Goal: Task Accomplishment & Management: Complete application form

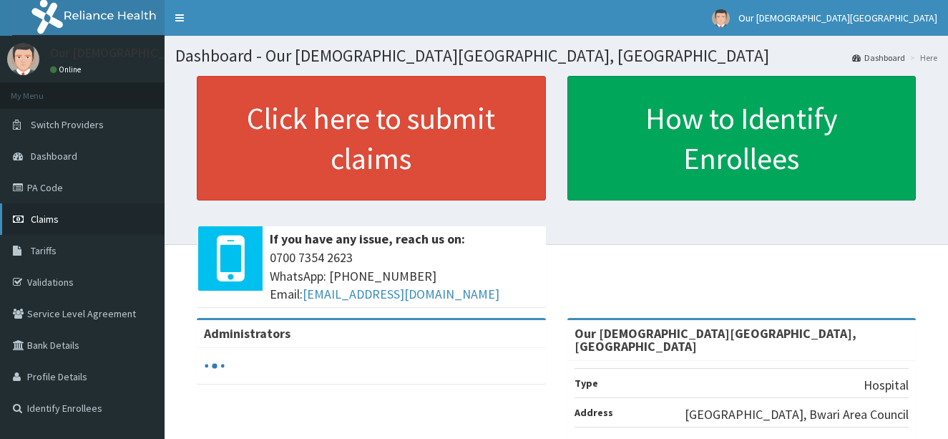
click at [32, 215] on span "Claims" at bounding box center [45, 218] width 28 height 13
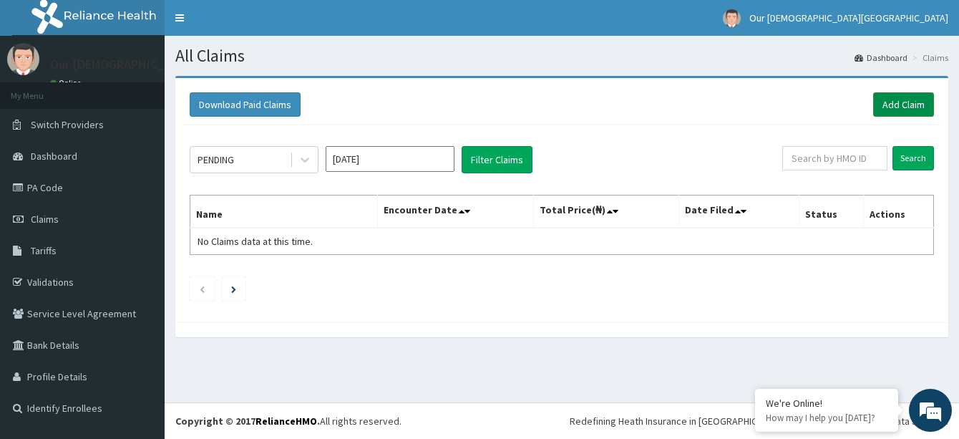
click at [883, 97] on link "Add Claim" at bounding box center [903, 104] width 61 height 24
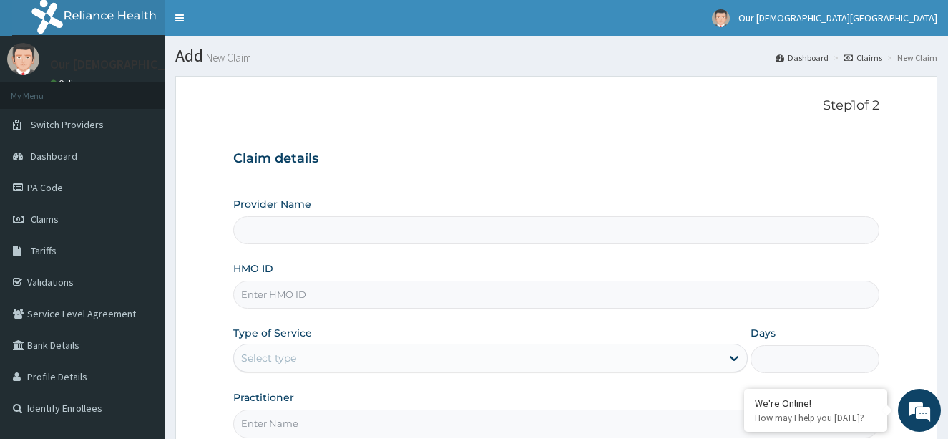
click at [406, 294] on input "HMO ID" at bounding box center [556, 294] width 647 height 28
type input "Our Lady Of Fatima Catholic Hospital, Bwari"
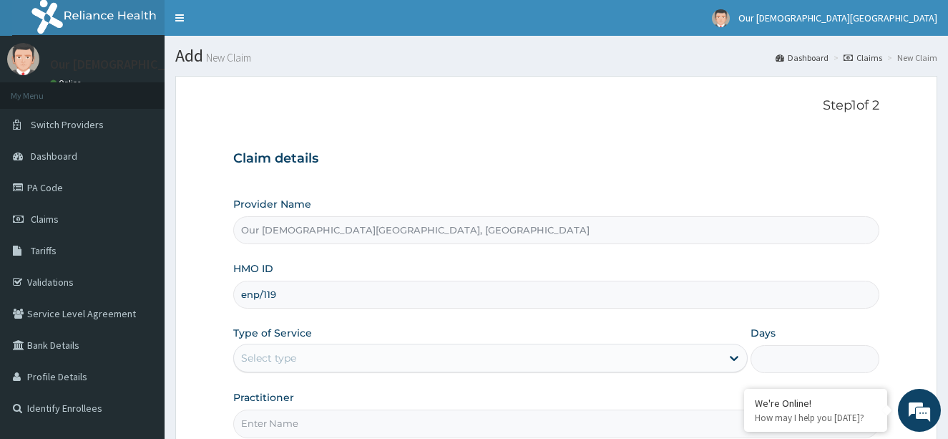
type input "ENP/11938/A"
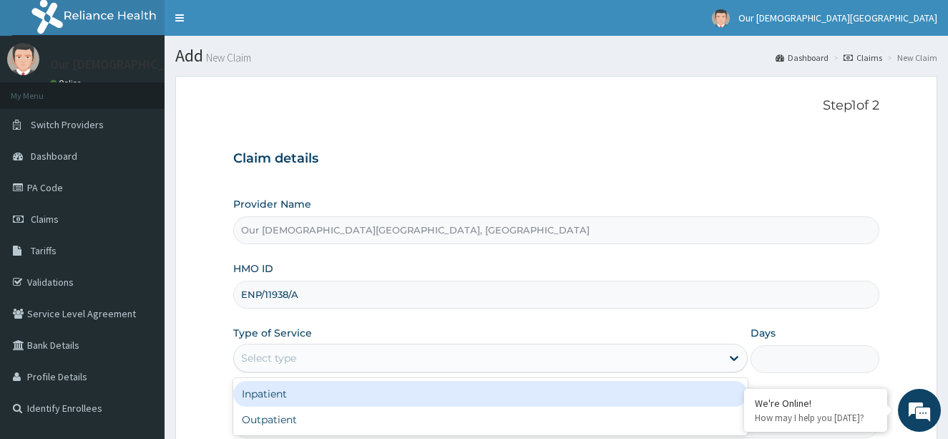
click at [307, 362] on div "Select type" at bounding box center [478, 357] width 488 height 23
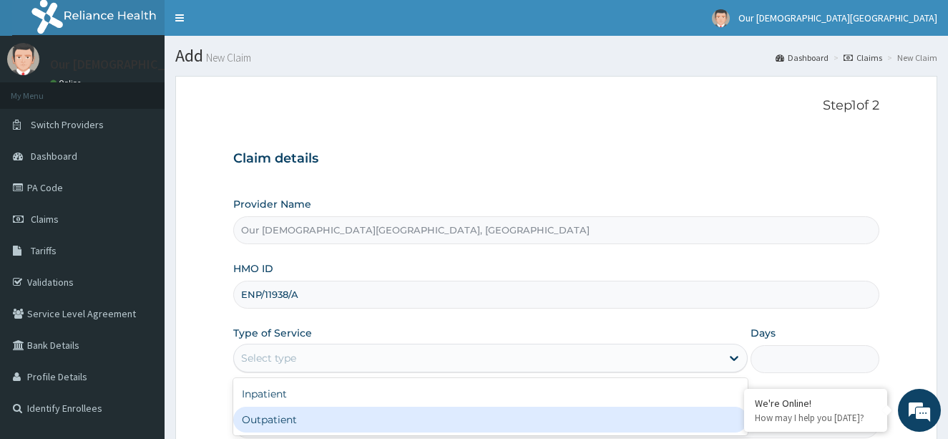
click at [308, 408] on div "Outpatient" at bounding box center [490, 419] width 515 height 26
type input "1"
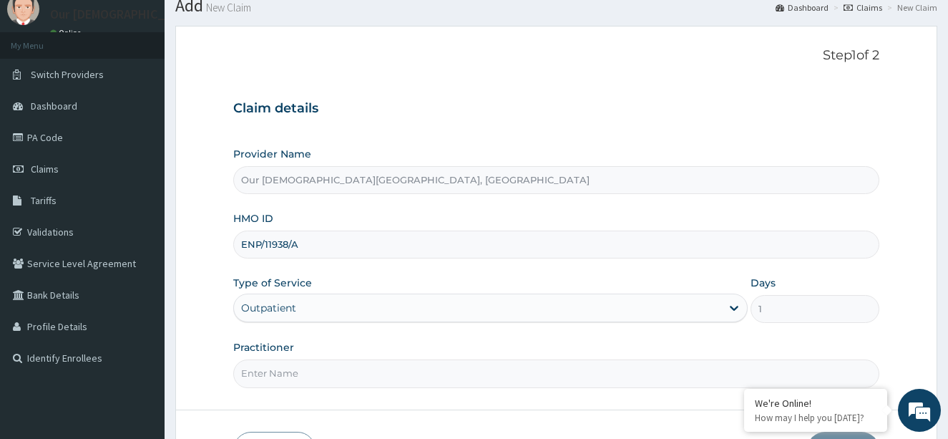
scroll to position [150, 0]
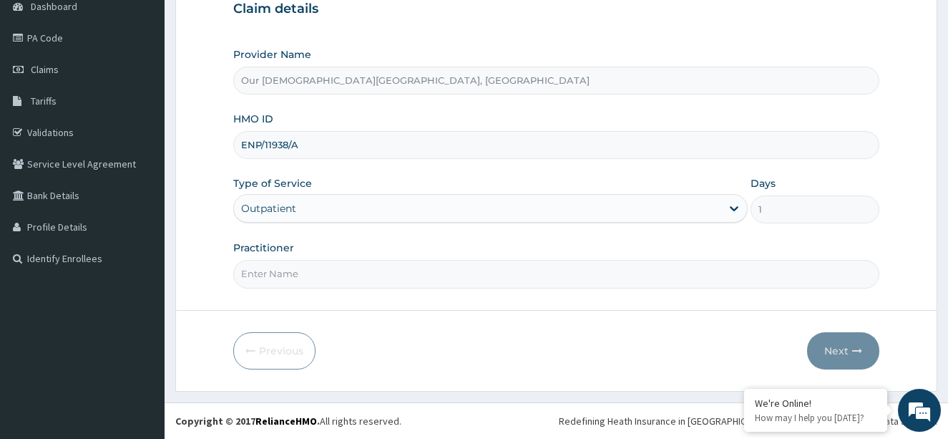
click at [373, 275] on input "Practitioner" at bounding box center [556, 274] width 647 height 28
click at [240, 272] on input "JOHN" at bounding box center [556, 274] width 647 height 28
click at [251, 276] on input "dr.JOHN" at bounding box center [556, 274] width 647 height 28
type input "DR.JOHN"
click at [828, 337] on button "Next" at bounding box center [843, 350] width 72 height 37
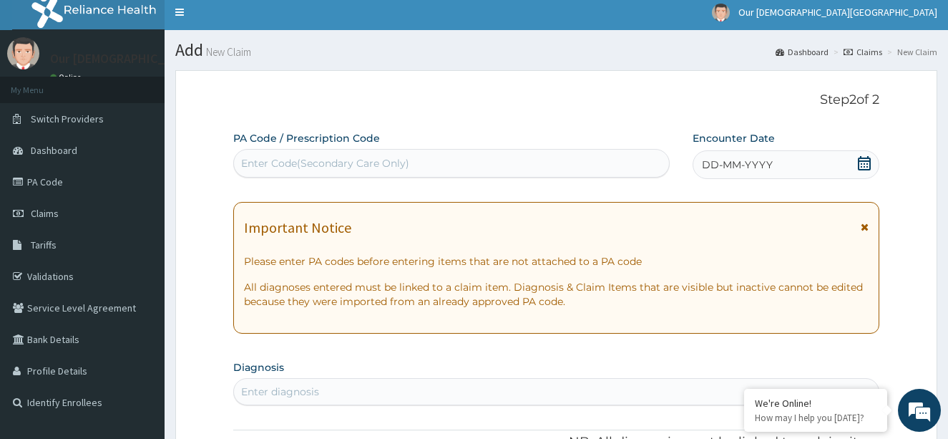
scroll to position [0, 0]
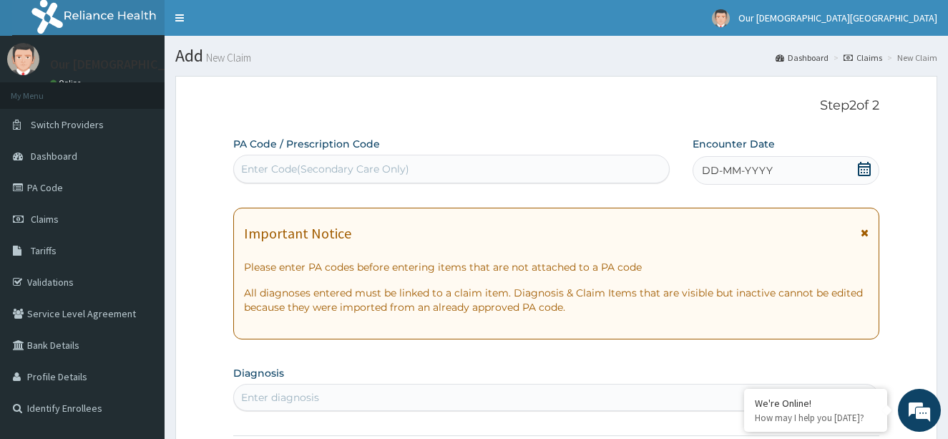
click at [536, 167] on div "Enter Code(Secondary Care Only)" at bounding box center [451, 168] width 435 height 23
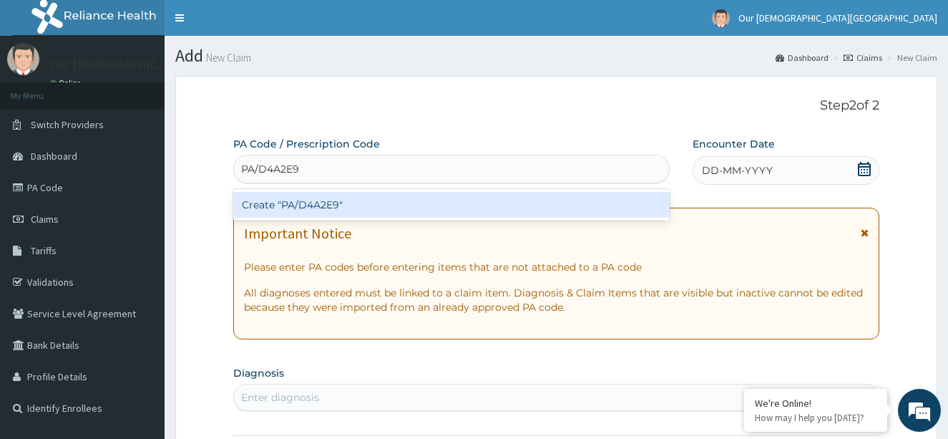
type input "PA/D4A2E9"
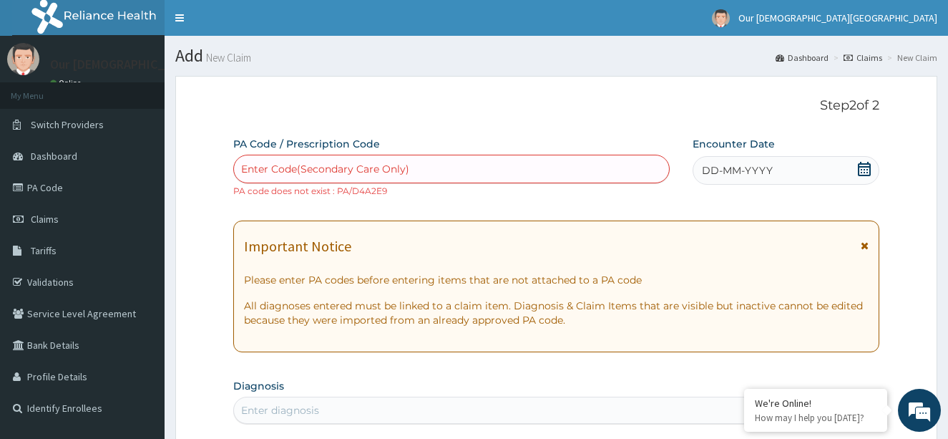
click at [438, 171] on div "Enter Code(Secondary Care Only)" at bounding box center [451, 168] width 435 height 23
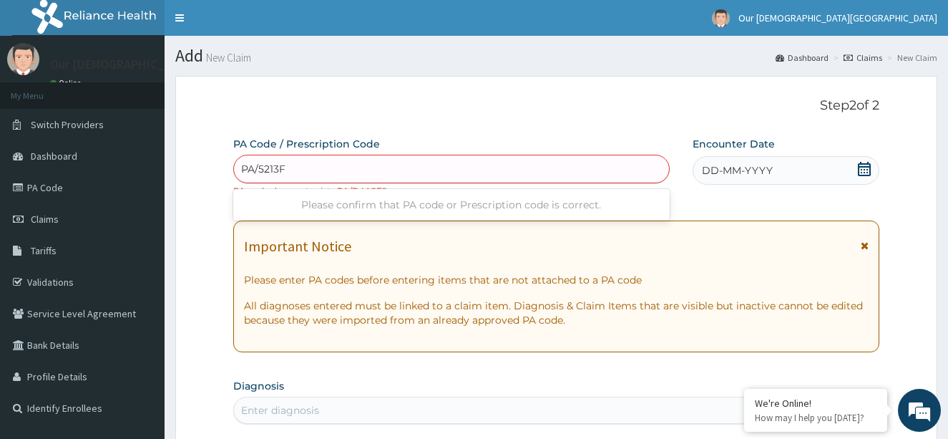
type input "PA/5213FD"
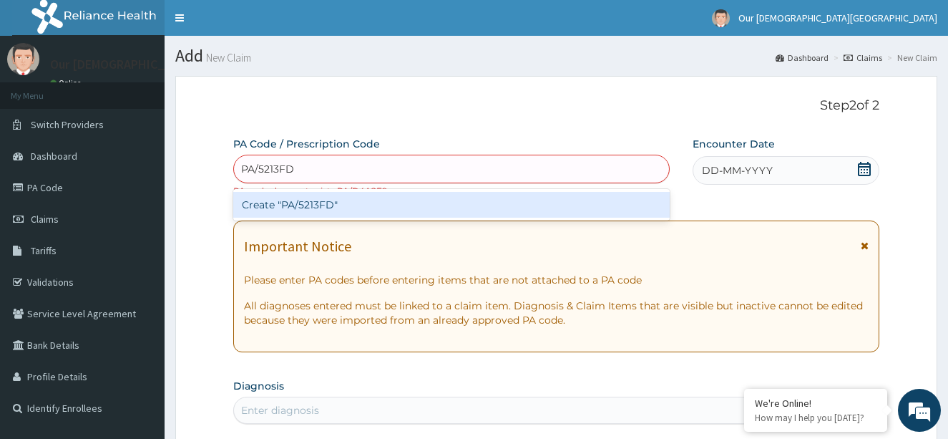
click at [519, 202] on div "Create "PA/5213FD"" at bounding box center [451, 205] width 436 height 26
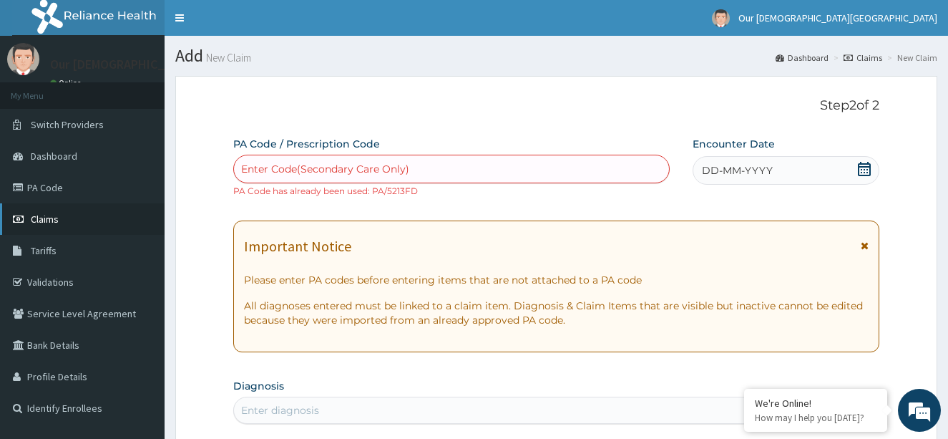
click at [72, 221] on link "Claims" at bounding box center [82, 218] width 165 height 31
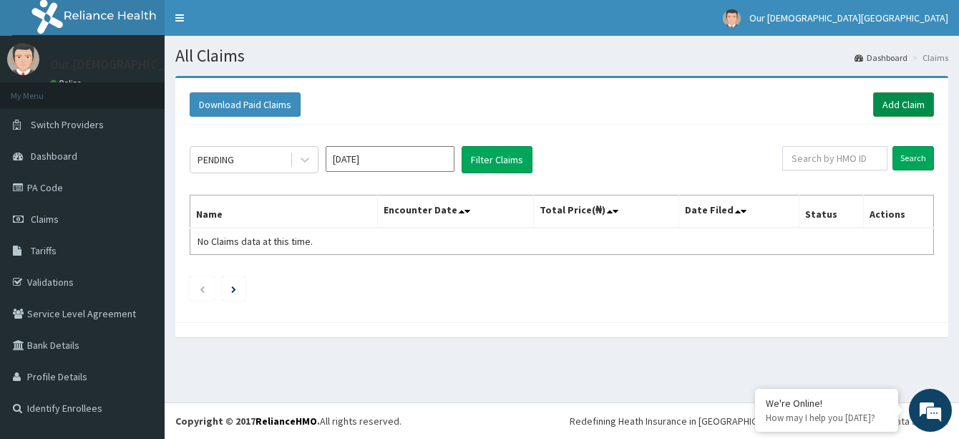
click at [899, 106] on link "Add Claim" at bounding box center [903, 104] width 61 height 24
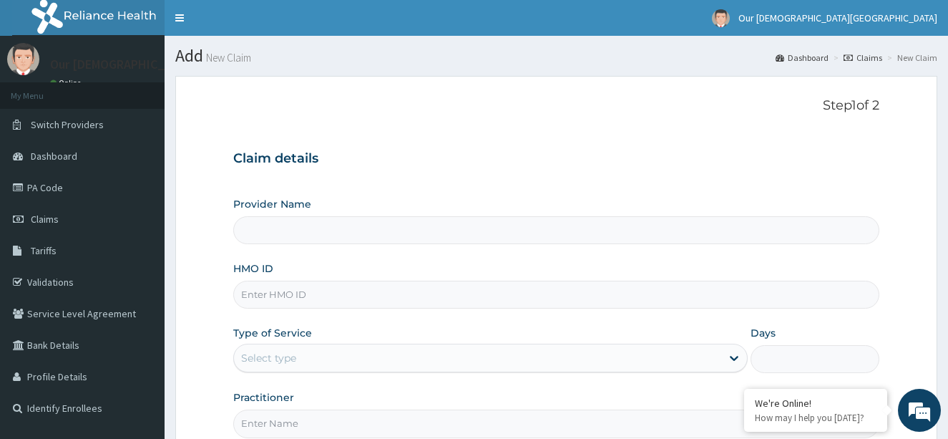
click at [346, 299] on input "HMO ID" at bounding box center [556, 294] width 647 height 28
type input "WEW"
type input "Our Lady Of Fatima Catholic Hospital, Bwari"
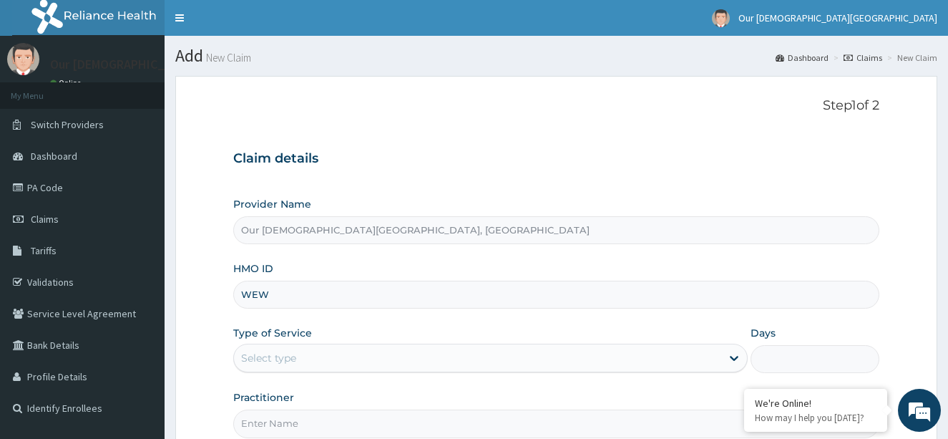
type input "WEW/10008/E"
click at [349, 358] on div "Select type" at bounding box center [478, 357] width 488 height 23
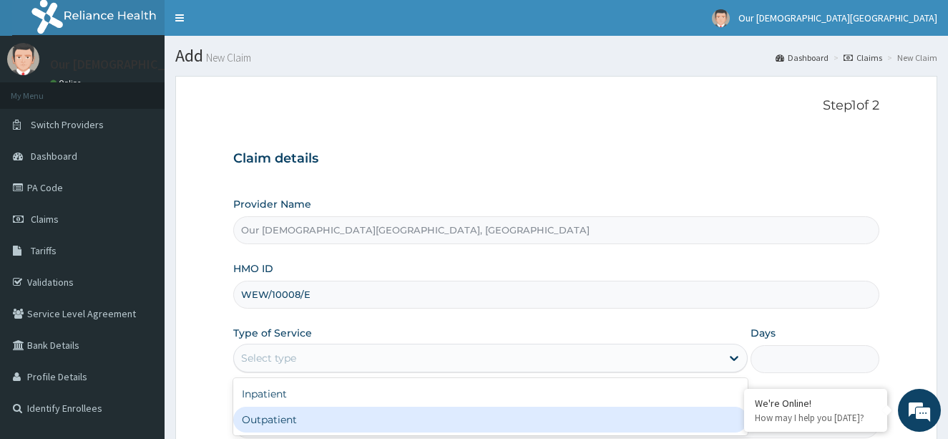
click at [328, 410] on div "Outpatient" at bounding box center [490, 419] width 515 height 26
type input "1"
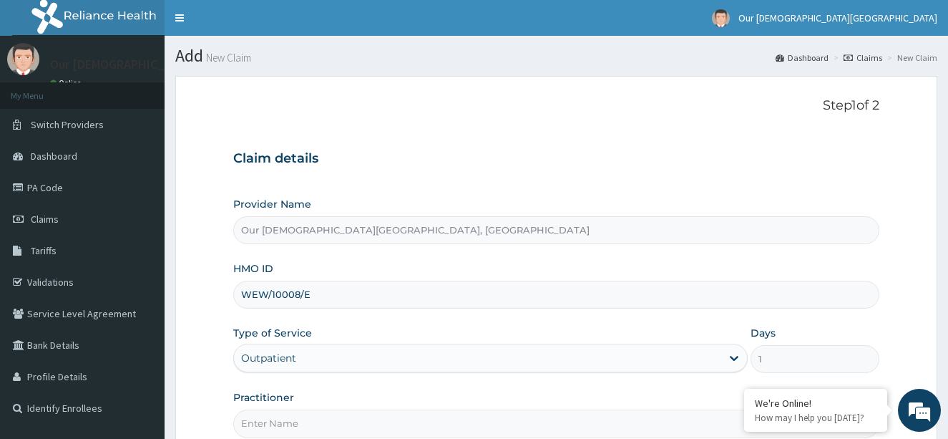
click at [325, 356] on div "Outpatient" at bounding box center [478, 357] width 488 height 23
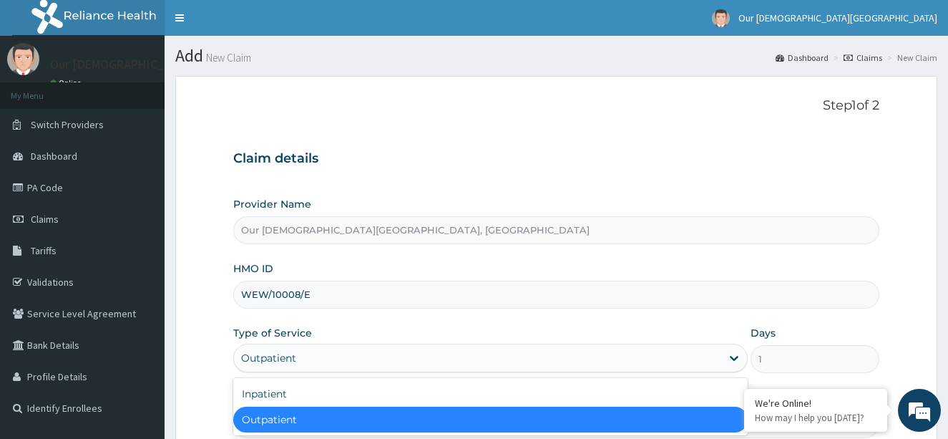
click at [356, 415] on div "Outpatient" at bounding box center [490, 419] width 515 height 26
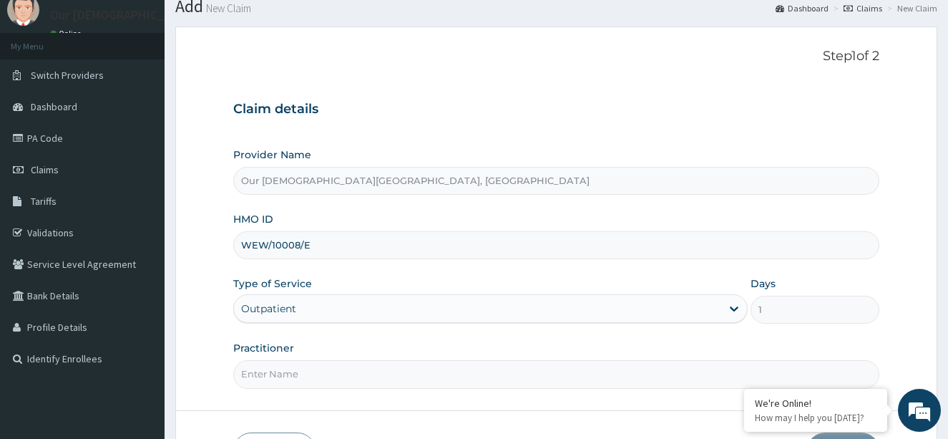
scroll to position [150, 0]
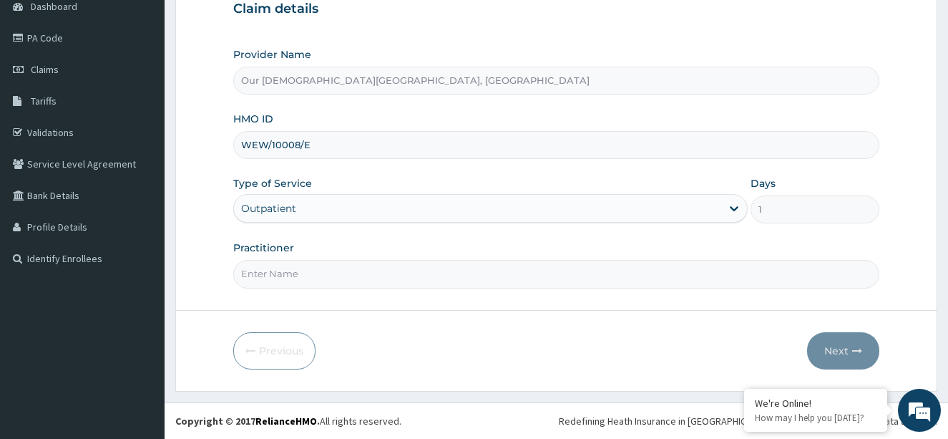
click at [326, 273] on input "Practitioner" at bounding box center [556, 274] width 647 height 28
click at [237, 272] on input "JOHN" at bounding box center [556, 274] width 647 height 28
type input "DR.JOHN"
click at [844, 352] on button "Next" at bounding box center [843, 350] width 72 height 37
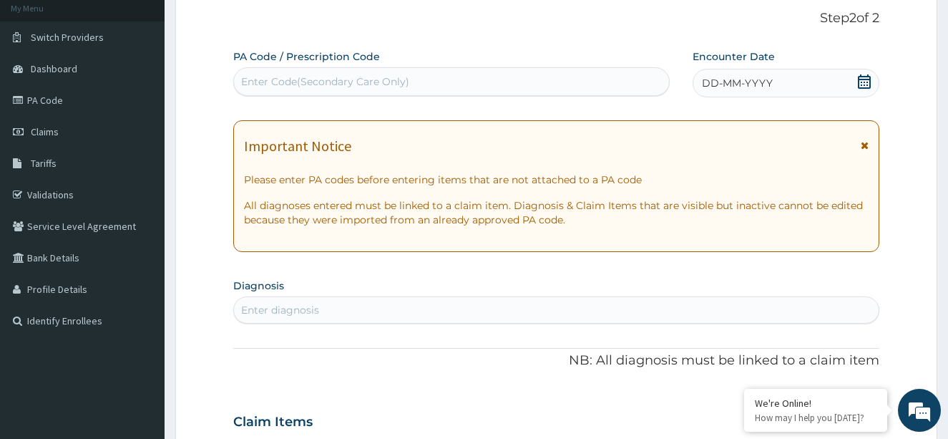
scroll to position [0, 0]
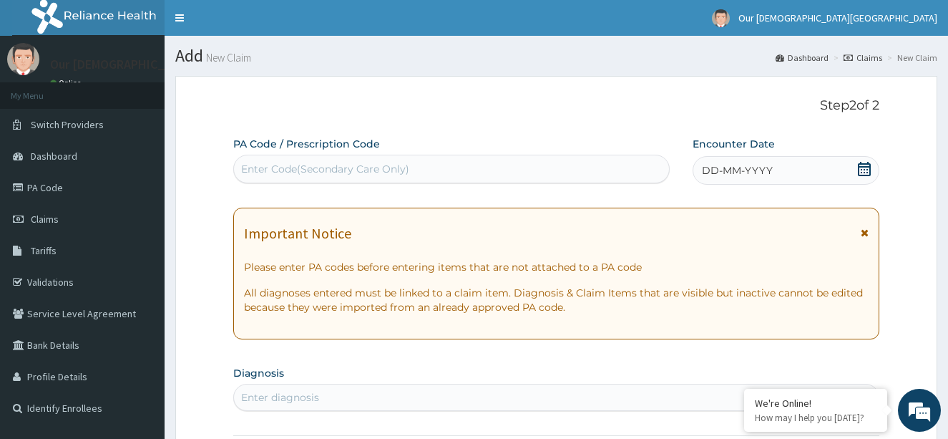
click at [393, 166] on div "Enter Code(Secondary Care Only)" at bounding box center [325, 169] width 168 height 14
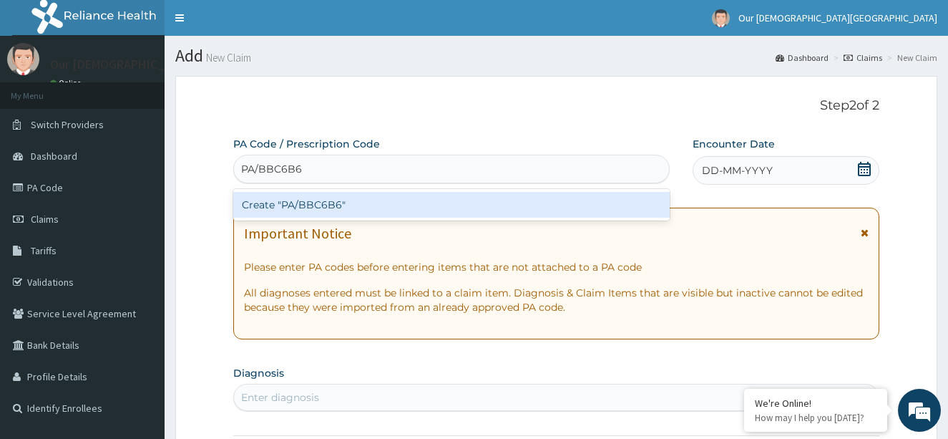
type input "PA/BBC6B6"
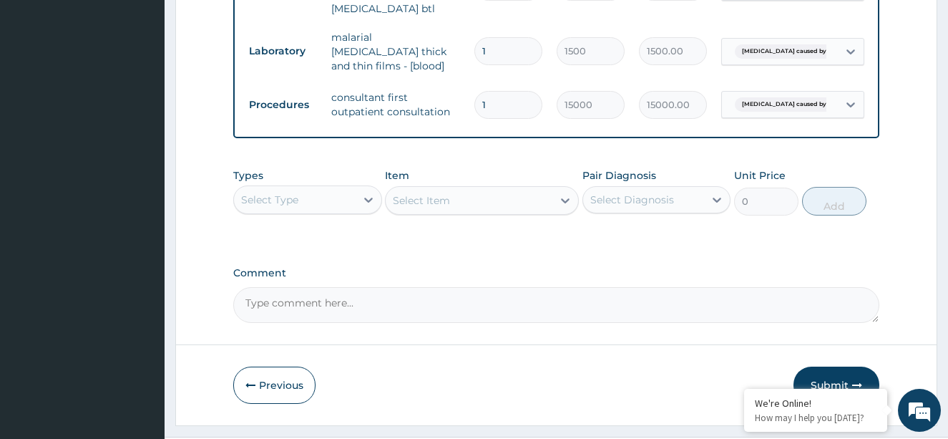
scroll to position [927, 0]
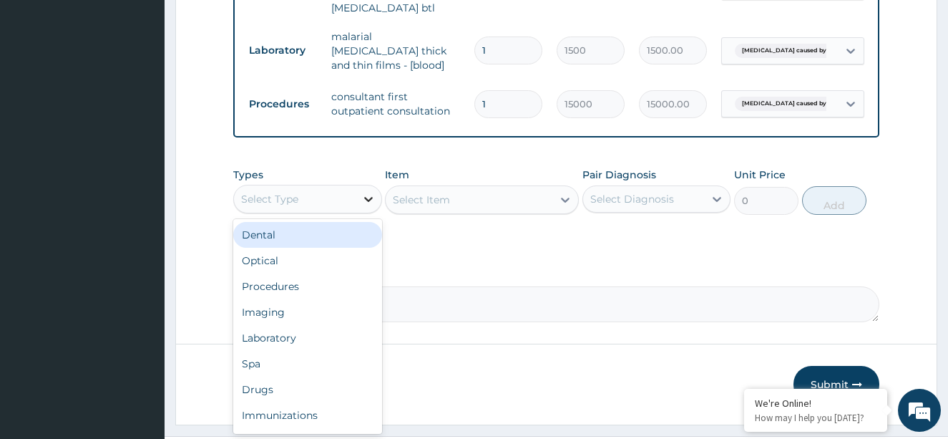
click at [371, 192] on icon at bounding box center [368, 199] width 14 height 14
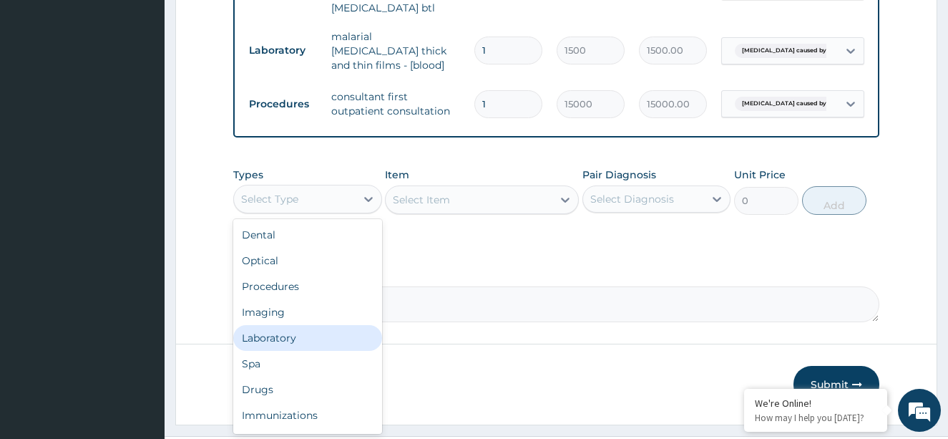
click at [334, 325] on div "Laboratory" at bounding box center [307, 338] width 149 height 26
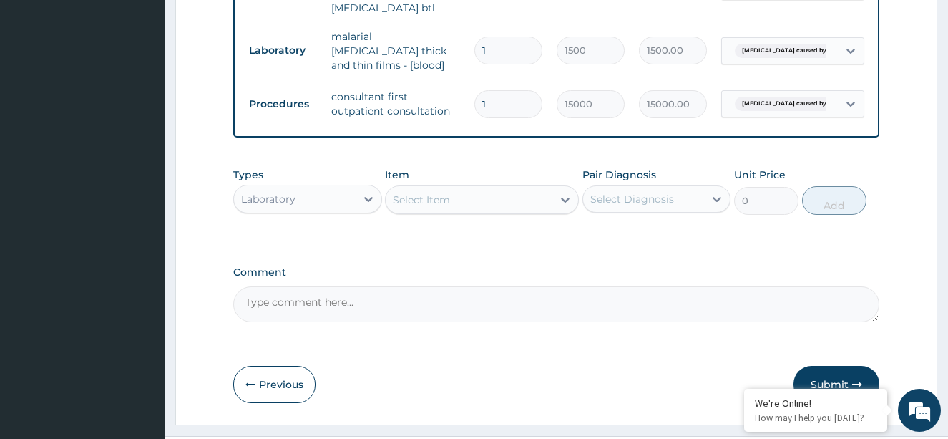
click at [464, 188] on div "Select Item" at bounding box center [469, 199] width 167 height 23
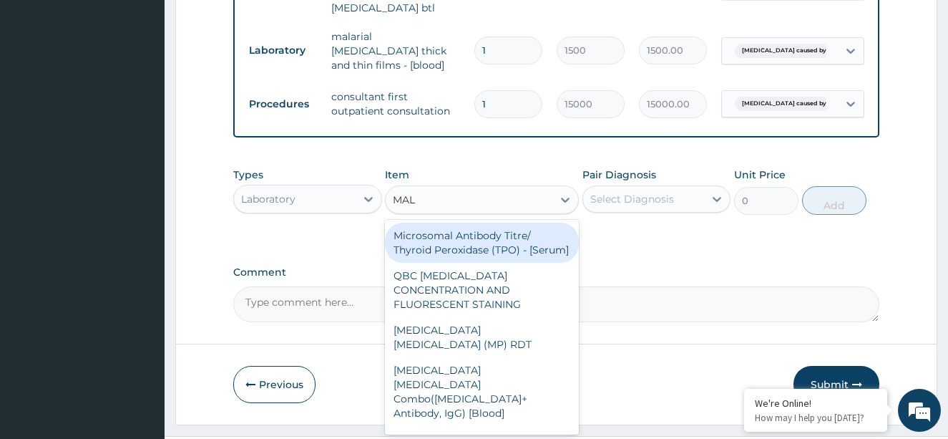
type input "MALA"
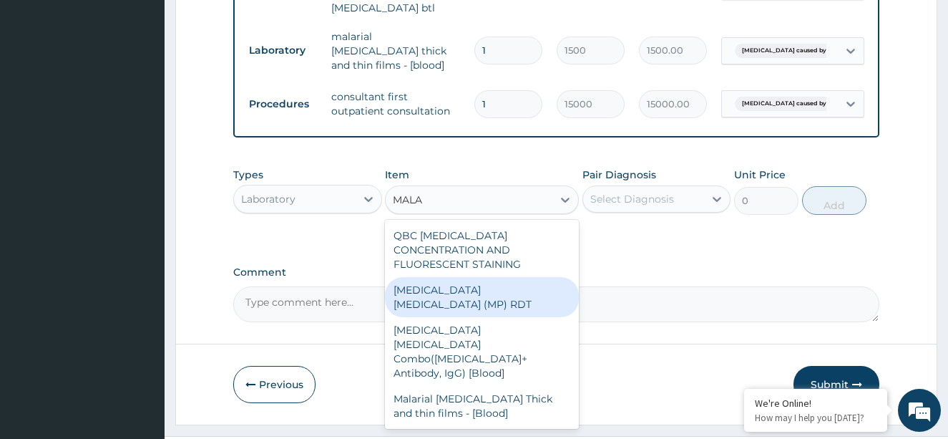
click at [514, 277] on div "MALARIA PARASITE (MP) RDT" at bounding box center [482, 297] width 194 height 40
type input "1500"
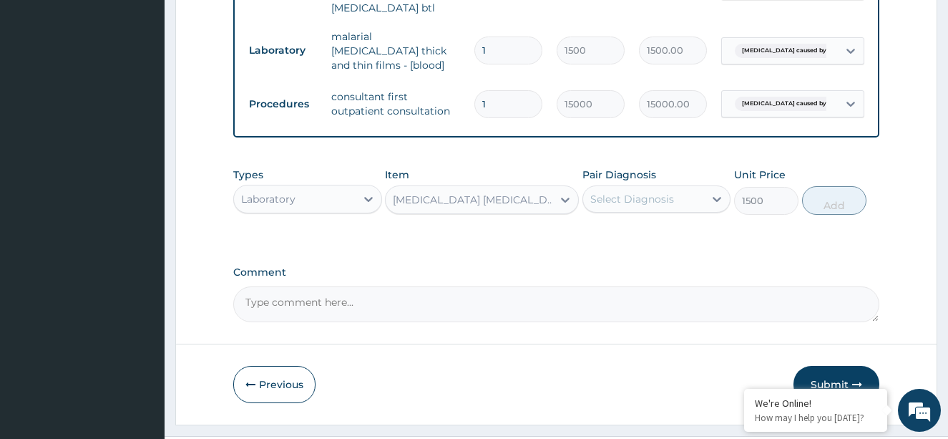
click at [674, 187] on div "Select Diagnosis" at bounding box center [644, 198] width 122 height 23
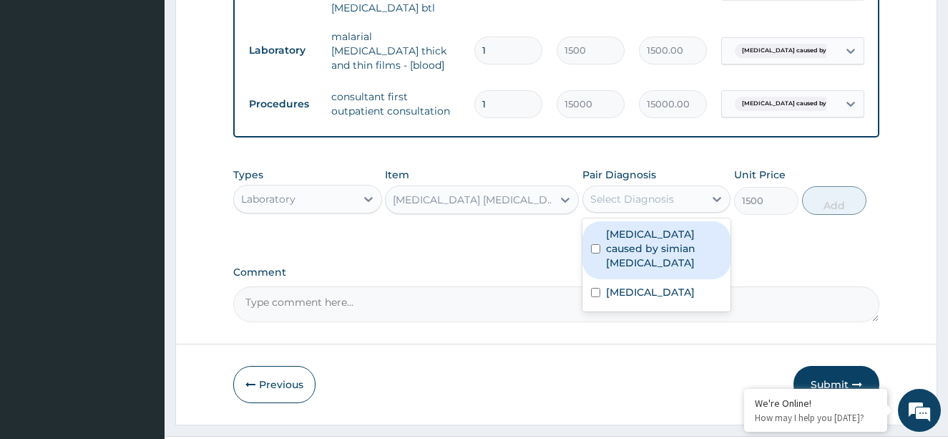
click at [594, 221] on div "[MEDICAL_DATA] caused by simian [MEDICAL_DATA]" at bounding box center [656, 250] width 149 height 58
checkbox input "true"
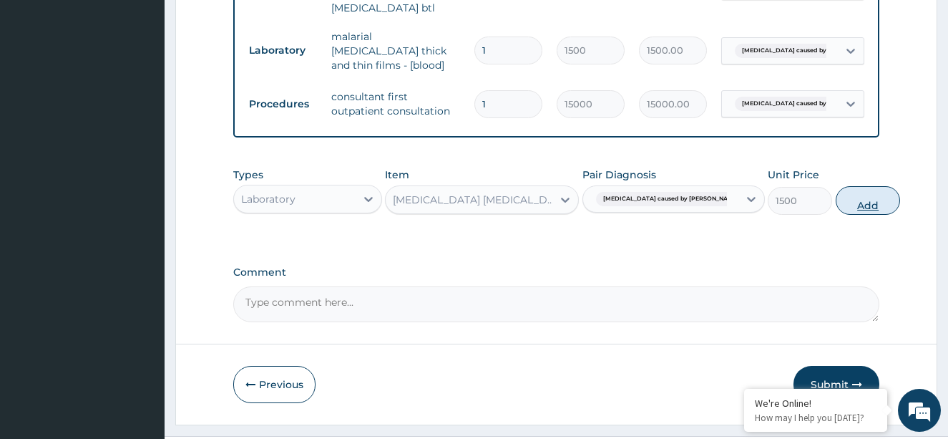
click at [836, 186] on button "Add" at bounding box center [868, 200] width 64 height 29
type input "0"
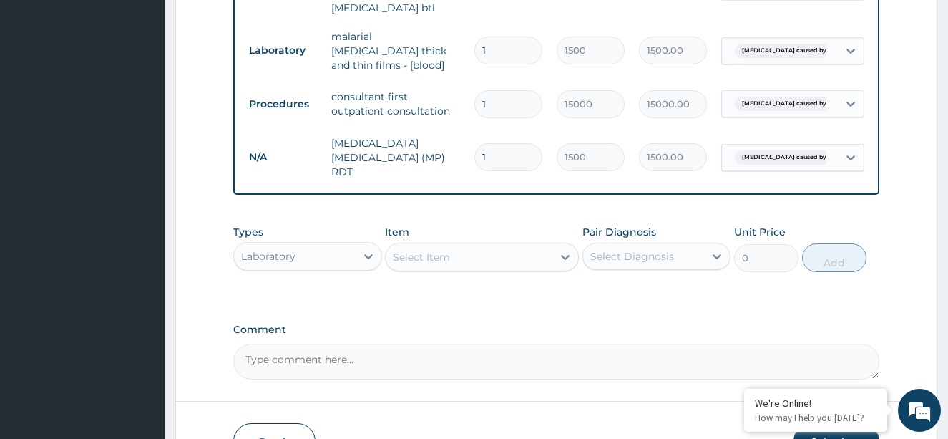
click at [473, 245] on div "Select Item" at bounding box center [469, 256] width 167 height 23
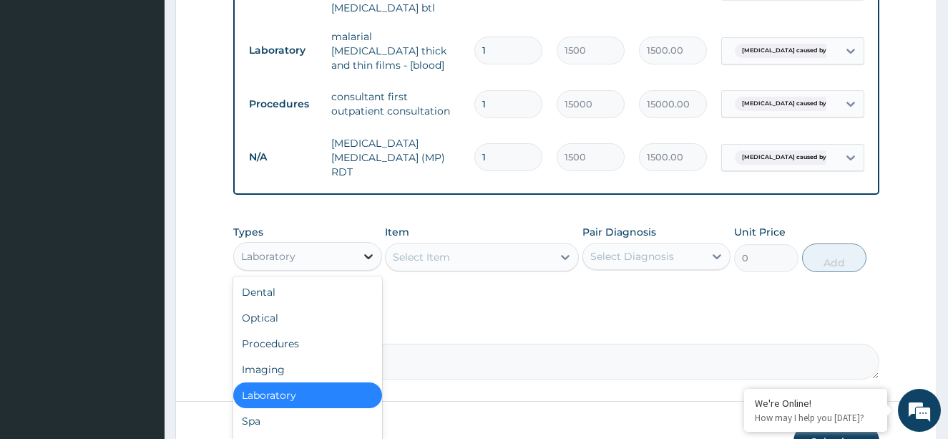
click at [363, 249] on icon at bounding box center [368, 256] width 14 height 14
click at [323, 356] on div "Imaging" at bounding box center [307, 369] width 149 height 26
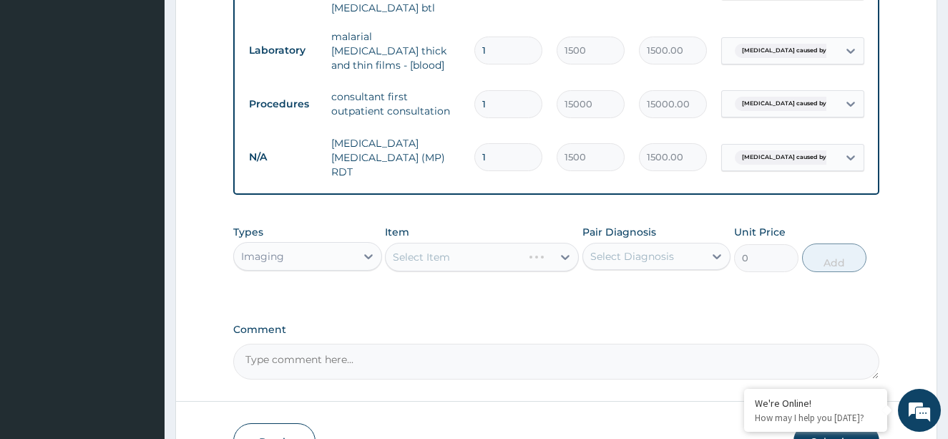
click at [509, 243] on div "Select Item" at bounding box center [482, 257] width 194 height 29
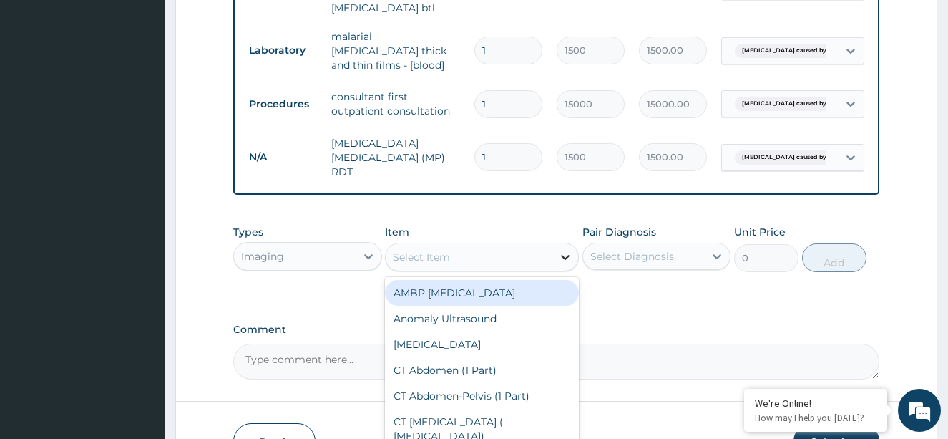
click at [565, 255] on icon at bounding box center [565, 257] width 9 height 5
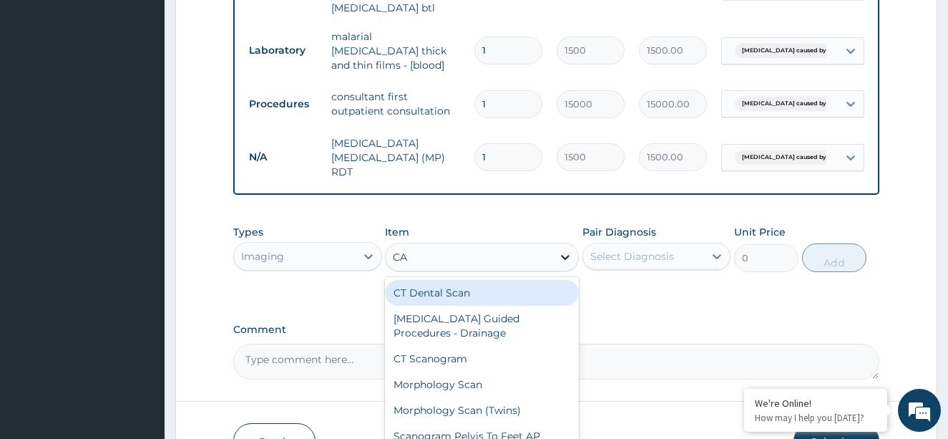
type input "C"
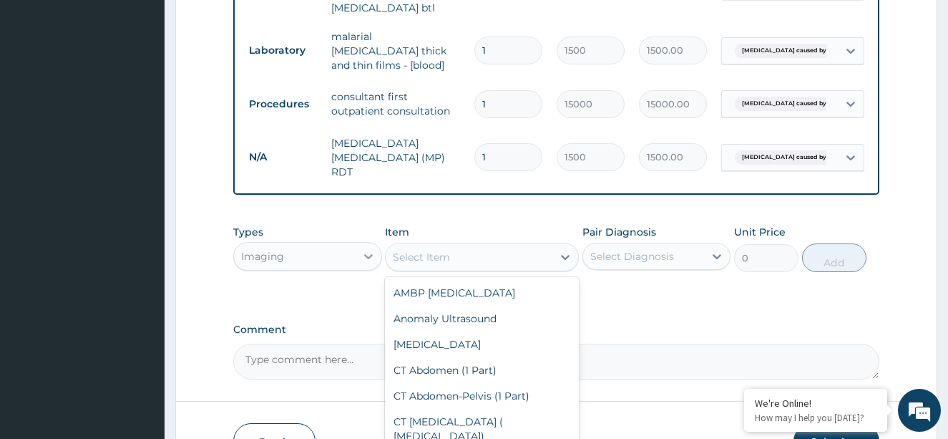
click at [371, 249] on icon at bounding box center [368, 256] width 14 height 14
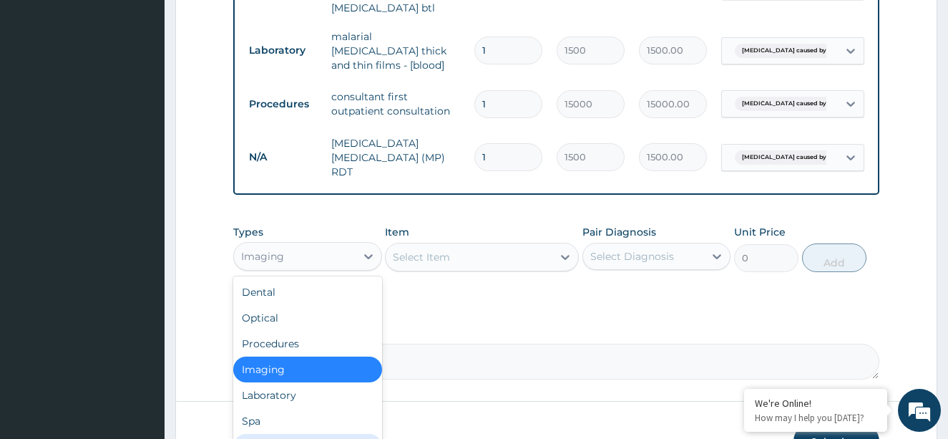
scroll to position [49, 0]
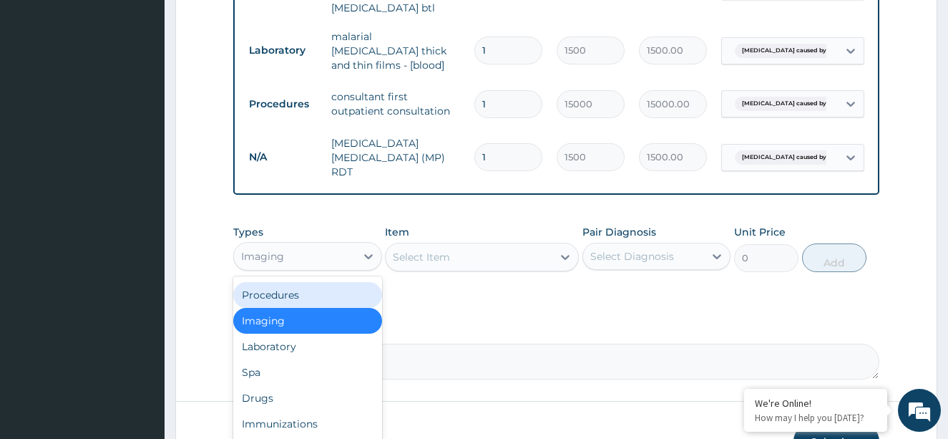
click at [320, 282] on div "Procedures" at bounding box center [307, 295] width 149 height 26
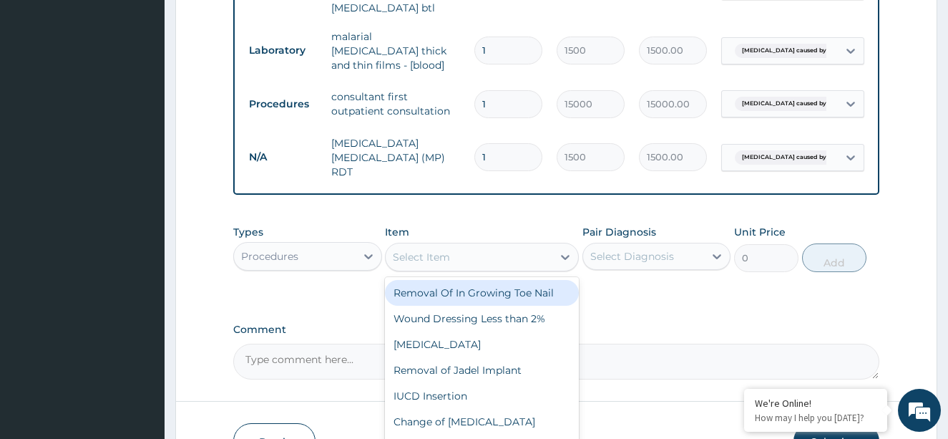
click at [528, 245] on div "Select Item" at bounding box center [469, 256] width 167 height 23
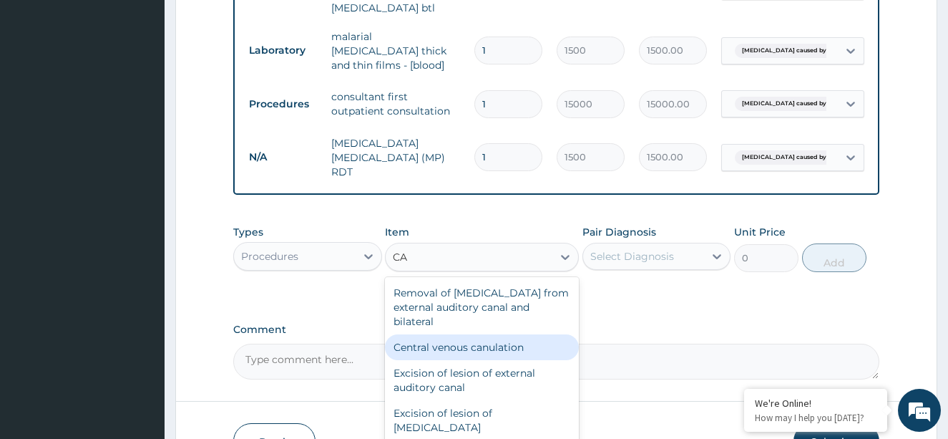
type input "C"
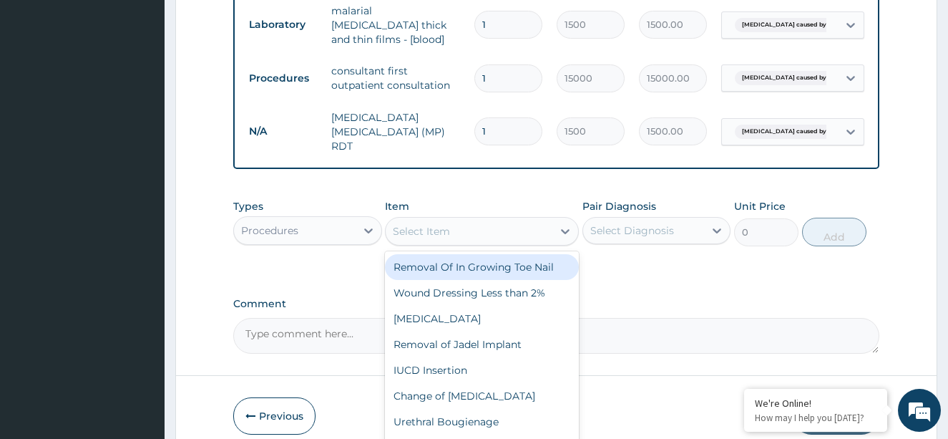
scroll to position [976, 0]
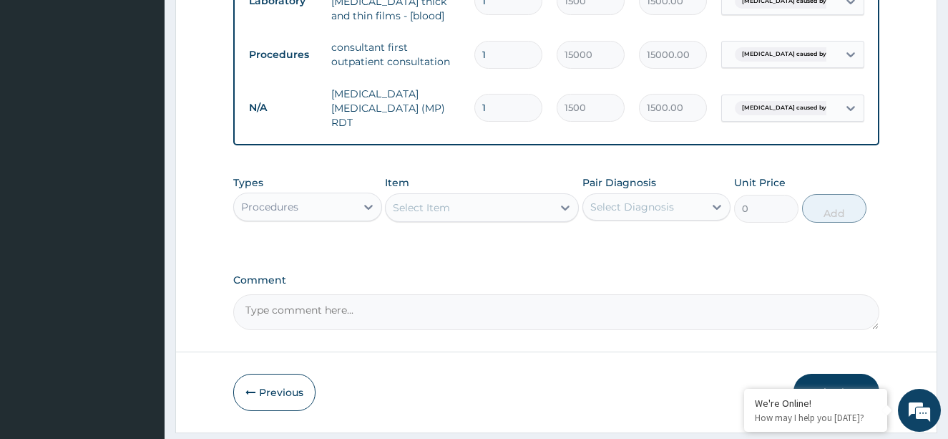
click at [850, 373] on button "Submit" at bounding box center [836, 391] width 86 height 37
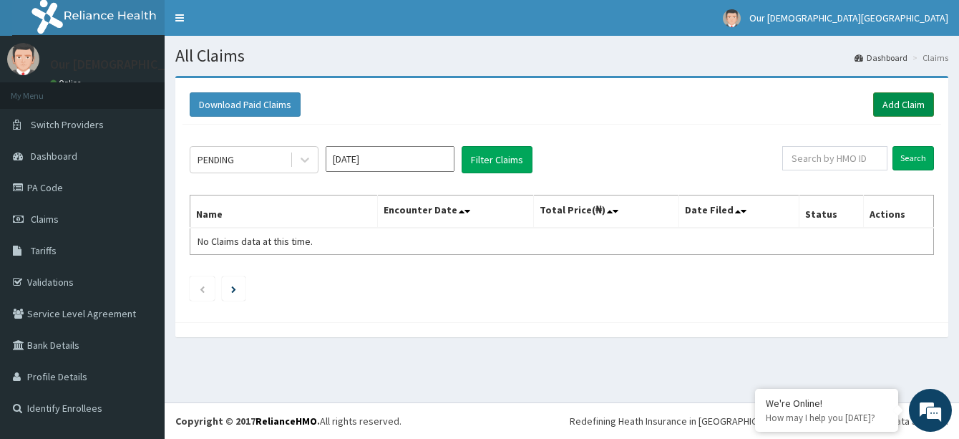
click at [909, 102] on link "Add Claim" at bounding box center [903, 104] width 61 height 24
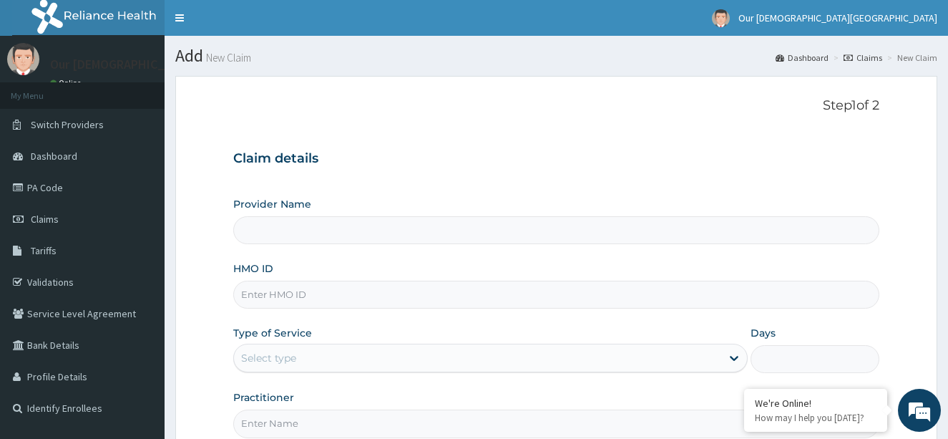
click at [333, 352] on div "Select type" at bounding box center [478, 357] width 488 height 23
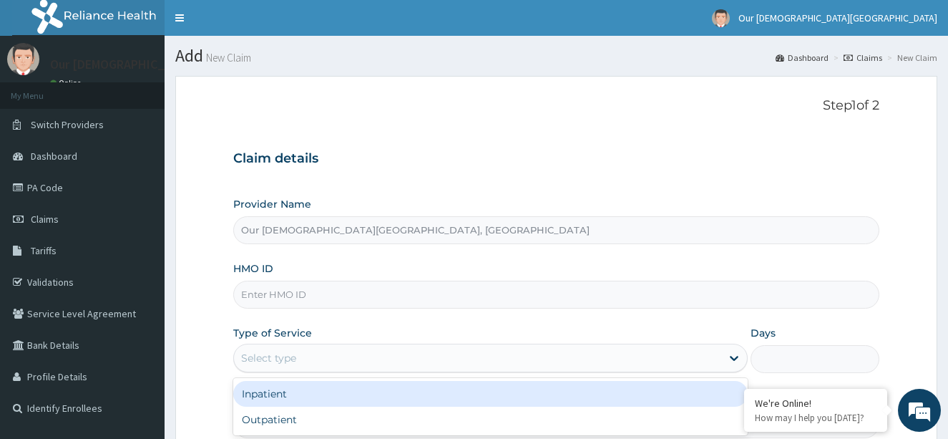
type input "Our Lady Of Fatima Catholic Hospital, Bwari"
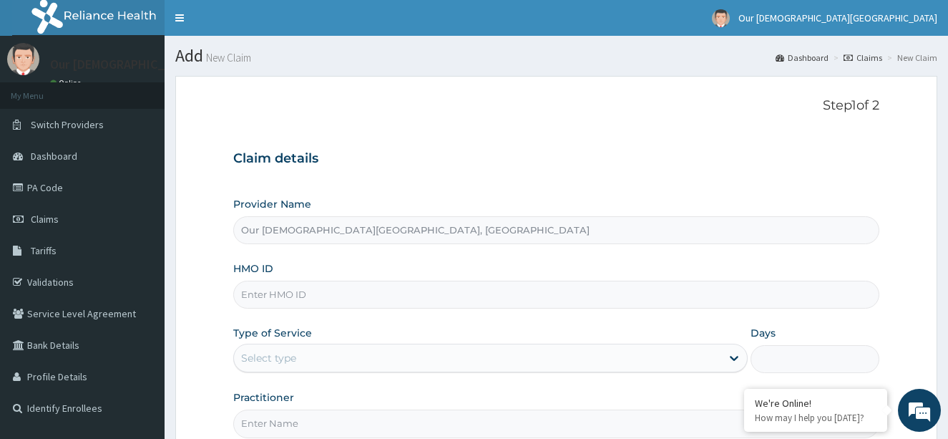
click at [351, 295] on input "HMO ID" at bounding box center [556, 294] width 647 height 28
type input "WEW/10008/E"
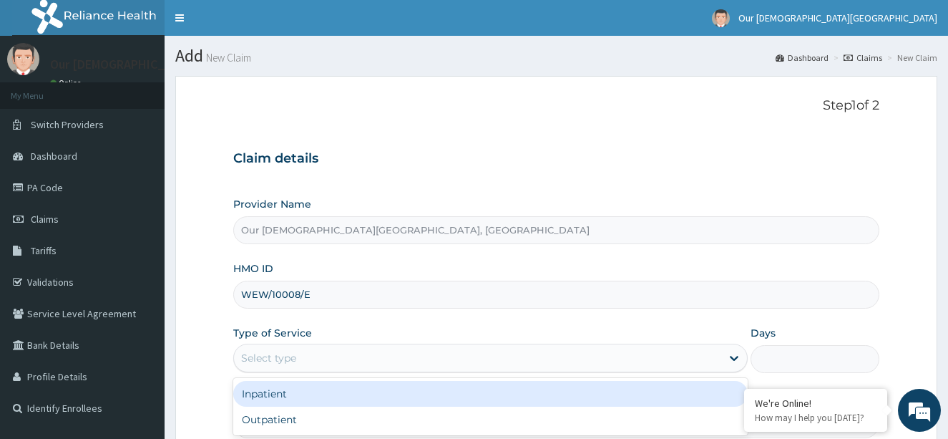
click at [338, 360] on div "Select type" at bounding box center [478, 357] width 488 height 23
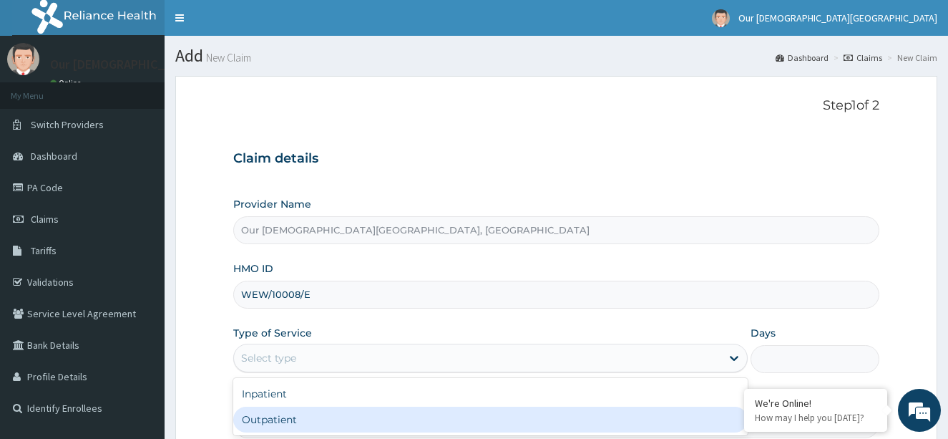
click at [382, 418] on div "Outpatient" at bounding box center [490, 419] width 515 height 26
type input "1"
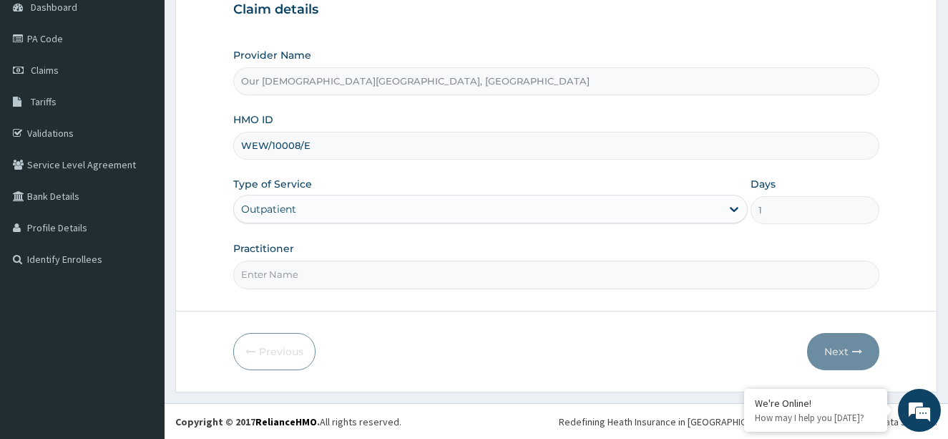
scroll to position [150, 0]
click at [333, 266] on input "Practitioner" at bounding box center [556, 274] width 647 height 28
click at [236, 278] on input "[PERSON_NAME]" at bounding box center [556, 274] width 647 height 28
type input "[PERSON_NAME]"
click at [834, 351] on button "Next" at bounding box center [843, 350] width 72 height 37
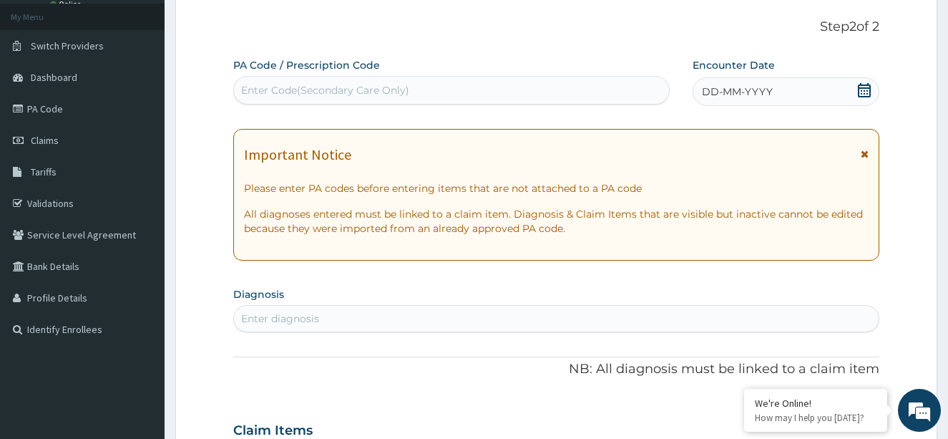
scroll to position [0, 0]
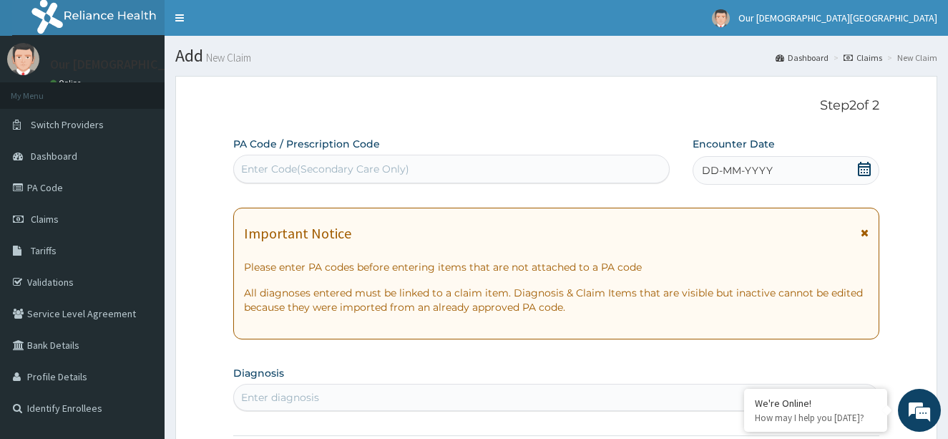
click at [507, 162] on div "Enter Code(Secondary Care Only)" at bounding box center [451, 168] width 435 height 23
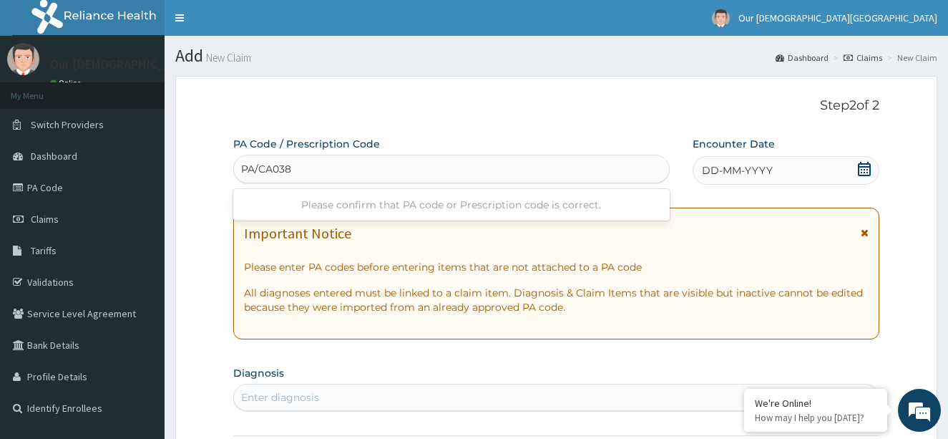
type input "PA/CA038F"
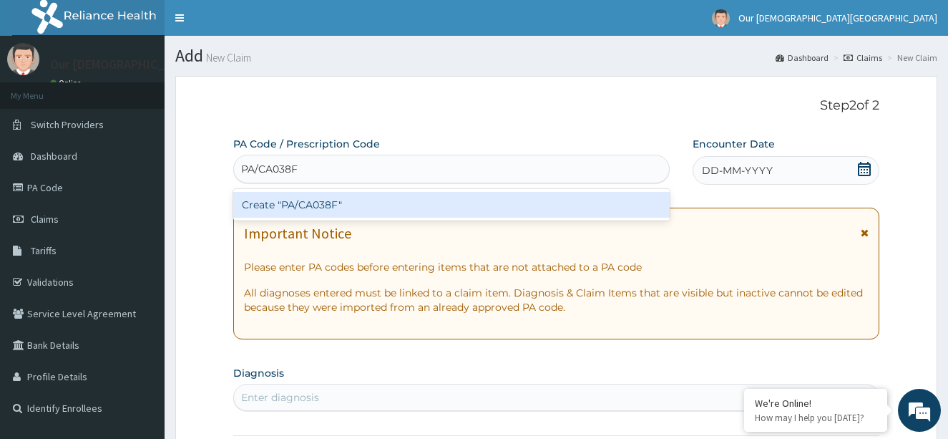
click at [508, 201] on div "Create "PA/CA038F"" at bounding box center [451, 205] width 436 height 26
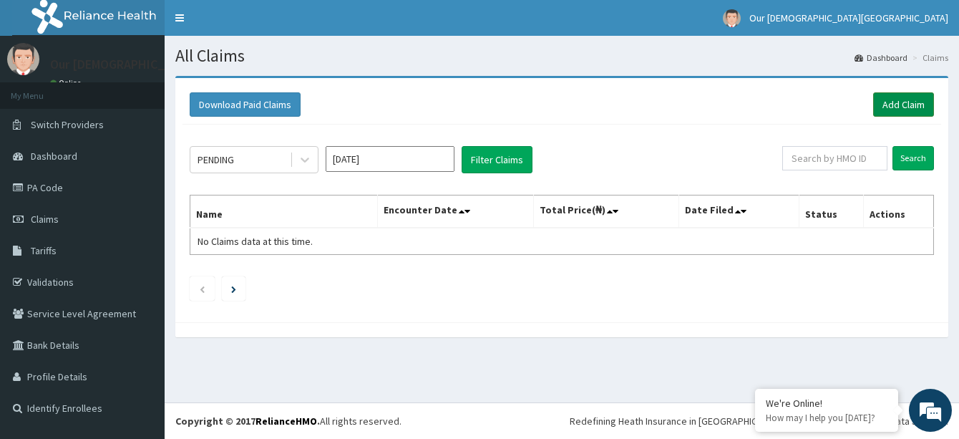
click at [897, 107] on link "Add Claim" at bounding box center [903, 104] width 61 height 24
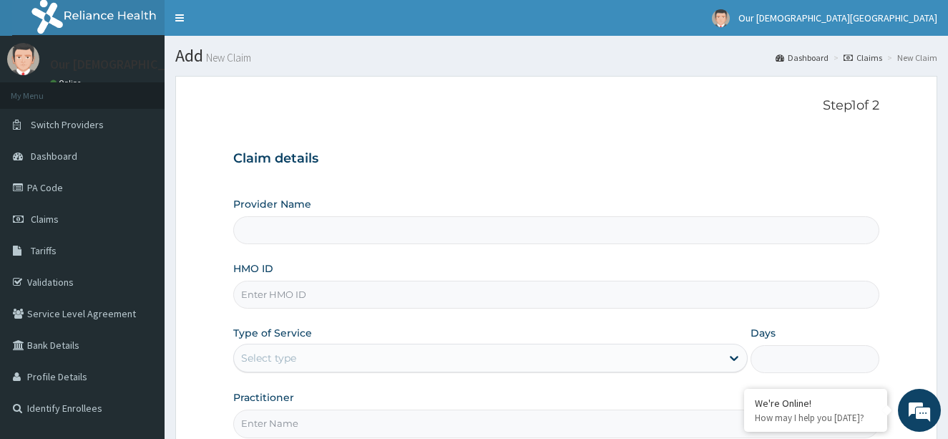
type input "Our [DEMOGRAPHIC_DATA][GEOGRAPHIC_DATA], [GEOGRAPHIC_DATA]"
click at [337, 290] on input "HMO ID" at bounding box center [556, 294] width 647 height 28
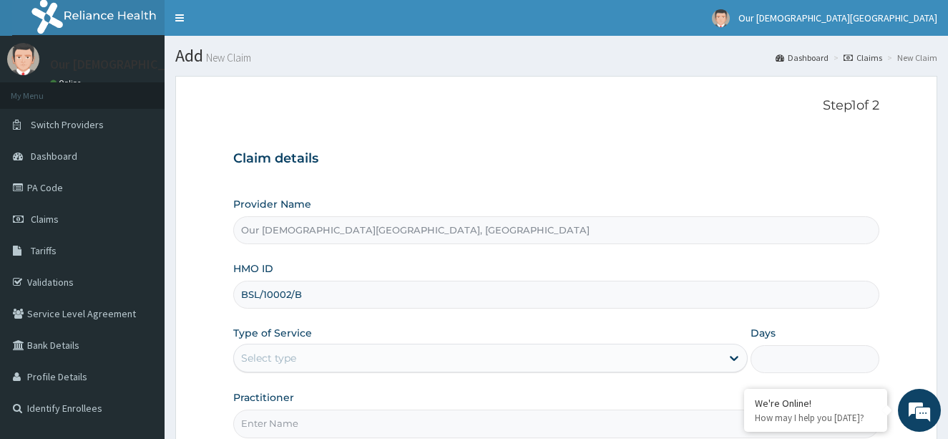
type input "BSL/10002/B"
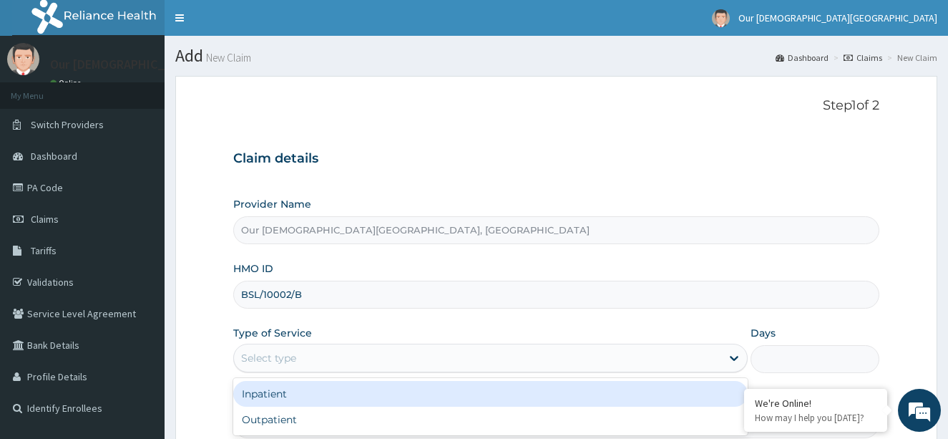
click at [444, 361] on div "Select type" at bounding box center [478, 357] width 488 height 23
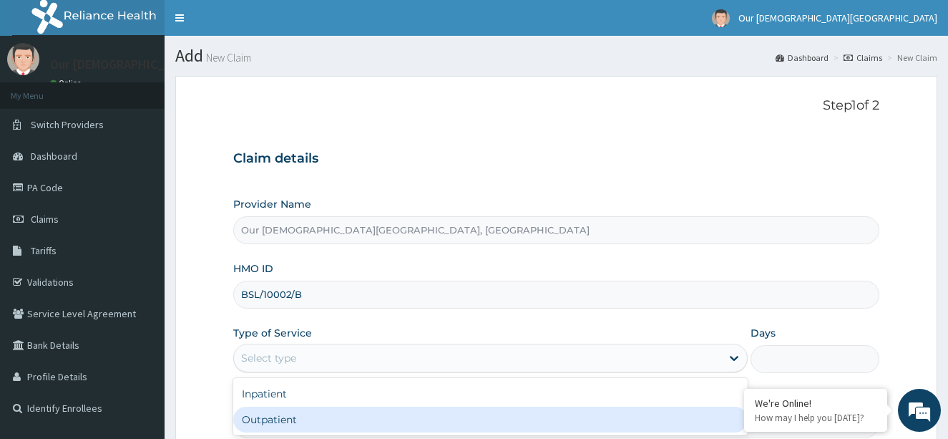
click at [426, 422] on div "Outpatient" at bounding box center [490, 419] width 515 height 26
type input "1"
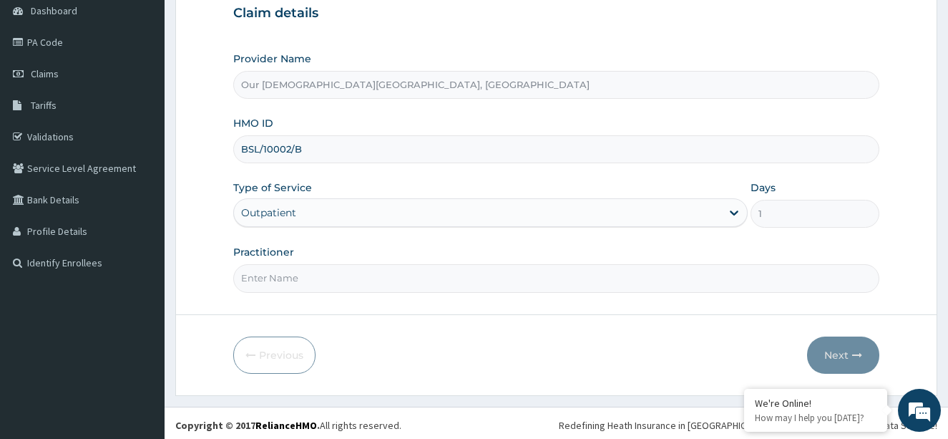
scroll to position [150, 0]
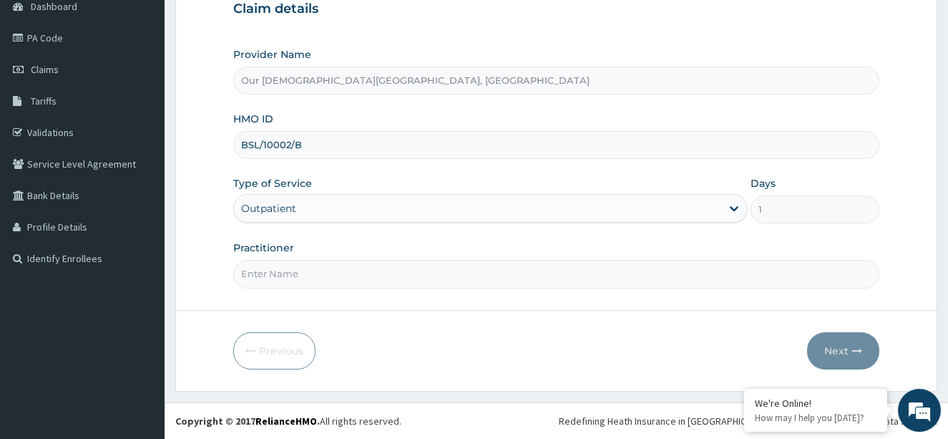
click at [310, 276] on input "Practitioner" at bounding box center [556, 274] width 647 height 28
click at [237, 278] on input "[PERSON_NAME]" at bounding box center [556, 274] width 647 height 28
type input "[PERSON_NAME]"
click at [838, 349] on button "Next" at bounding box center [843, 350] width 72 height 37
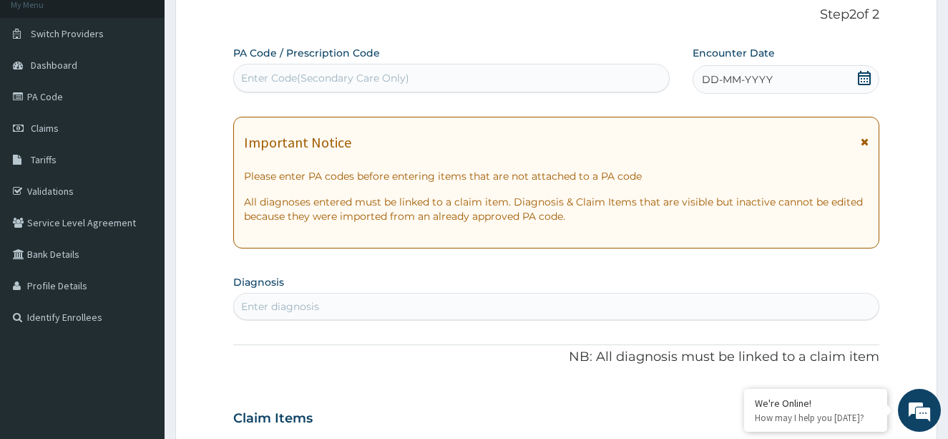
scroll to position [0, 0]
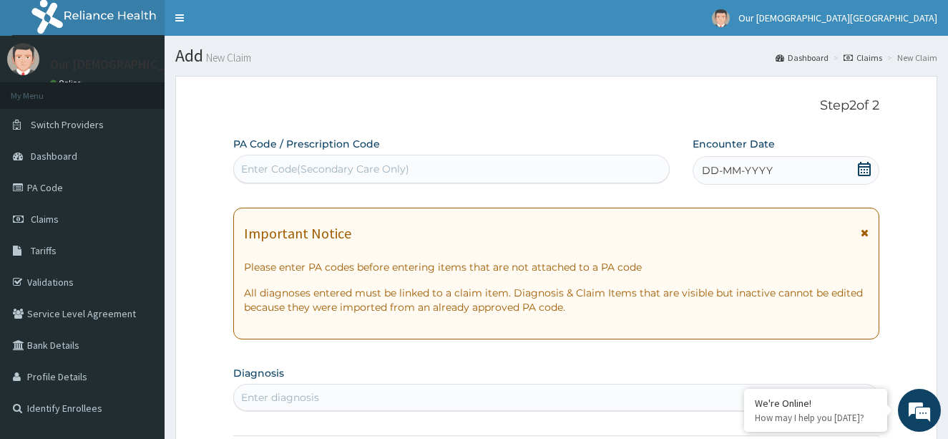
click at [495, 161] on div "Enter Code(Secondary Care Only)" at bounding box center [451, 168] width 435 height 23
click at [31, 180] on link "PA Code" at bounding box center [82, 187] width 165 height 31
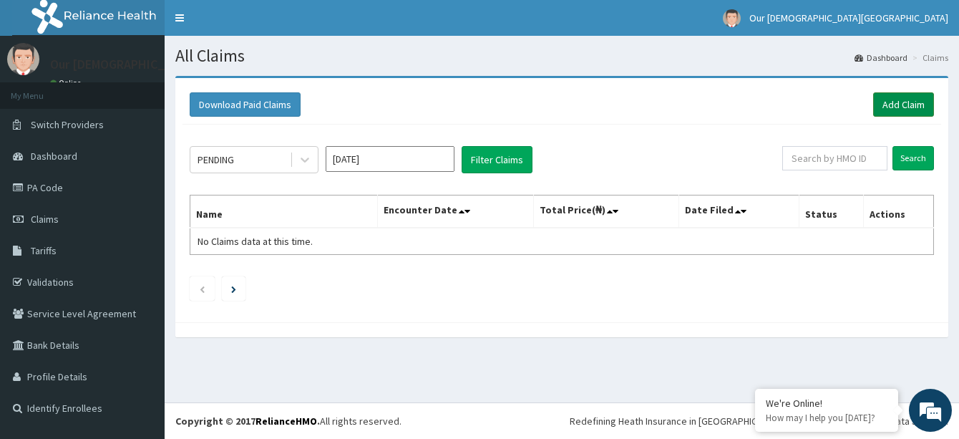
click at [899, 110] on link "Add Claim" at bounding box center [903, 104] width 61 height 24
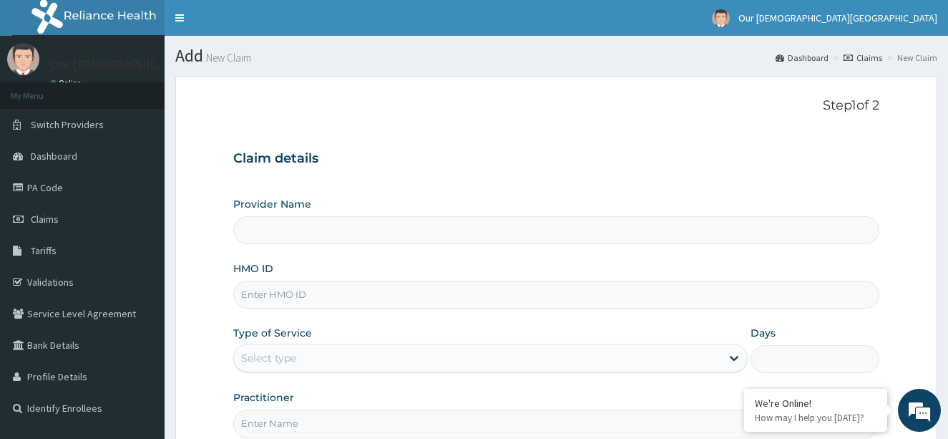
type input "Our [DEMOGRAPHIC_DATA][GEOGRAPHIC_DATA], [GEOGRAPHIC_DATA]"
click at [417, 288] on input "HMO ID" at bounding box center [556, 294] width 647 height 28
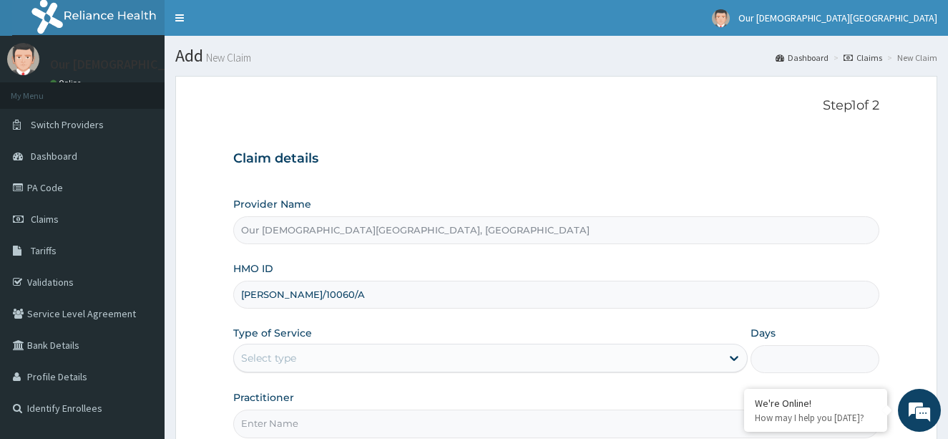
type input "ANH/10060/A"
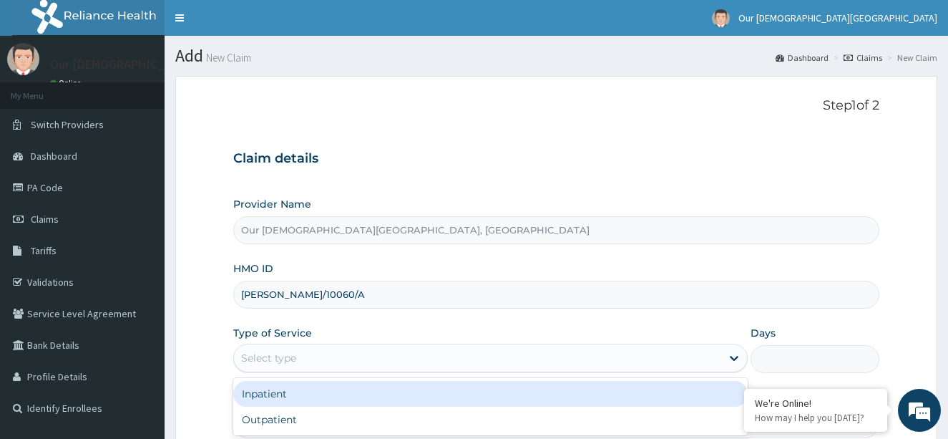
click at [604, 355] on div "Select type" at bounding box center [478, 357] width 488 height 23
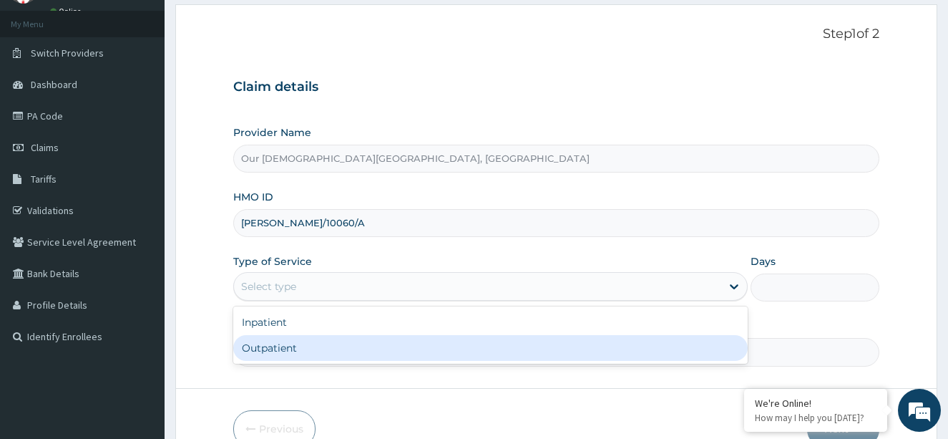
click at [527, 356] on div "Outpatient" at bounding box center [490, 348] width 515 height 26
type input "1"
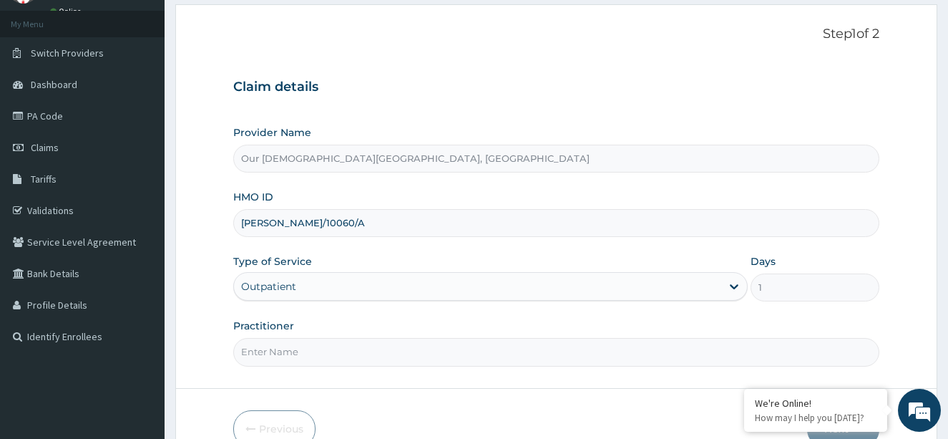
click at [527, 346] on input "Practitioner" at bounding box center [556, 352] width 647 height 28
click at [242, 351] on input "JOHN" at bounding box center [556, 352] width 647 height 28
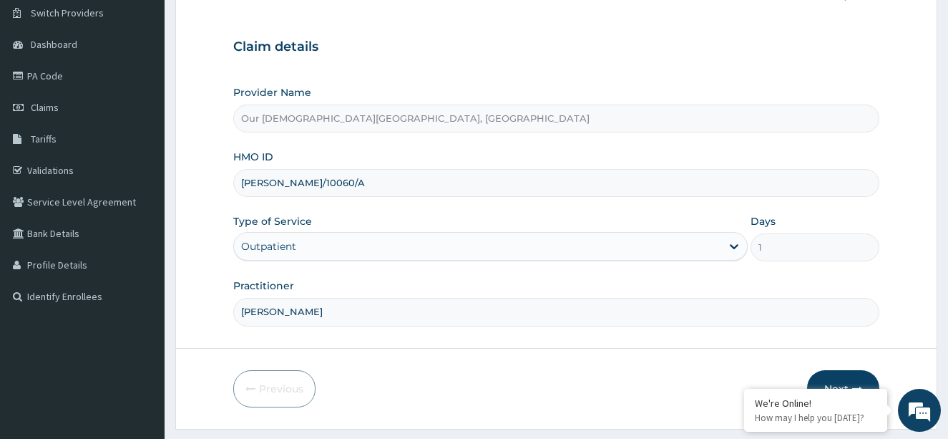
scroll to position [150, 0]
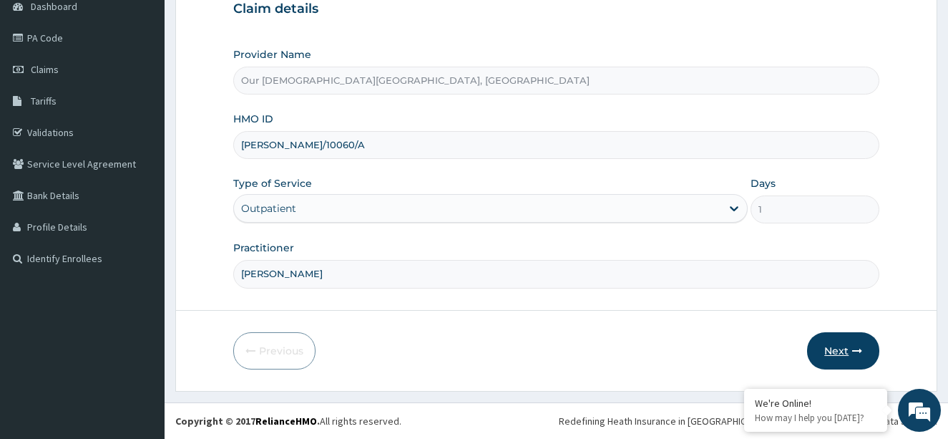
type input "DR.JOHN"
click at [833, 349] on button "Next" at bounding box center [843, 350] width 72 height 37
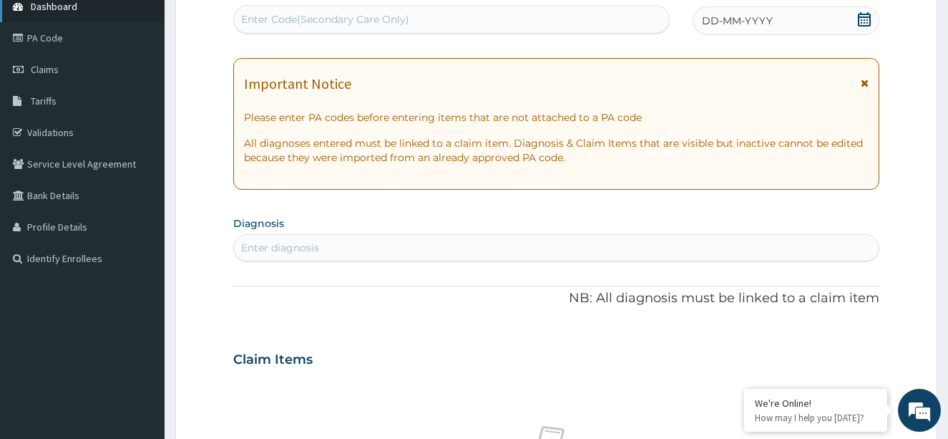
scroll to position [78, 0]
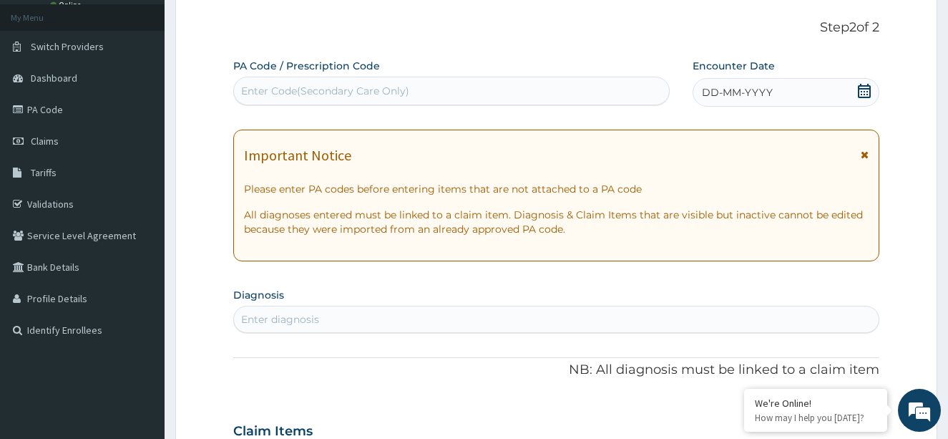
click at [288, 79] on div "Enter Code(Secondary Care Only)" at bounding box center [451, 91] width 436 height 29
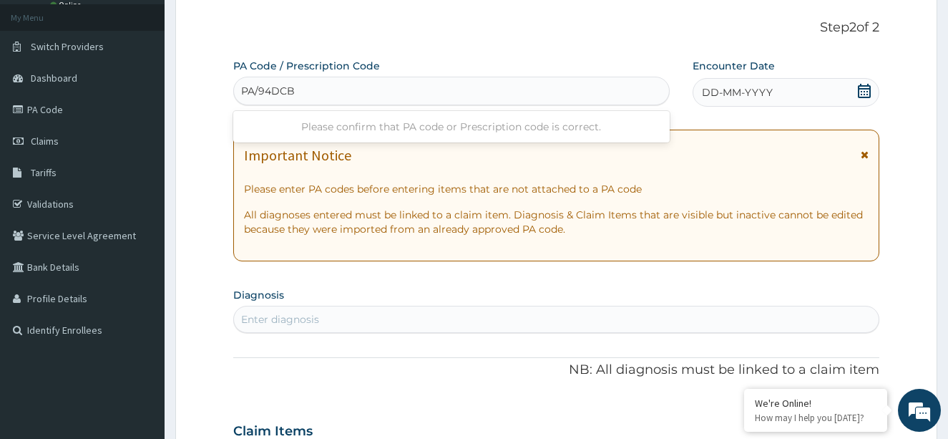
type input "PA/94DCBS"
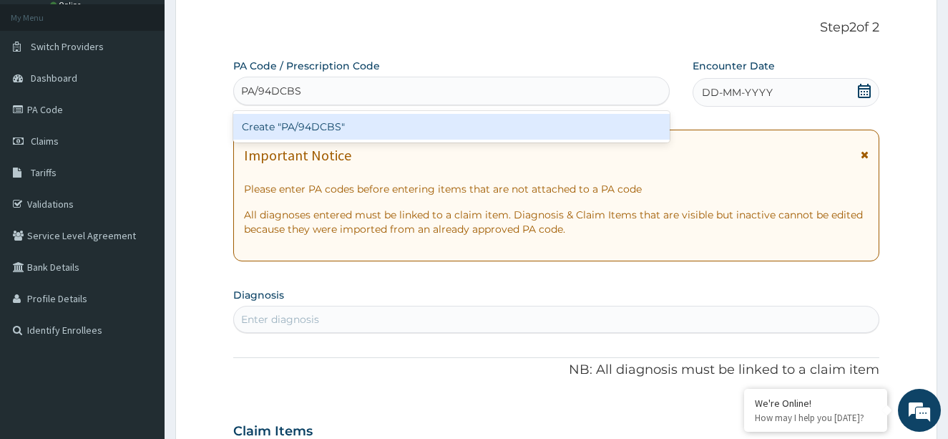
click at [262, 132] on div "Create "PA/94DCBS"" at bounding box center [451, 127] width 436 height 26
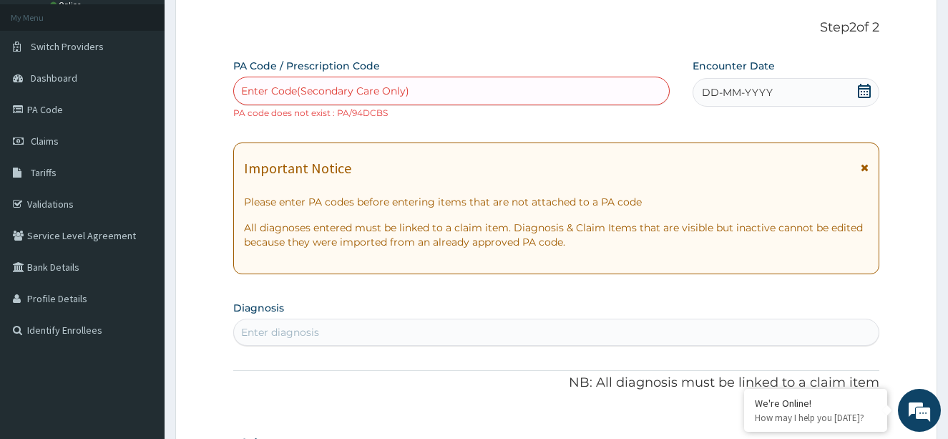
click at [254, 86] on div "Enter Code(Secondary Care Only)" at bounding box center [325, 91] width 168 height 14
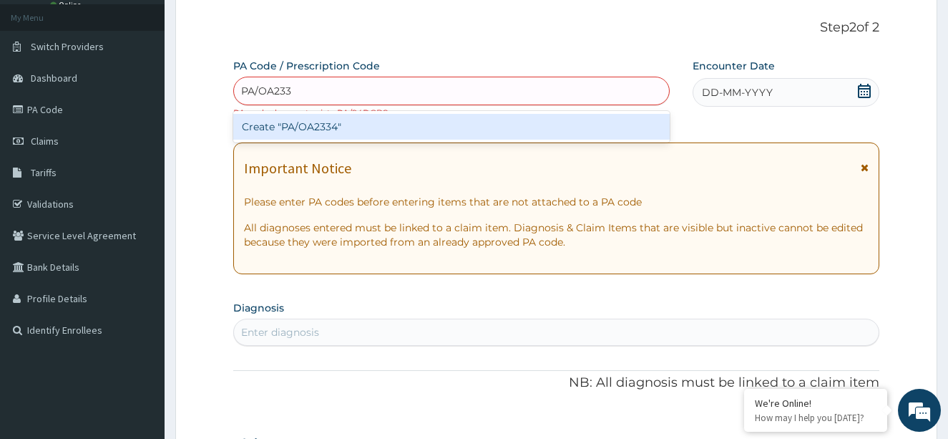
type input "PA/OA2334"
click at [268, 127] on div "Create "PA/OA2334"" at bounding box center [451, 127] width 436 height 26
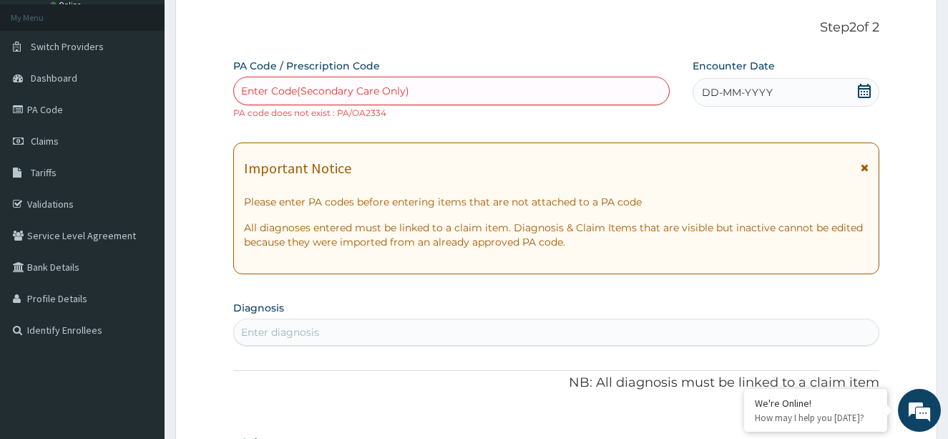
click at [308, 89] on div "Enter Code(Secondary Care Only)" at bounding box center [325, 91] width 168 height 14
click at [271, 90] on div "Enter Code(Secondary Care Only)" at bounding box center [325, 91] width 168 height 14
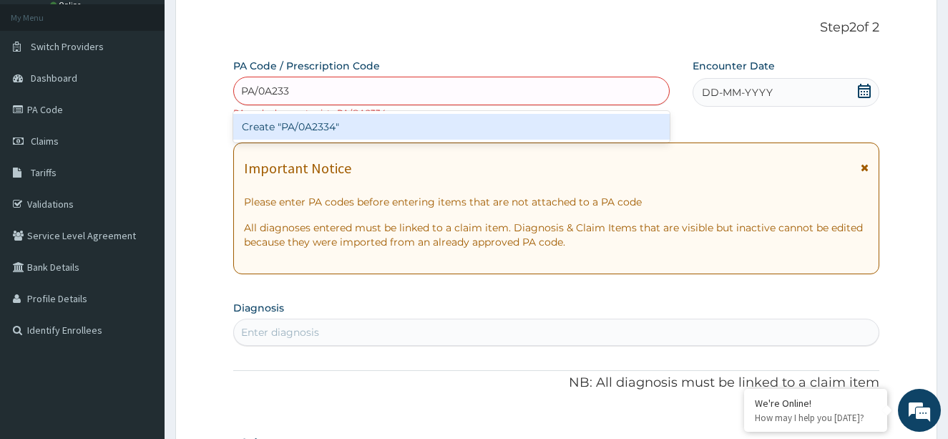
type input "PA/0A2334"
click at [280, 127] on div "Create "PA/0A2334"" at bounding box center [451, 127] width 436 height 26
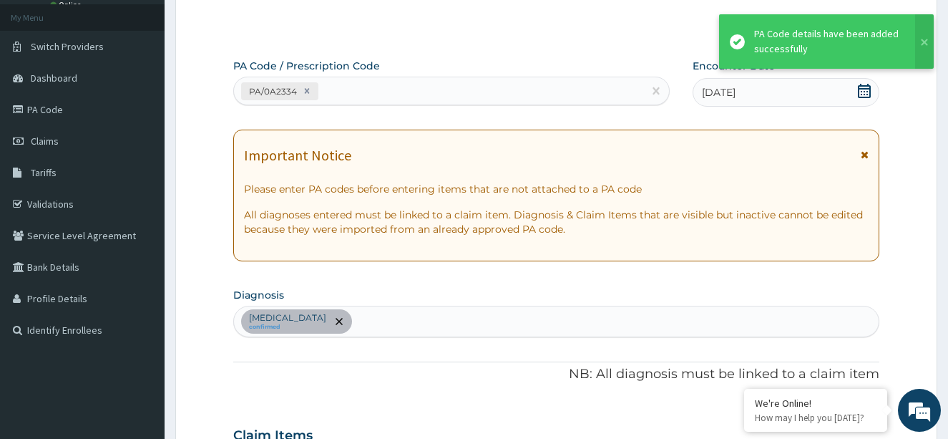
scroll to position [376, 0]
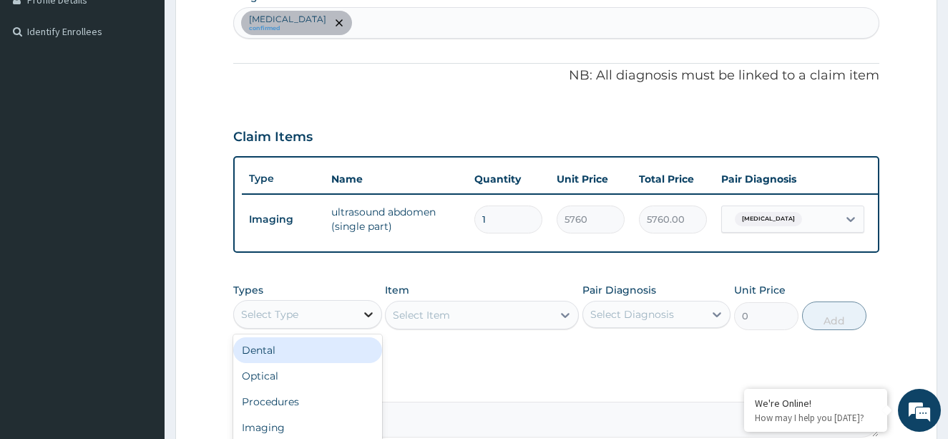
click at [356, 322] on div at bounding box center [369, 314] width 26 height 26
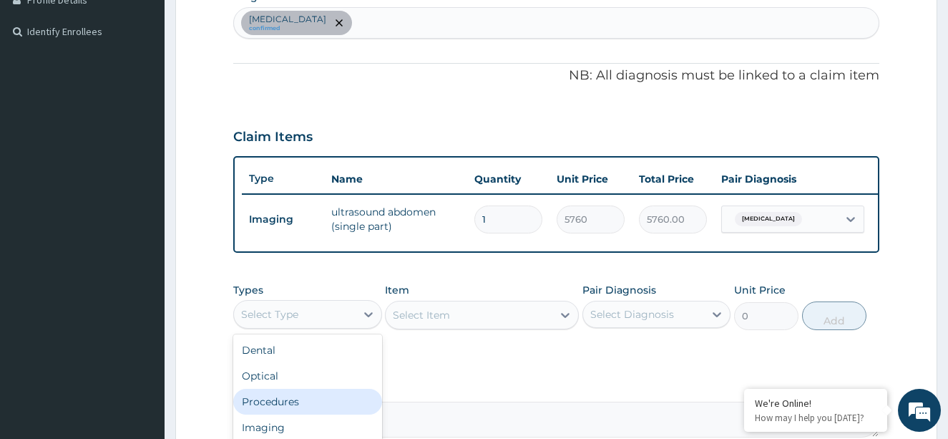
click at [290, 414] on div "Procedures" at bounding box center [307, 401] width 149 height 26
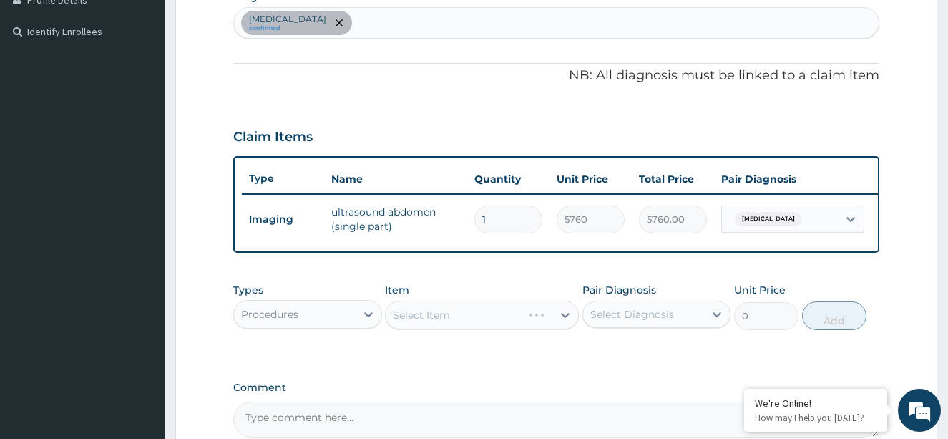
click at [491, 329] on div "Select Item" at bounding box center [482, 314] width 194 height 29
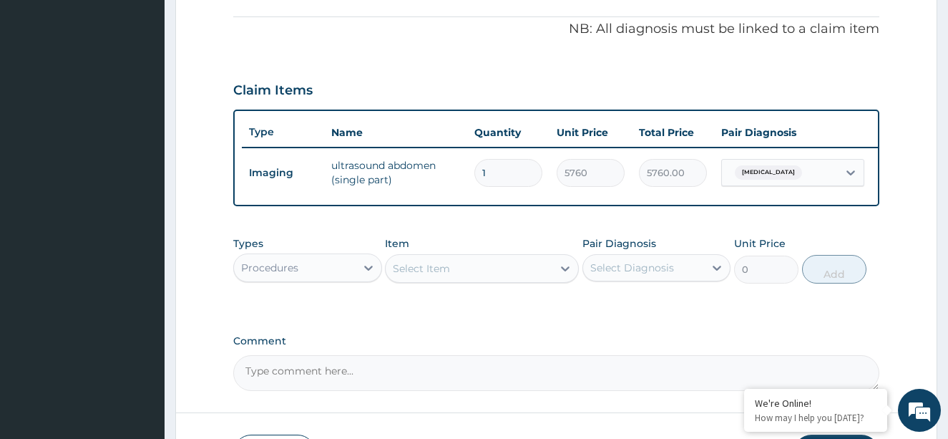
scroll to position [536, 0]
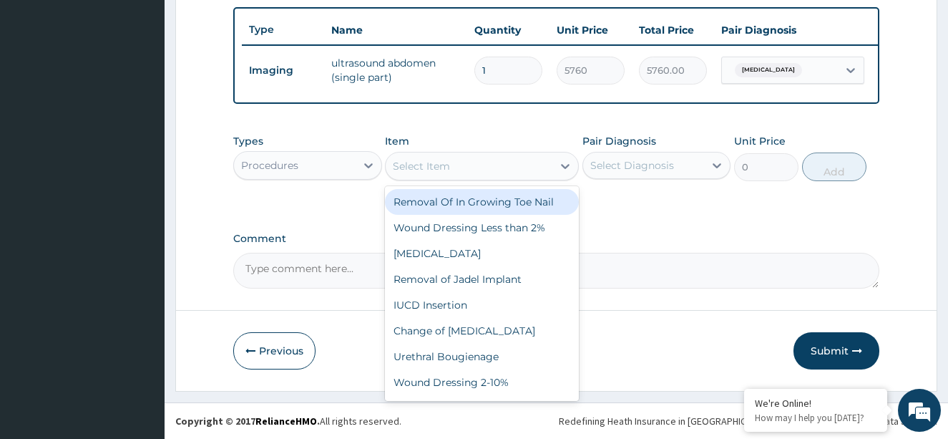
click at [547, 169] on div "Select Item" at bounding box center [469, 166] width 167 height 23
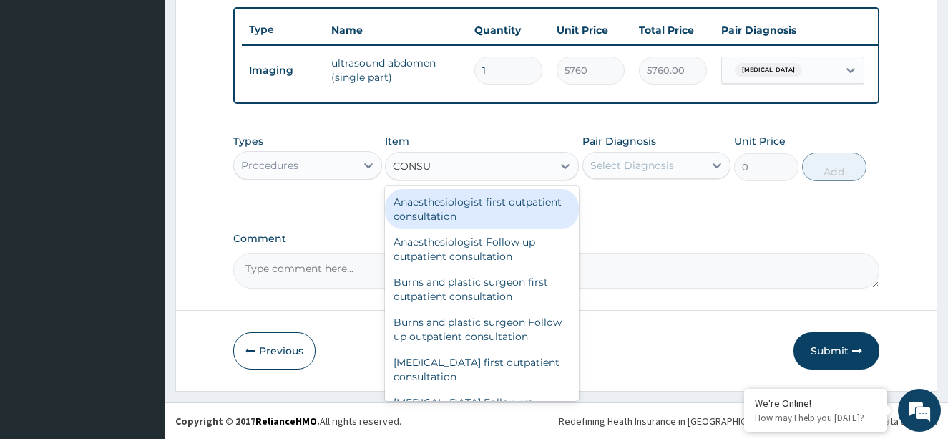
type input "CONSUL"
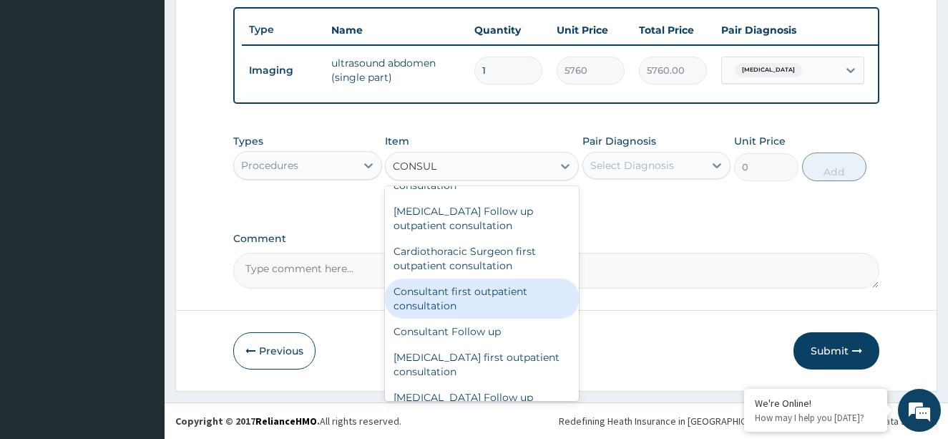
scroll to position [286, 0]
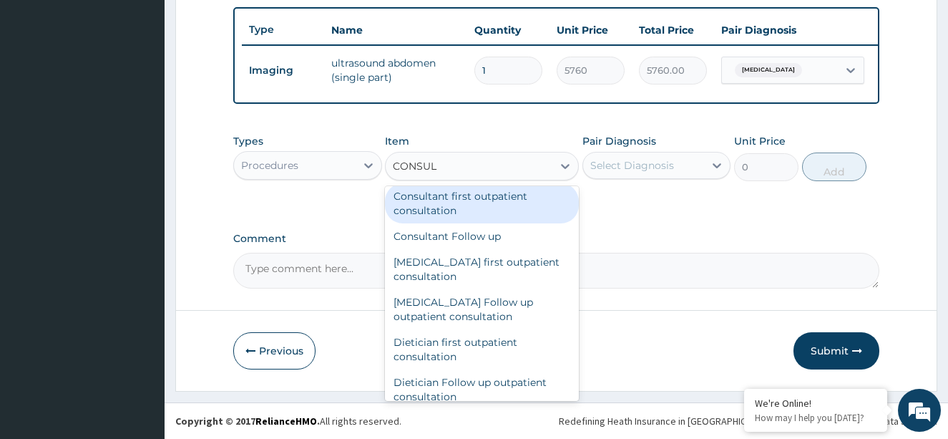
click at [451, 221] on div "Consultant first outpatient consultation" at bounding box center [482, 203] width 194 height 40
type input "15000"
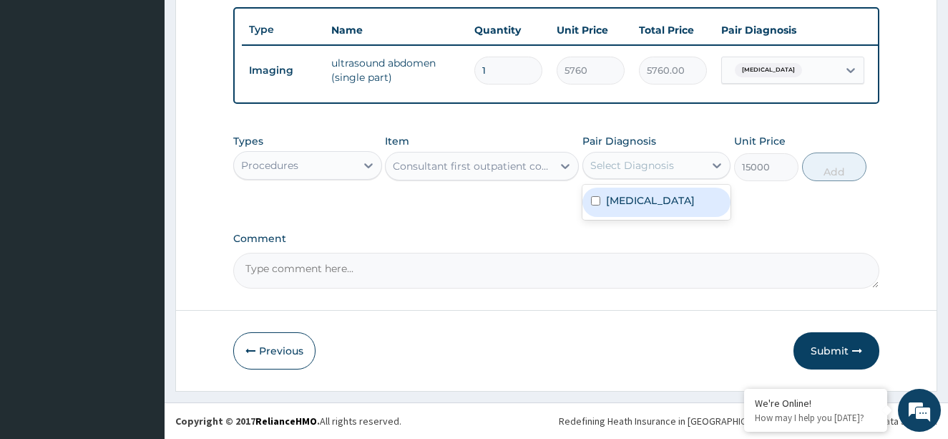
click at [682, 167] on div "Select Diagnosis" at bounding box center [644, 165] width 122 height 23
click at [594, 203] on input "checkbox" at bounding box center [595, 200] width 9 height 9
checkbox input "true"
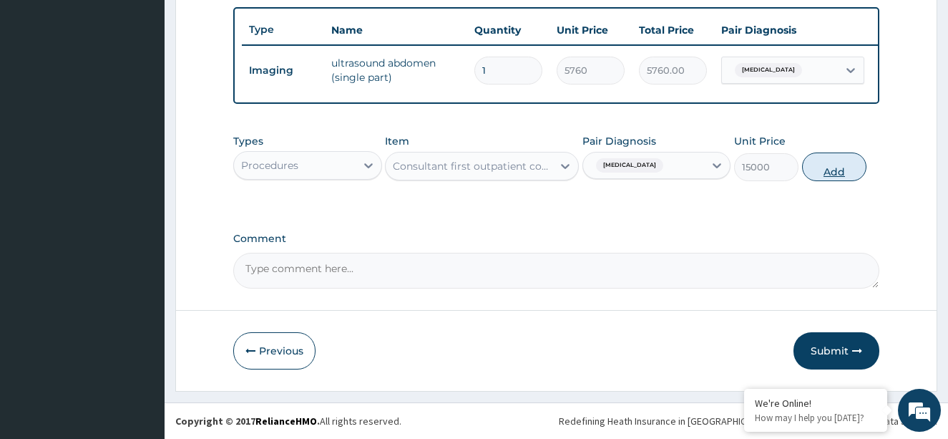
click at [833, 168] on button "Add" at bounding box center [834, 166] width 64 height 29
type input "0"
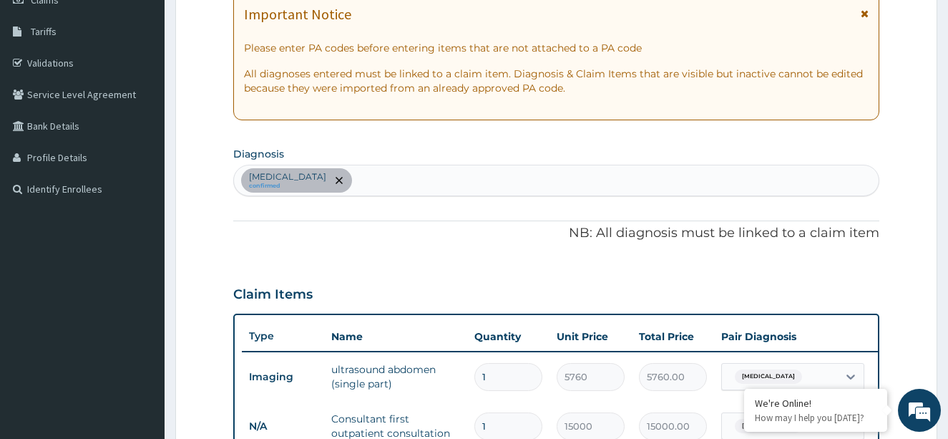
scroll to position [178, 0]
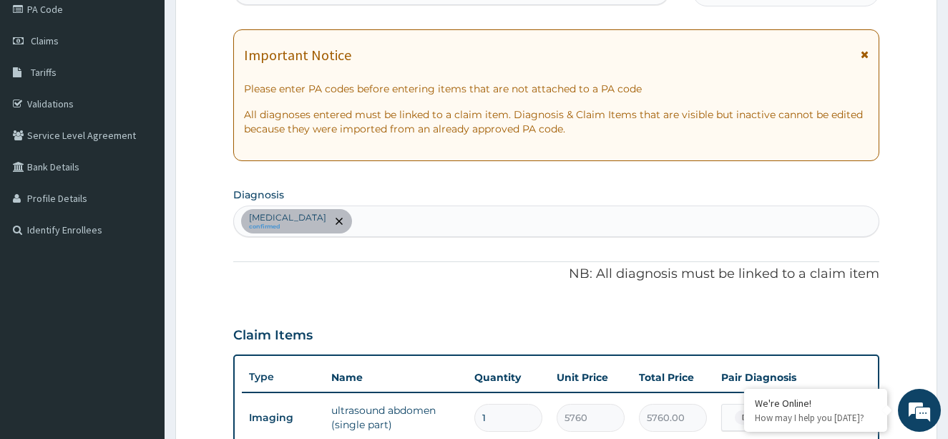
click at [455, 227] on div "Abdominal abscess confirmed" at bounding box center [556, 221] width 645 height 30
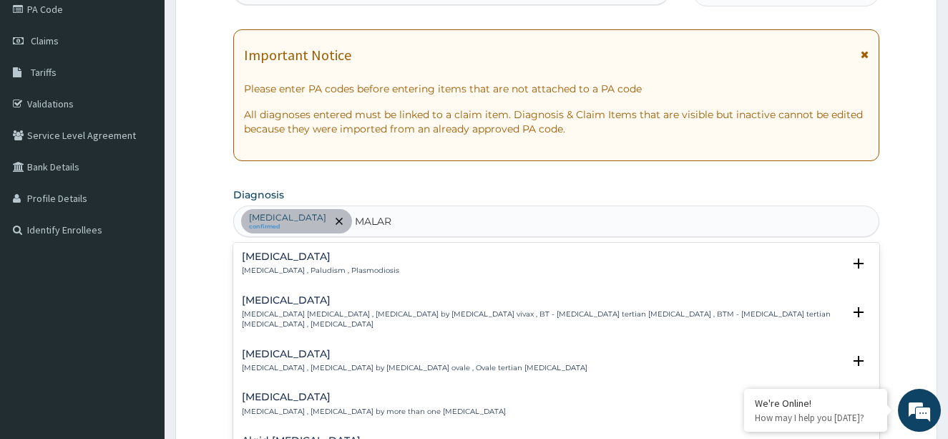
type input "MALARI"
click at [339, 266] on p "Malaria , Paludism , Plasmodiosis" at bounding box center [320, 270] width 157 height 10
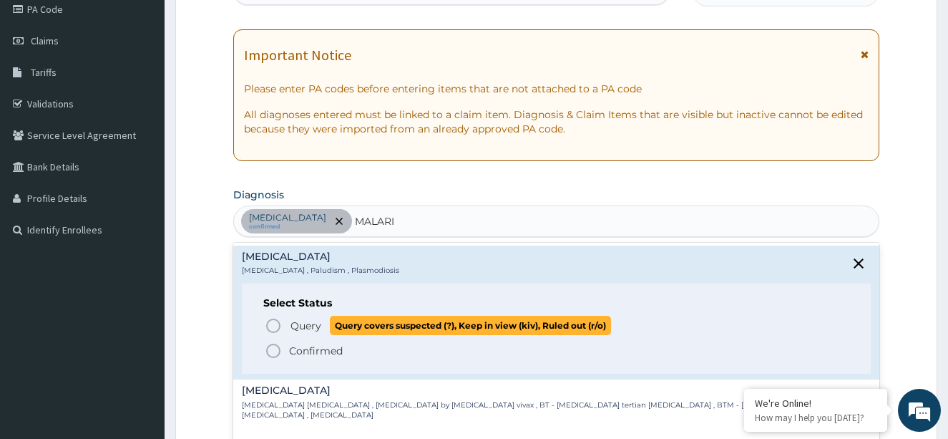
click at [272, 325] on icon "status option query" at bounding box center [273, 325] width 17 height 17
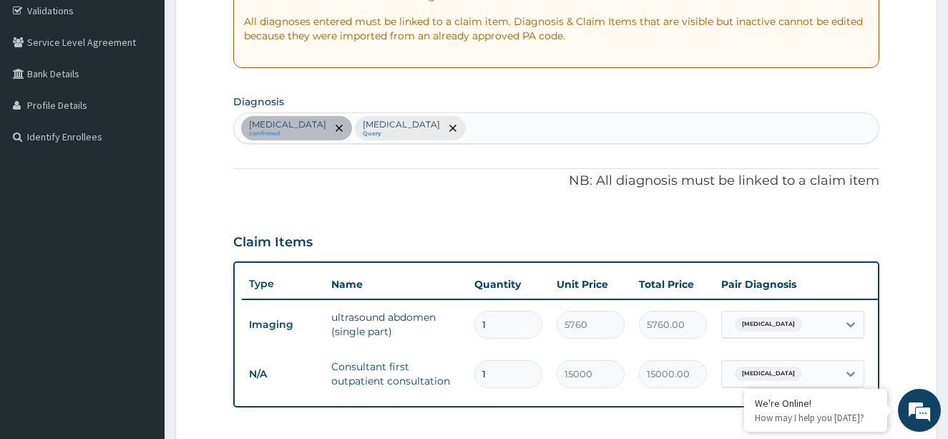
scroll to position [536, 0]
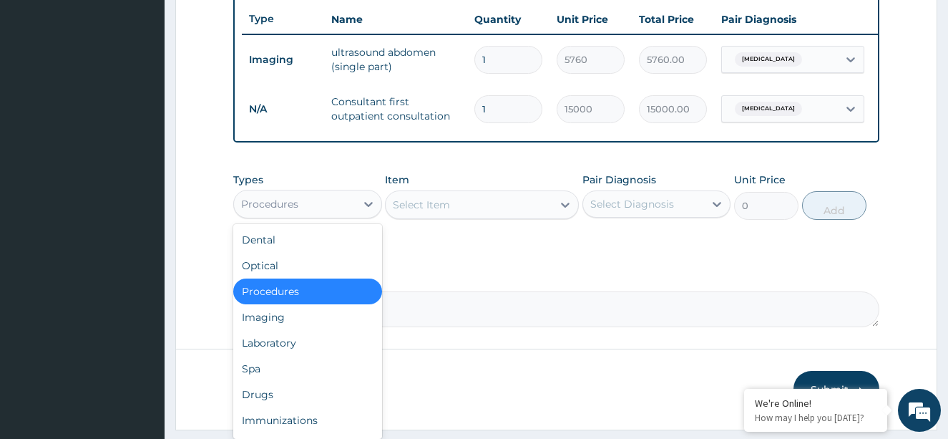
click at [353, 212] on div "Procedures" at bounding box center [295, 203] width 122 height 23
click at [288, 356] on div "Laboratory" at bounding box center [307, 343] width 149 height 26
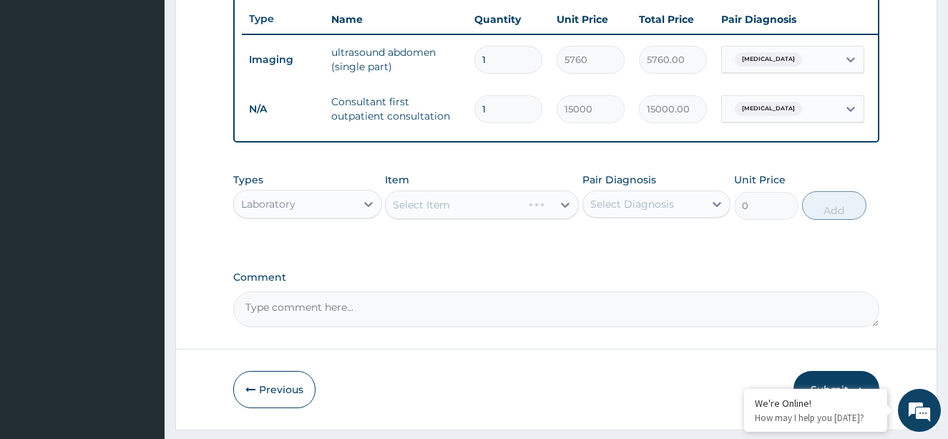
click at [554, 215] on div "Select Item" at bounding box center [482, 204] width 194 height 29
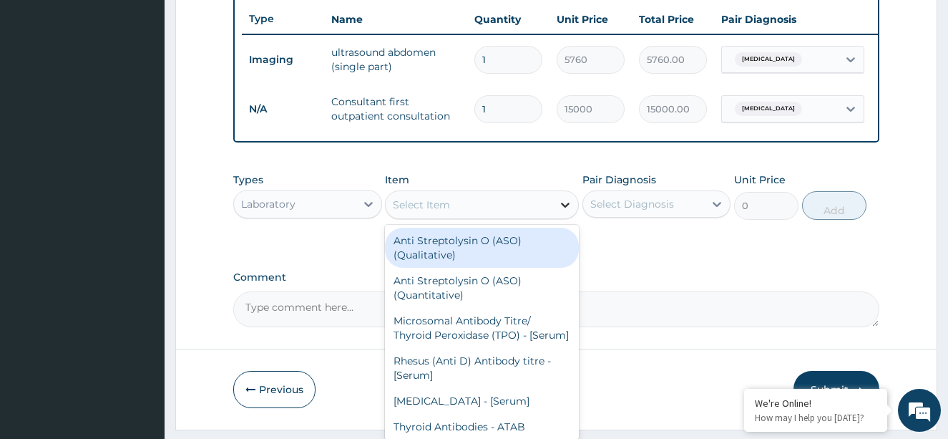
click at [563, 212] on icon at bounding box center [565, 204] width 14 height 14
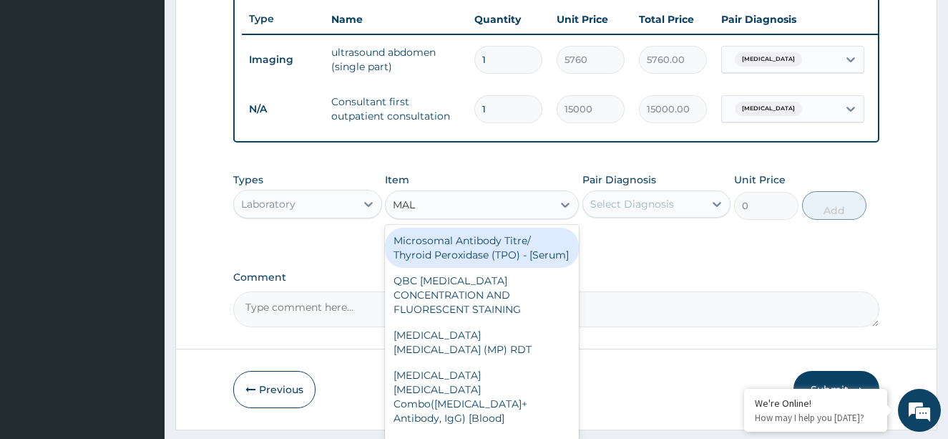
type input "MALA"
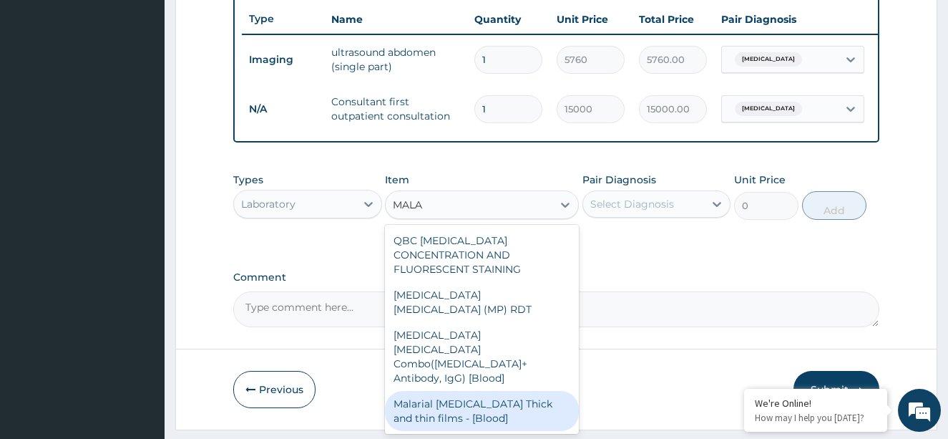
click at [557, 391] on div "Malarial Parasite Thick and thin films - [Blood]" at bounding box center [482, 411] width 194 height 40
type input "1500"
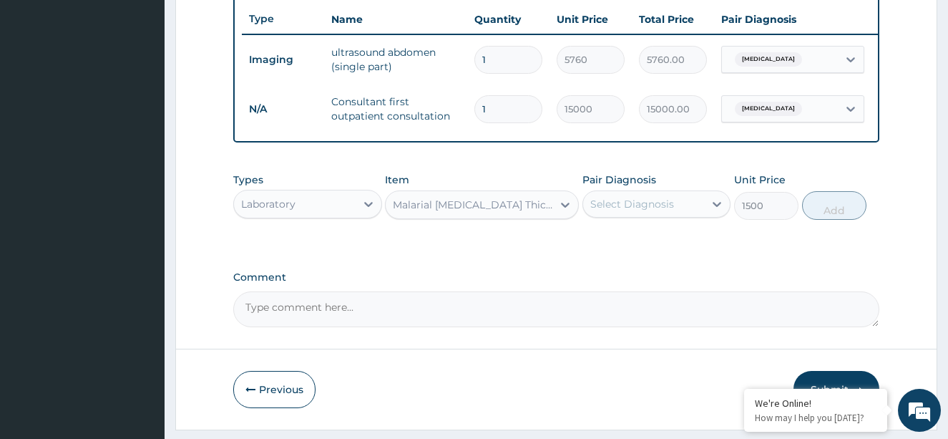
click at [687, 215] on div "Select Diagnosis" at bounding box center [644, 203] width 122 height 23
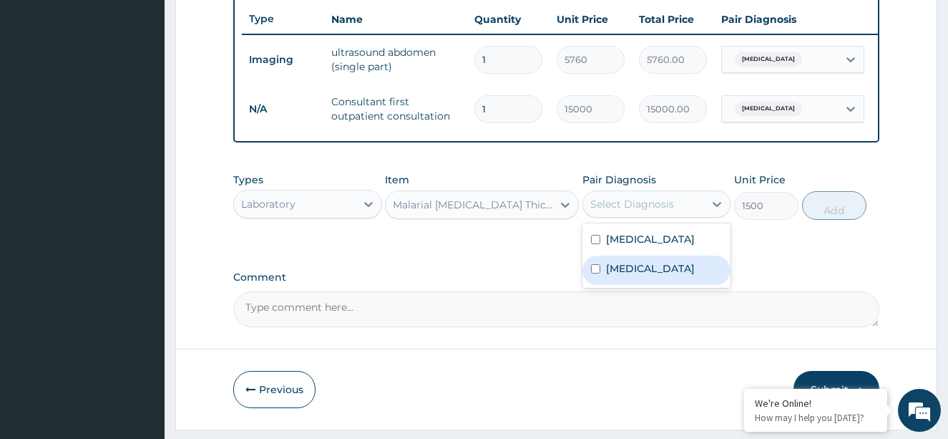
click at [592, 273] on input "checkbox" at bounding box center [595, 268] width 9 height 9
checkbox input "true"
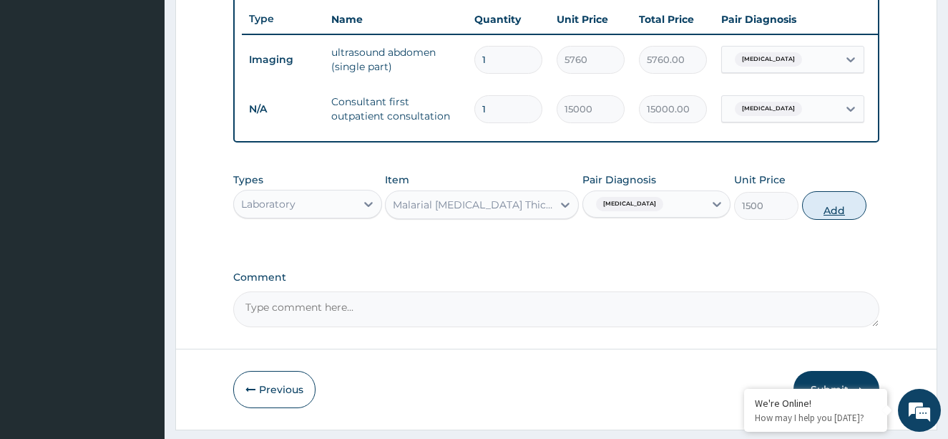
click at [844, 219] on button "Add" at bounding box center [834, 205] width 64 height 29
type input "0"
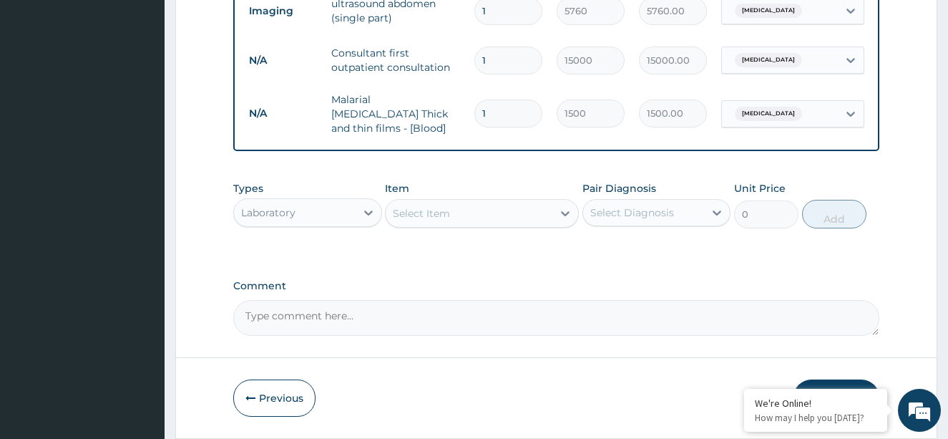
scroll to position [635, 0]
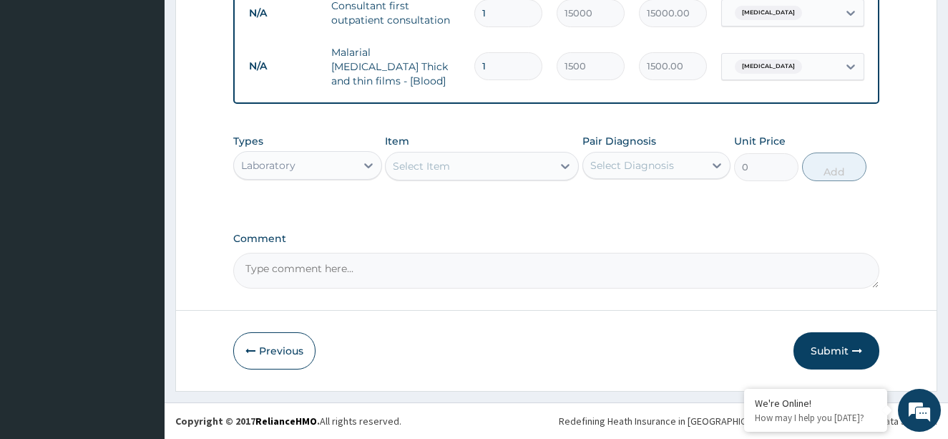
click at [846, 345] on button "Submit" at bounding box center [836, 350] width 86 height 37
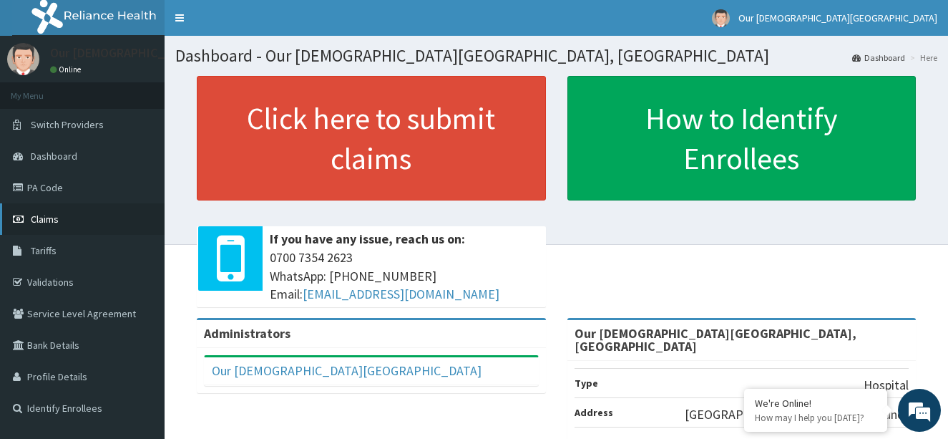
click at [50, 216] on span "Claims" at bounding box center [45, 218] width 28 height 13
click at [66, 212] on link "Claims" at bounding box center [82, 218] width 165 height 31
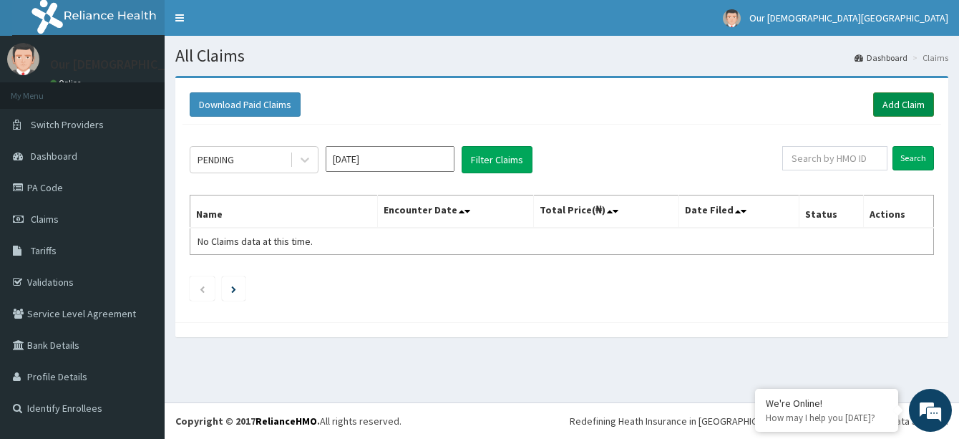
click at [900, 105] on link "Add Claim" at bounding box center [903, 104] width 61 height 24
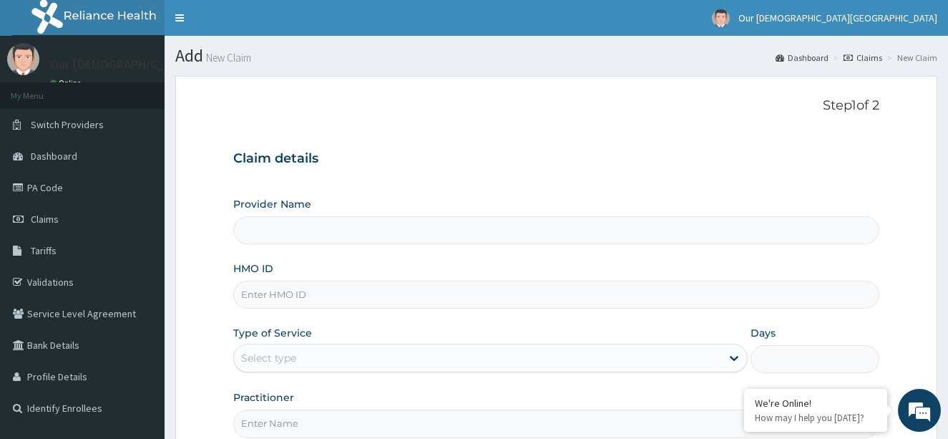
type input "Our [DEMOGRAPHIC_DATA][GEOGRAPHIC_DATA], [GEOGRAPHIC_DATA]"
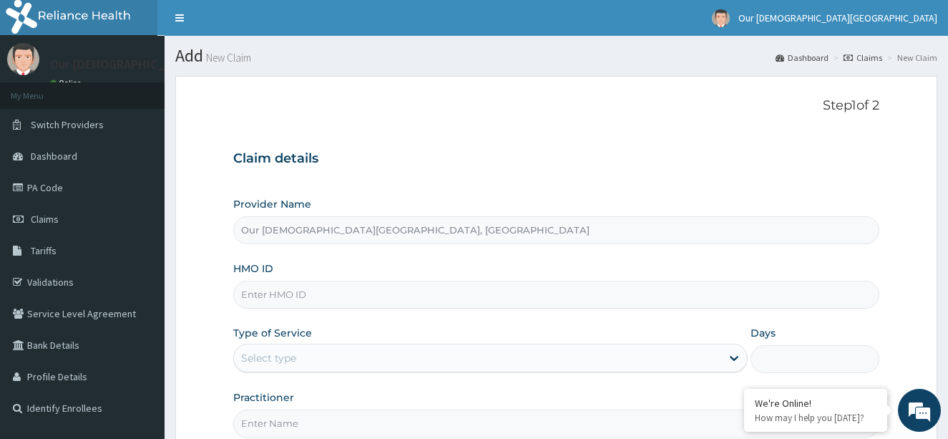
click at [333, 298] on input "HMO ID" at bounding box center [556, 294] width 647 height 28
type input "RTM/10149/A"
click at [379, 352] on div "Select type" at bounding box center [478, 357] width 488 height 23
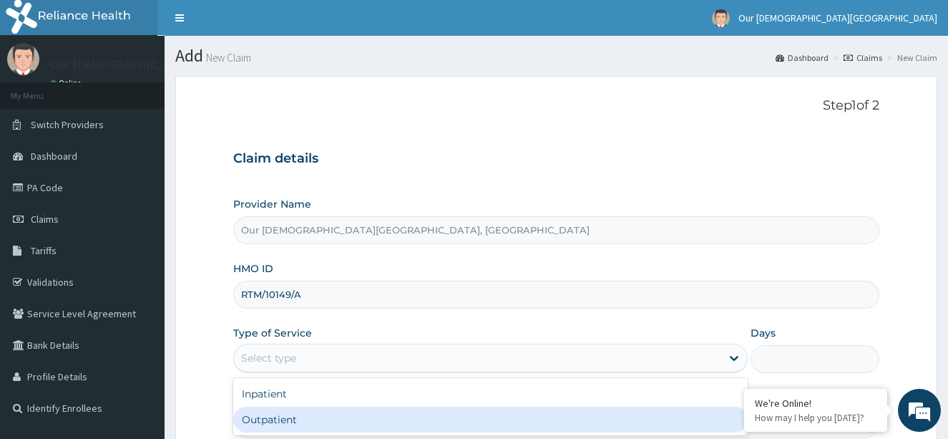
click at [363, 427] on div "Outpatient" at bounding box center [490, 419] width 515 height 26
type input "1"
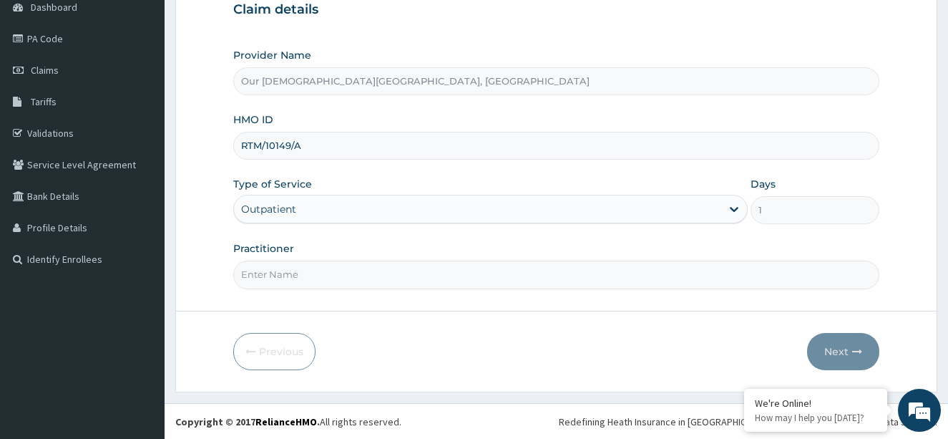
scroll to position [150, 0]
click at [415, 268] on input "Practitioner" at bounding box center [556, 274] width 647 height 28
type input "[PERSON_NAME]"
click at [837, 338] on button "Next" at bounding box center [843, 350] width 72 height 37
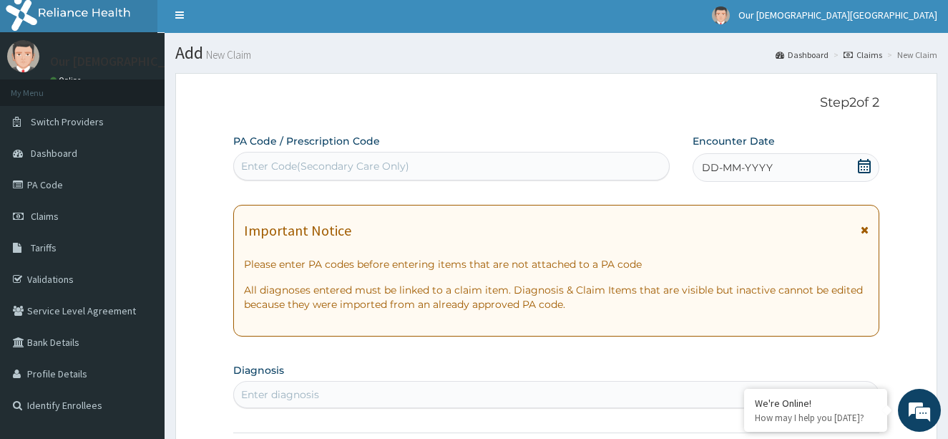
scroll to position [0, 0]
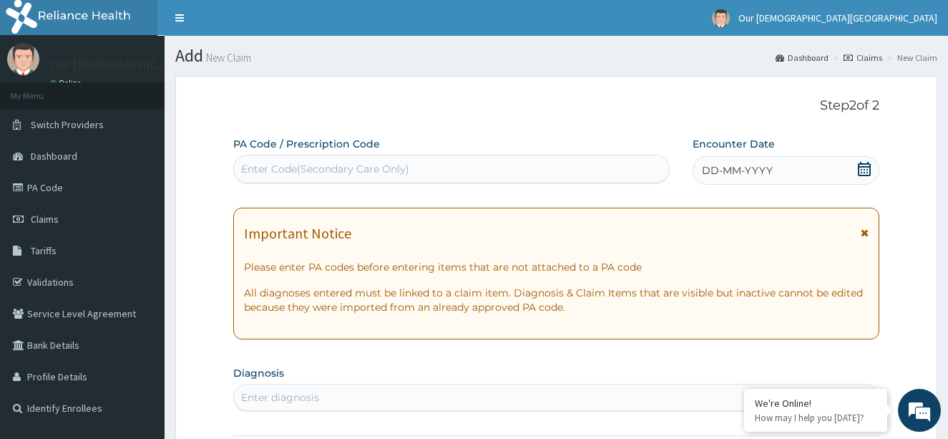
click at [725, 165] on span "DD-MM-YYYY" at bounding box center [737, 170] width 71 height 14
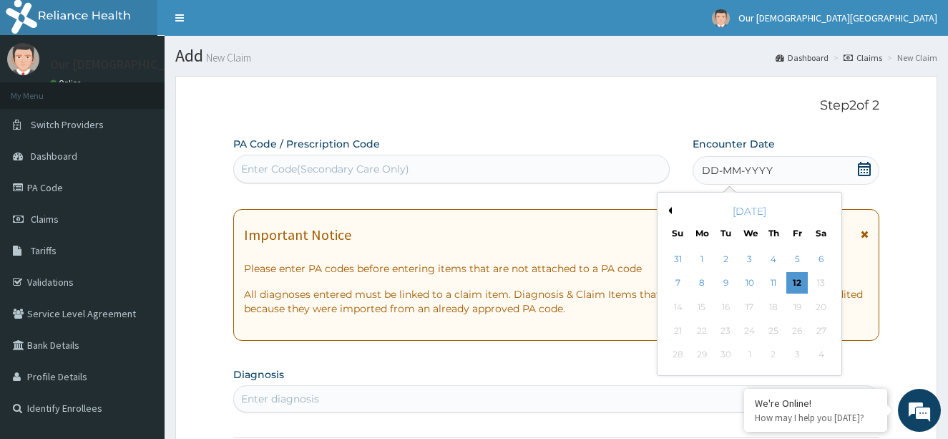
click at [670, 209] on button "Previous Month" at bounding box center [668, 210] width 7 height 7
click at [677, 354] on div "24" at bounding box center [677, 354] width 21 height 21
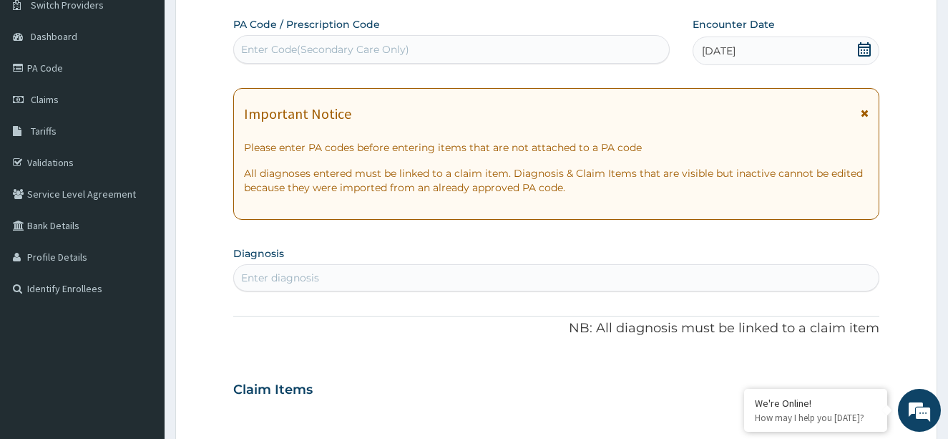
scroll to position [72, 0]
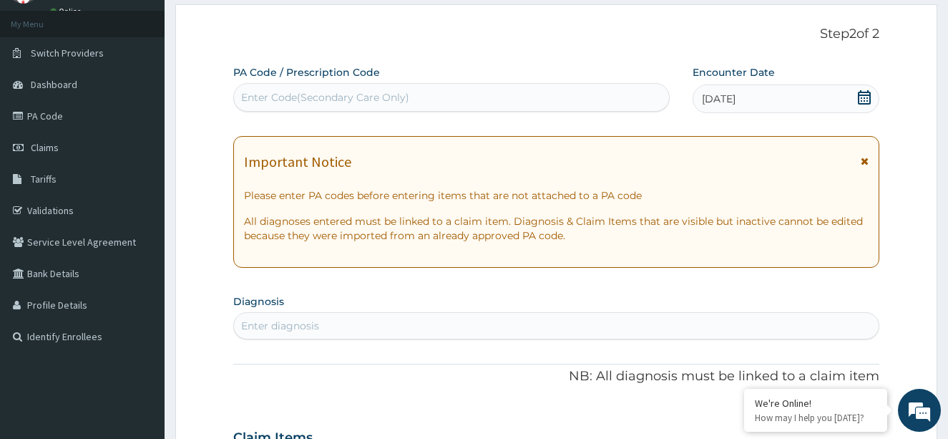
click at [348, 318] on div "Enter diagnosis" at bounding box center [556, 325] width 645 height 23
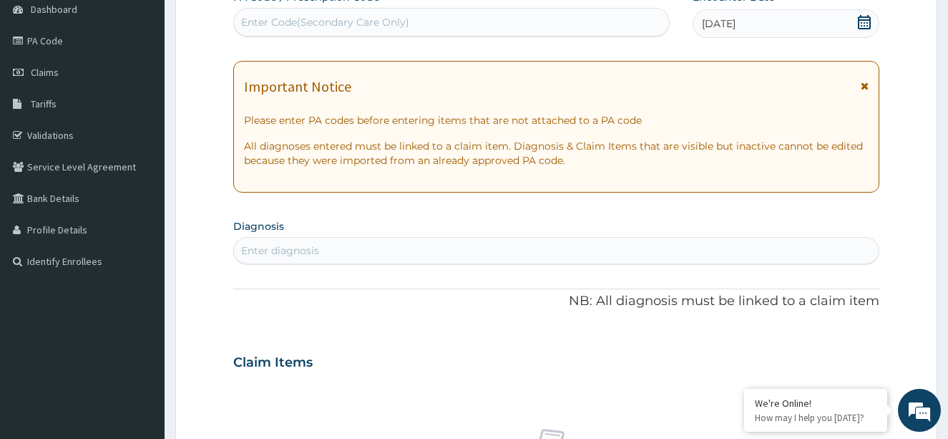
scroll to position [143, 0]
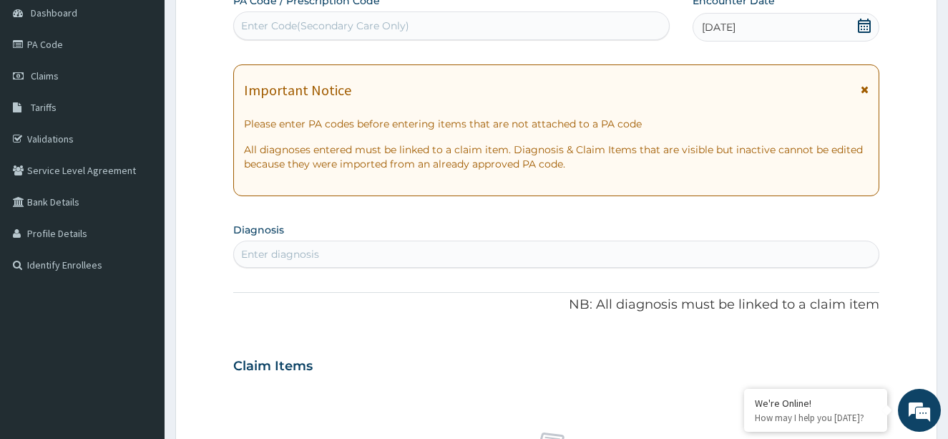
click at [575, 251] on div "Enter diagnosis" at bounding box center [556, 254] width 645 height 23
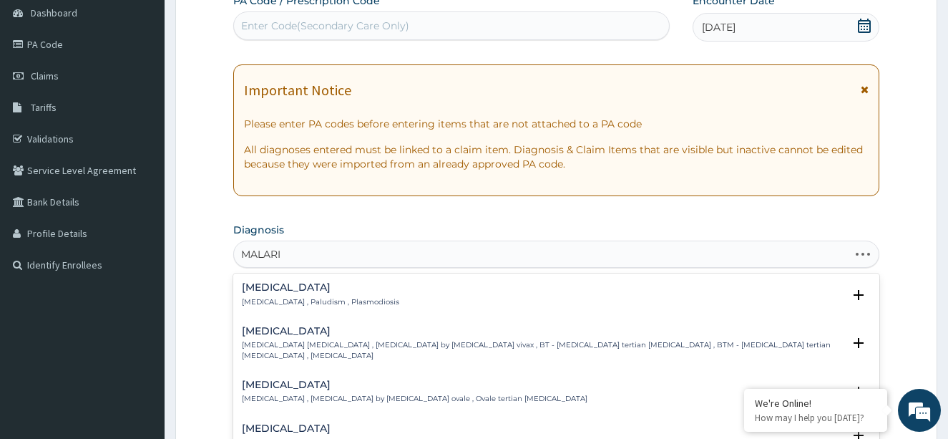
type input "[MEDICAL_DATA]"
click at [492, 289] on div "[MEDICAL_DATA] [MEDICAL_DATA] , Paludism , Plasmodiosis" at bounding box center [557, 294] width 630 height 25
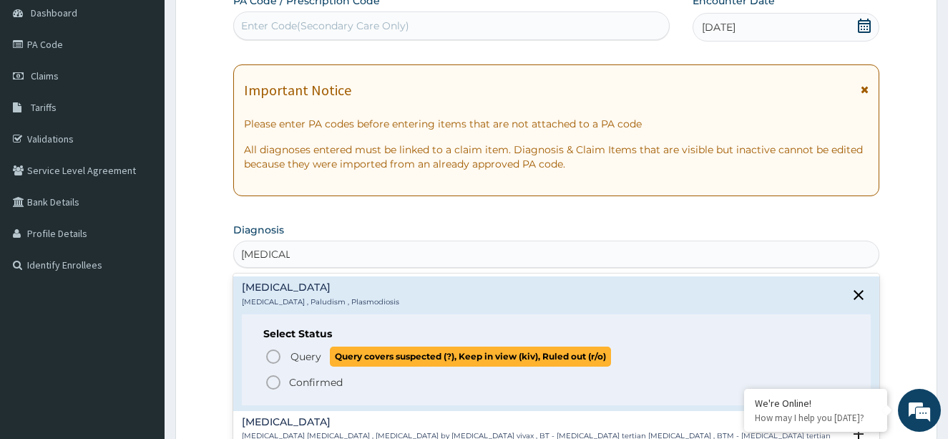
click at [275, 352] on icon "status option query" at bounding box center [273, 356] width 17 height 17
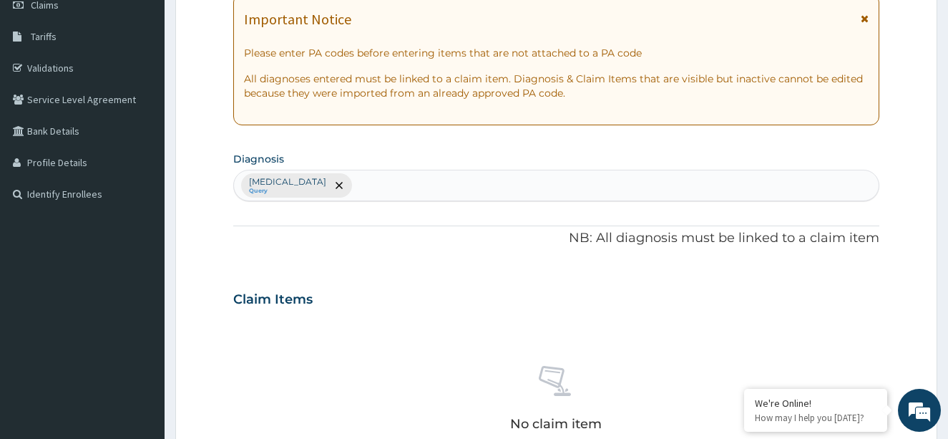
scroll to position [429, 0]
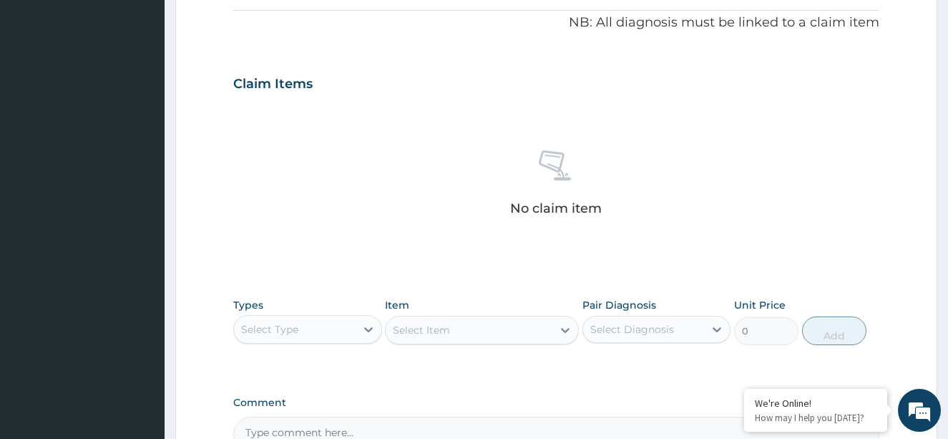
click at [279, 337] on div "Select Type" at bounding box center [307, 329] width 149 height 29
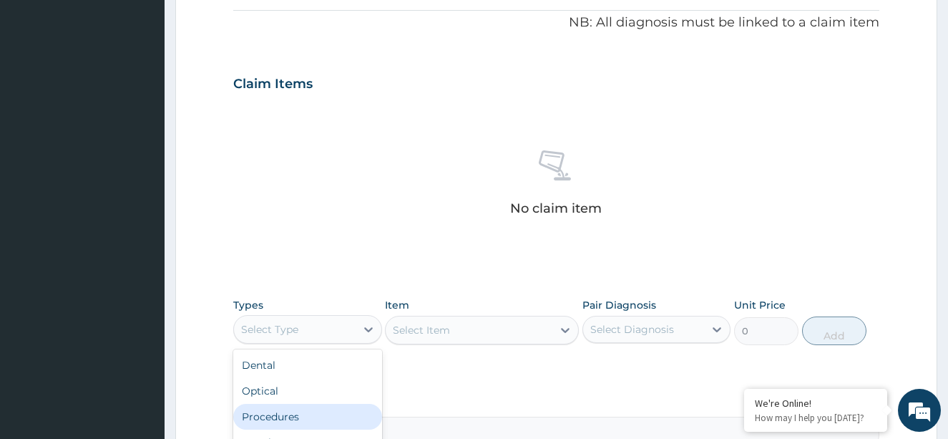
click at [318, 409] on div "Procedures" at bounding box center [307, 416] width 149 height 26
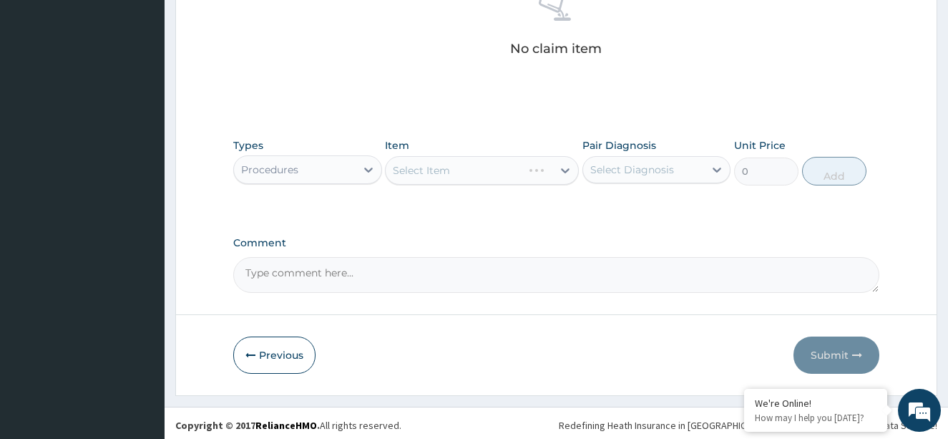
scroll to position [593, 0]
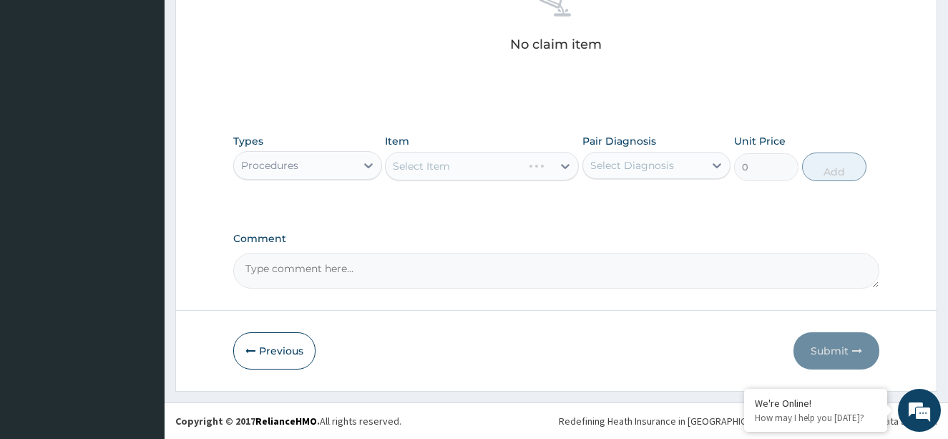
click at [519, 167] on div "Select Item" at bounding box center [482, 166] width 194 height 29
click at [511, 165] on div "Select Item" at bounding box center [469, 166] width 167 height 23
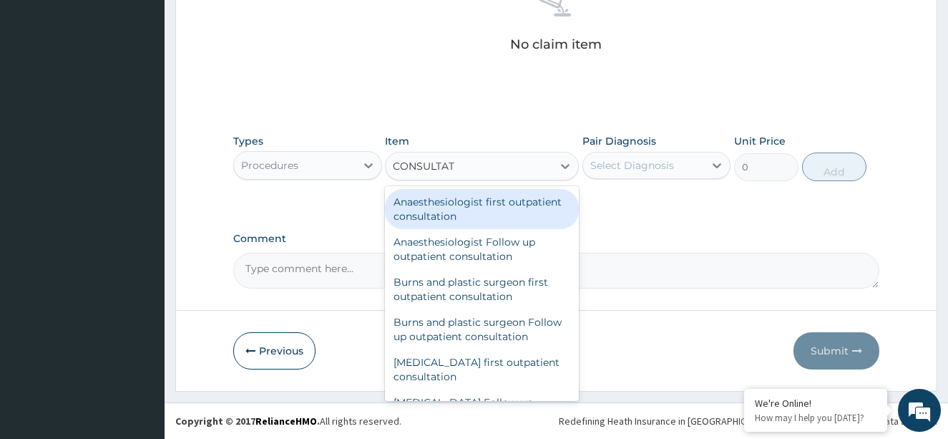
type input "CONSULTATI"
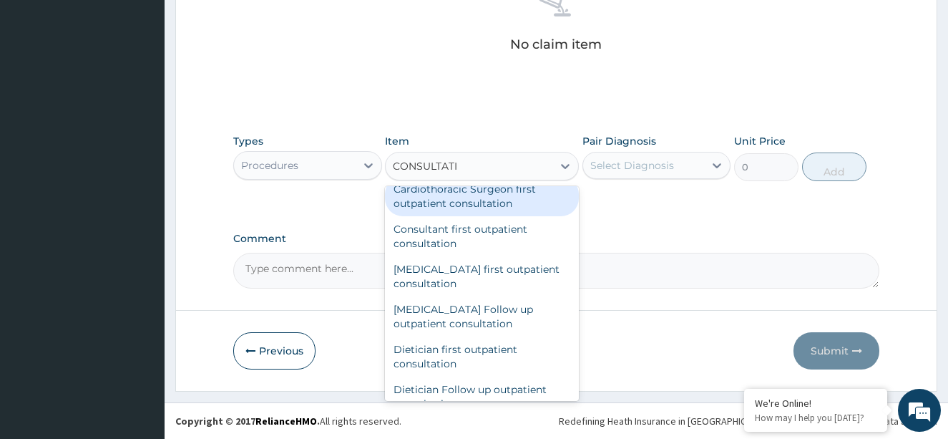
scroll to position [286, 0]
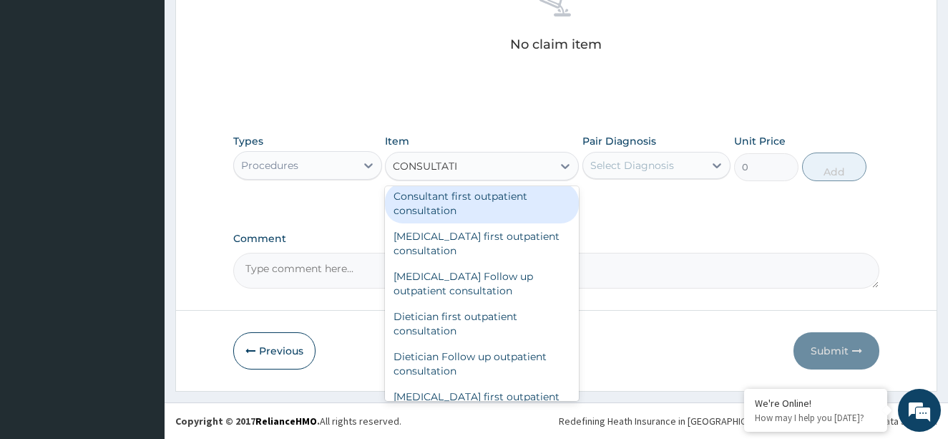
click at [498, 223] on div "Consultant first outpatient consultation" at bounding box center [482, 203] width 194 height 40
type input "15000"
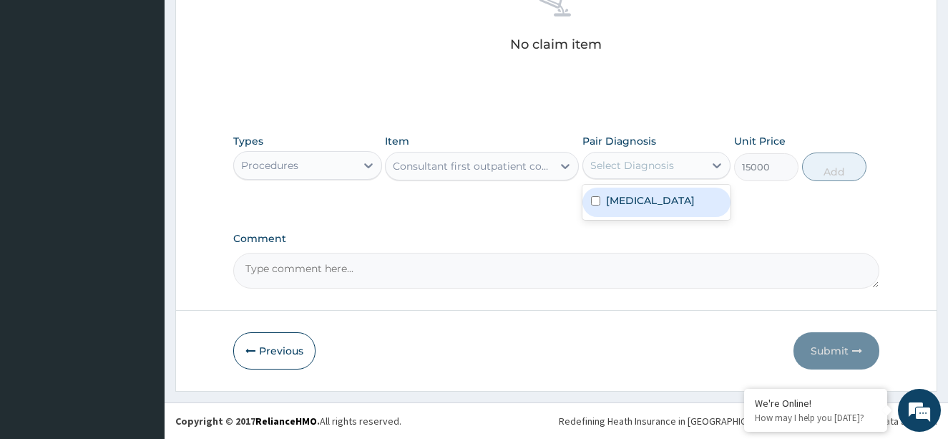
click at [658, 165] on div "Select Diagnosis" at bounding box center [632, 165] width 84 height 14
click at [592, 200] on input "checkbox" at bounding box center [595, 200] width 9 height 9
checkbox input "true"
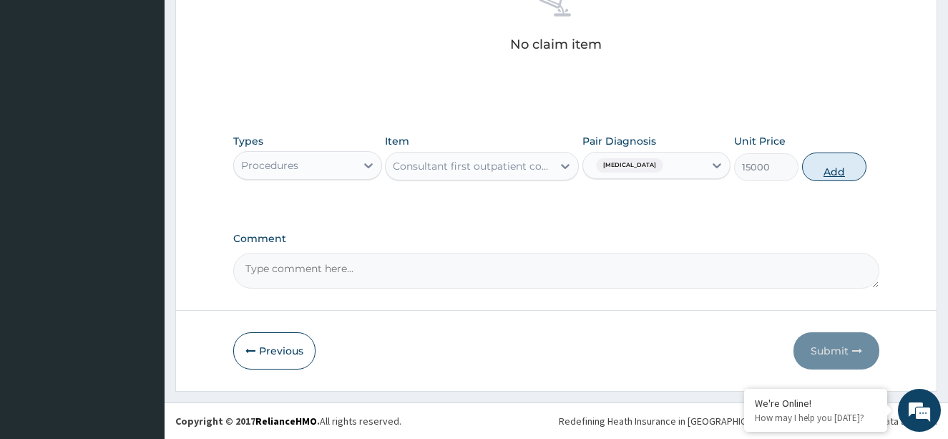
click at [826, 170] on button "Add" at bounding box center [834, 166] width 64 height 29
type input "0"
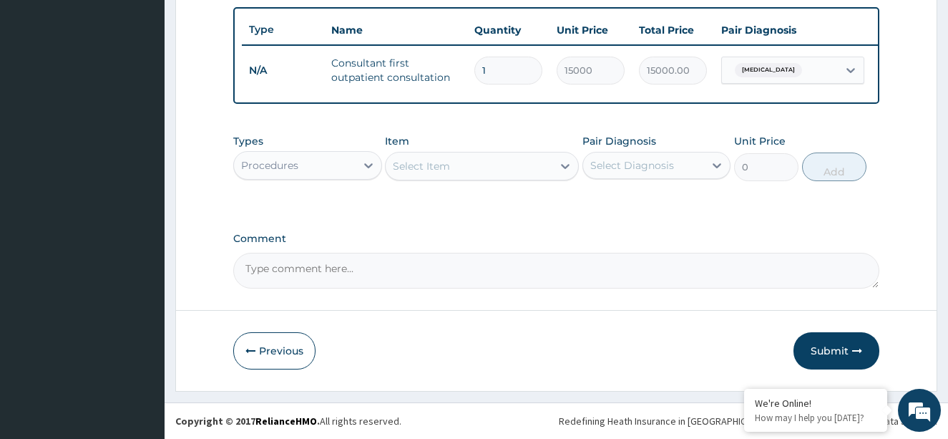
click at [286, 275] on textarea "Comment" at bounding box center [556, 271] width 647 height 36
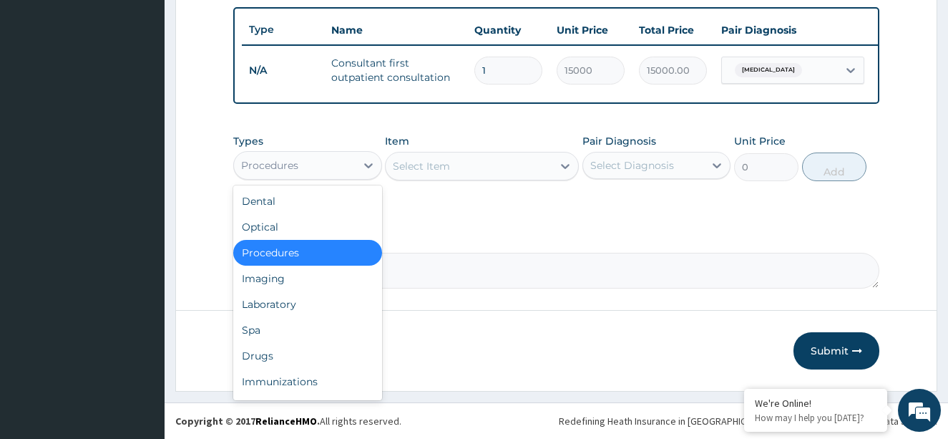
click at [312, 155] on div "Procedures" at bounding box center [295, 165] width 122 height 23
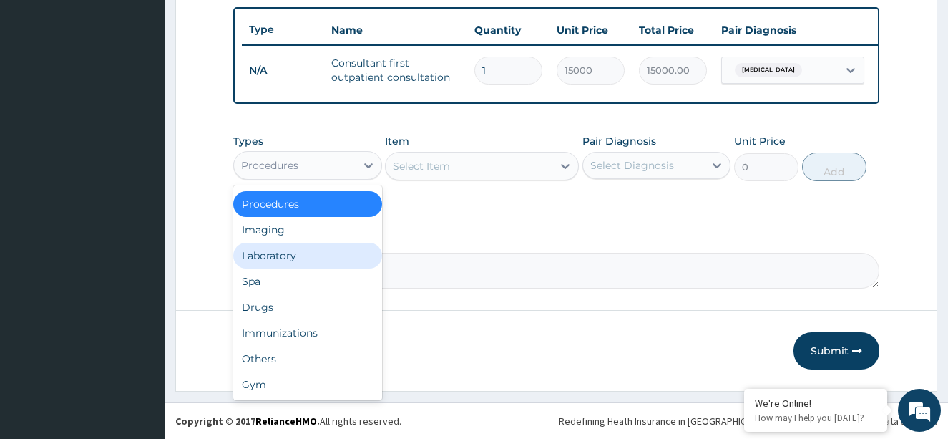
click at [260, 250] on div "Laboratory" at bounding box center [307, 256] width 149 height 26
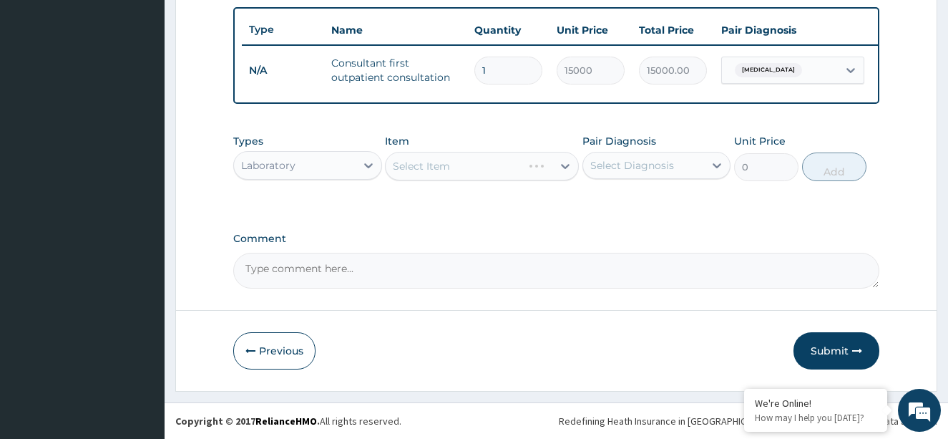
click at [456, 158] on div "Select Item" at bounding box center [482, 166] width 194 height 29
click at [549, 170] on div "Select Item" at bounding box center [482, 166] width 194 height 29
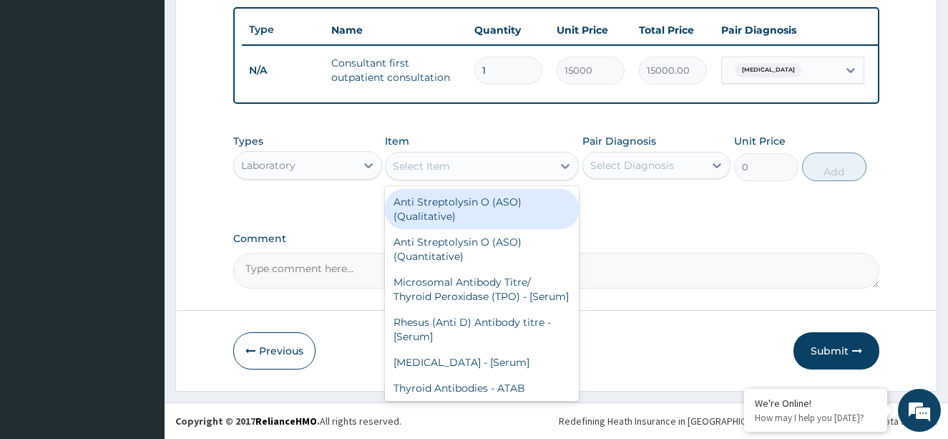
click at [546, 170] on div "Select Item" at bounding box center [469, 166] width 167 height 23
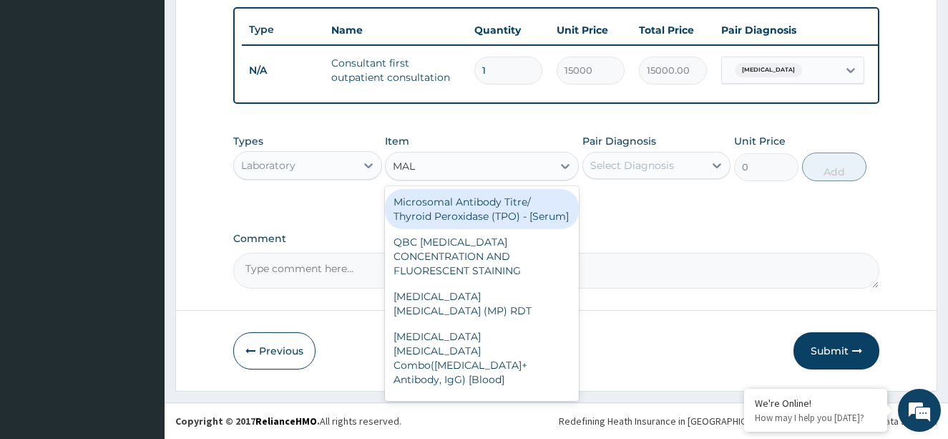
type input "MALA"
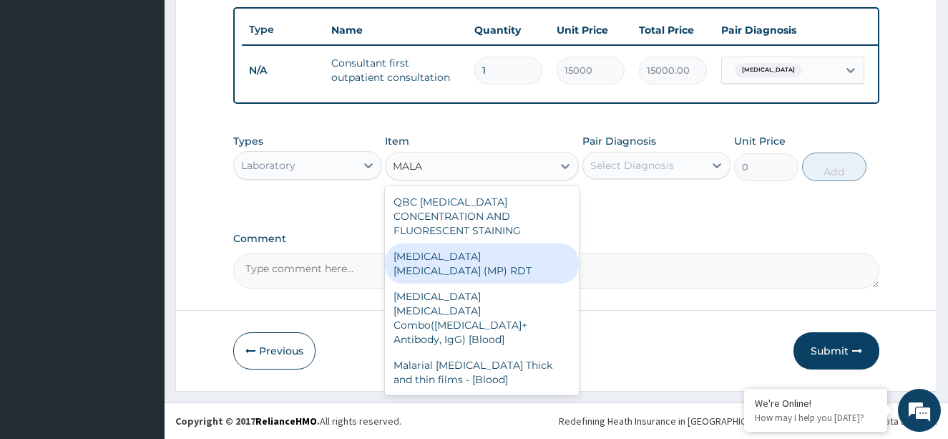
click at [485, 243] on div "[MEDICAL_DATA] [MEDICAL_DATA] (MP) RDT" at bounding box center [482, 263] width 194 height 40
type input "1500"
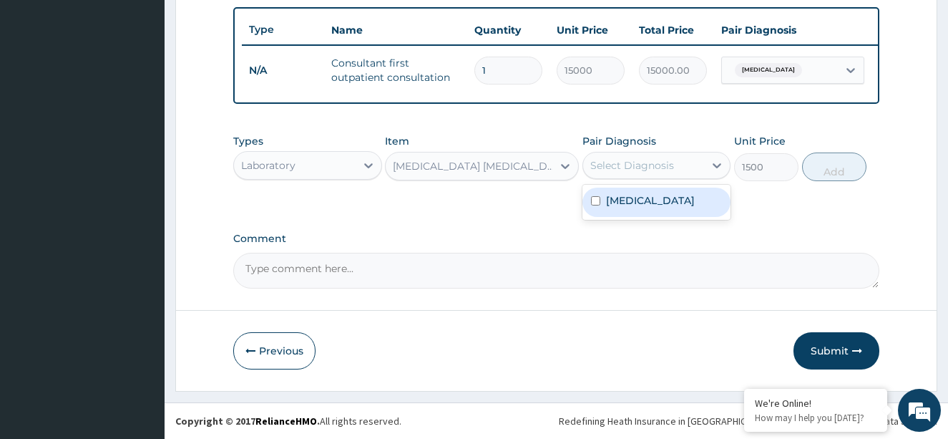
click at [638, 164] on div "Select Diagnosis" at bounding box center [632, 165] width 84 height 14
click at [591, 199] on input "checkbox" at bounding box center [595, 200] width 9 height 9
checkbox input "true"
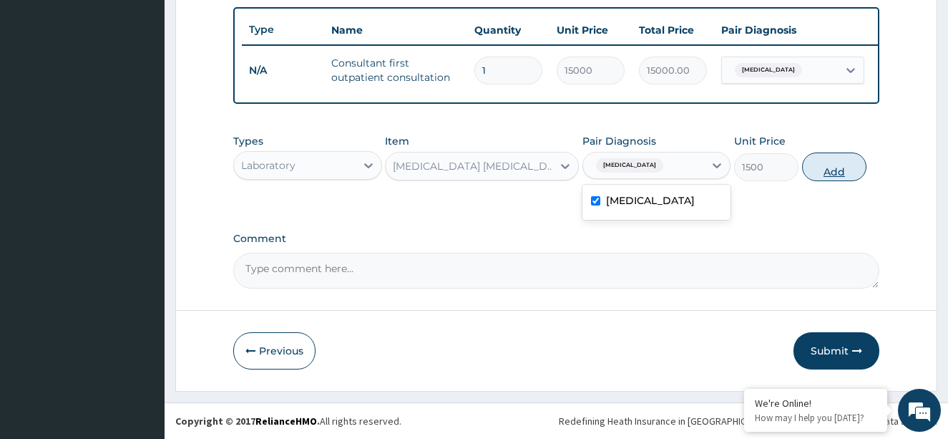
click at [831, 164] on button "Add" at bounding box center [834, 166] width 64 height 29
type input "0"
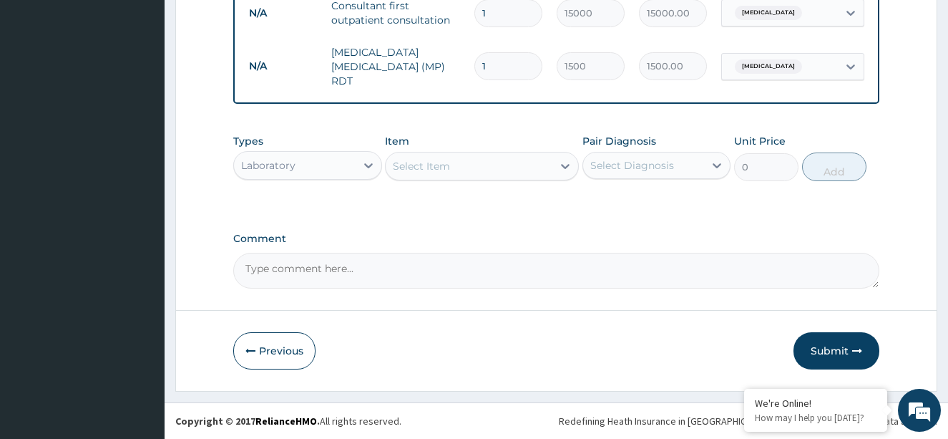
scroll to position [585, 0]
click at [428, 162] on div "Select Item" at bounding box center [421, 166] width 57 height 14
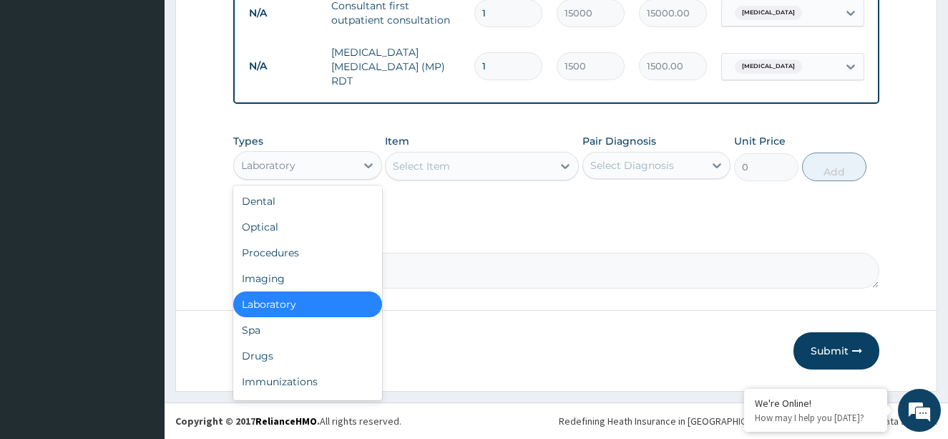
click at [349, 168] on div "Laboratory" at bounding box center [295, 165] width 122 height 23
drag, startPoint x: 326, startPoint y: 346, endPoint x: 333, endPoint y: 342, distance: 8.3
click at [328, 347] on div "Drugs" at bounding box center [307, 356] width 149 height 26
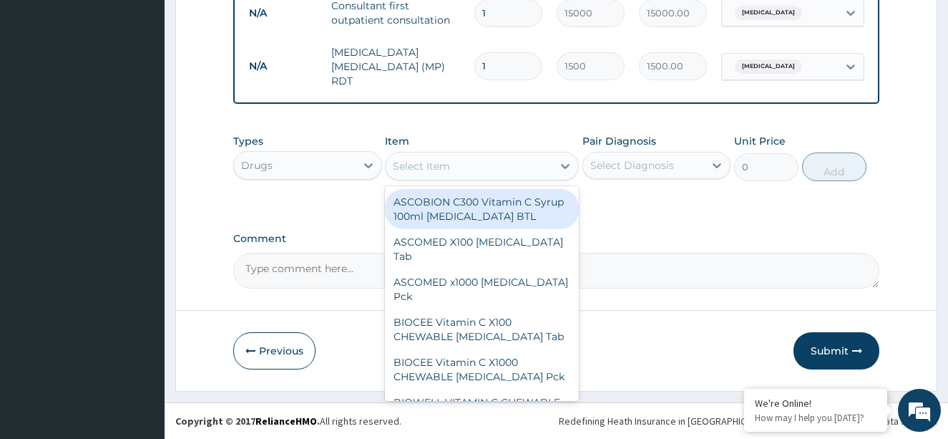
click at [563, 177] on div at bounding box center [565, 166] width 26 height 26
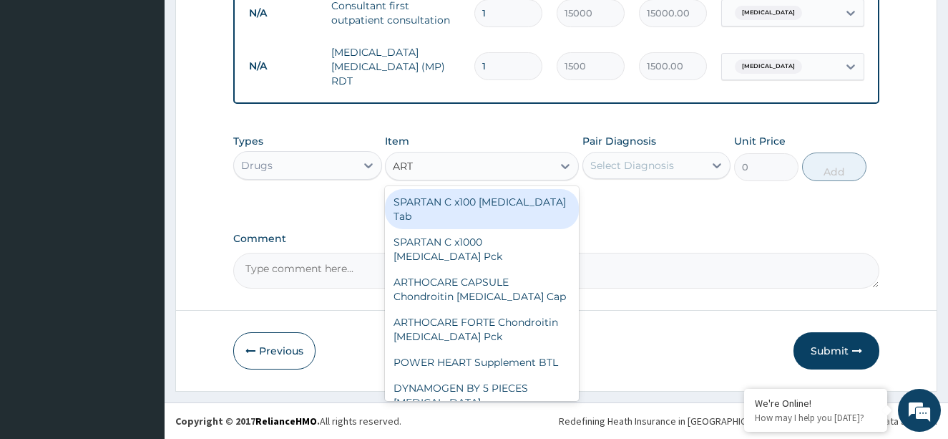
type input "ARTE"
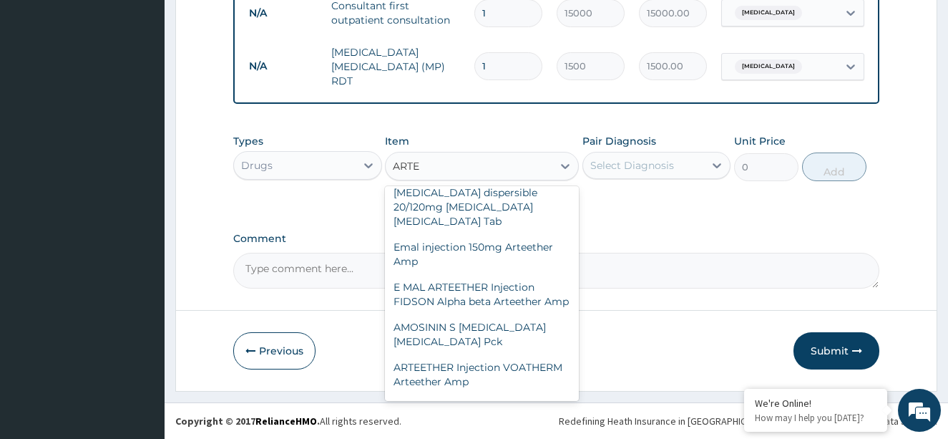
scroll to position [143, 0]
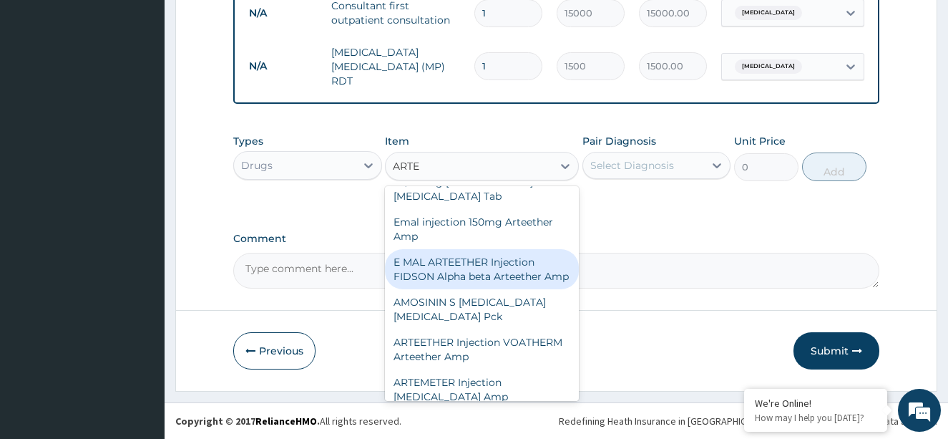
click at [491, 252] on div "E MAL ARTEETHER Injection FIDSON Alpha beta Arteether Amp" at bounding box center [482, 269] width 194 height 40
type input "4140"
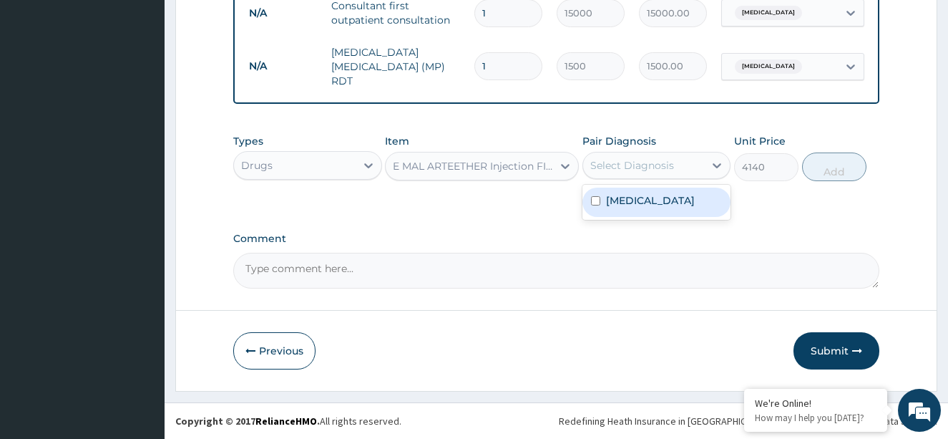
click at [637, 165] on div "Select Diagnosis" at bounding box center [632, 165] width 84 height 14
click at [593, 197] on input "checkbox" at bounding box center [595, 200] width 9 height 9
checkbox input "true"
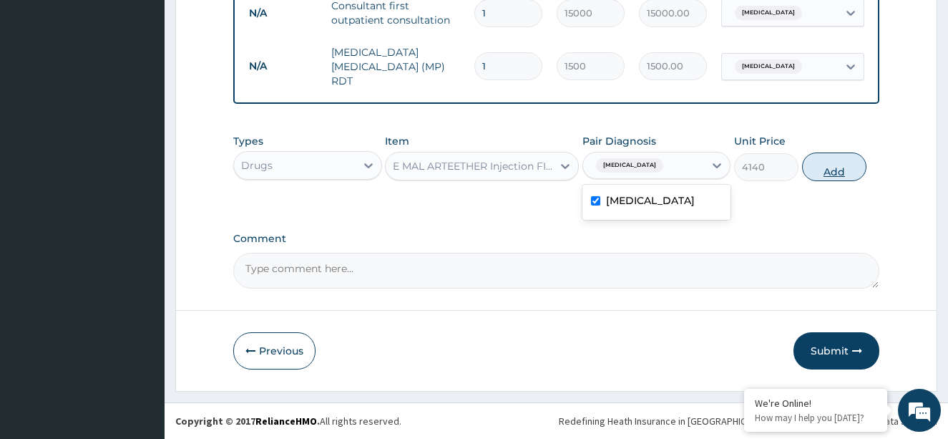
click at [825, 165] on button "Add" at bounding box center [834, 166] width 64 height 29
type input "0"
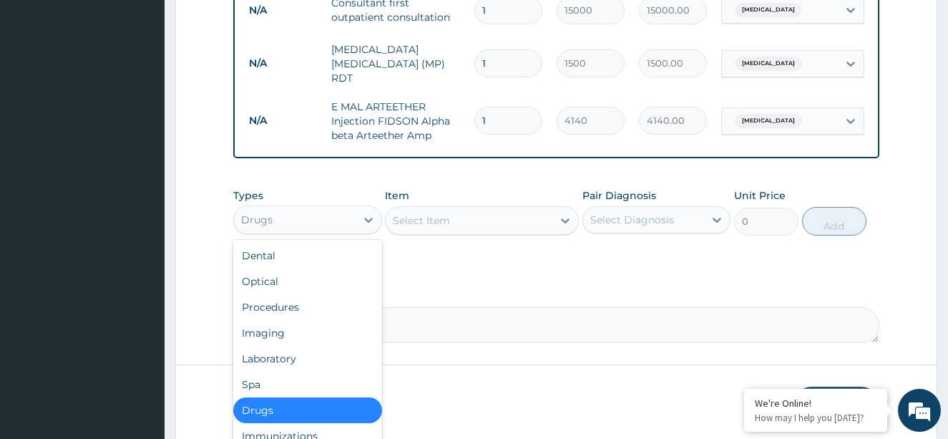
click at [348, 217] on div "Drugs" at bounding box center [295, 219] width 122 height 23
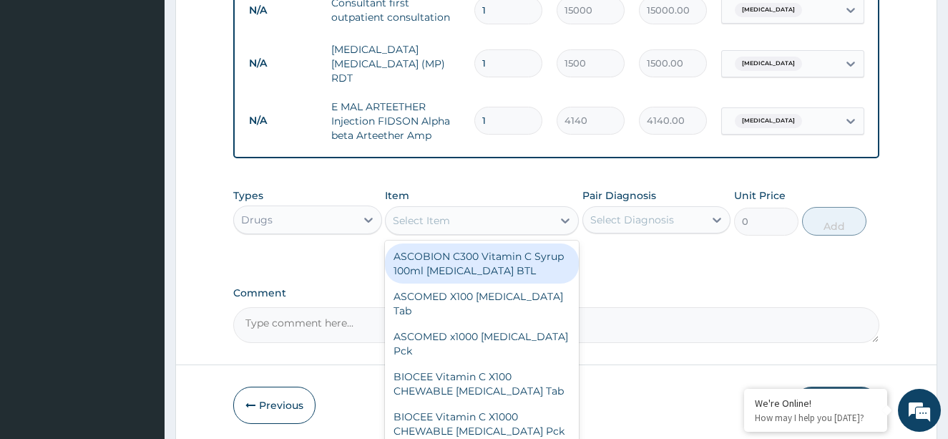
click at [439, 227] on div "Select Item" at bounding box center [421, 220] width 57 height 14
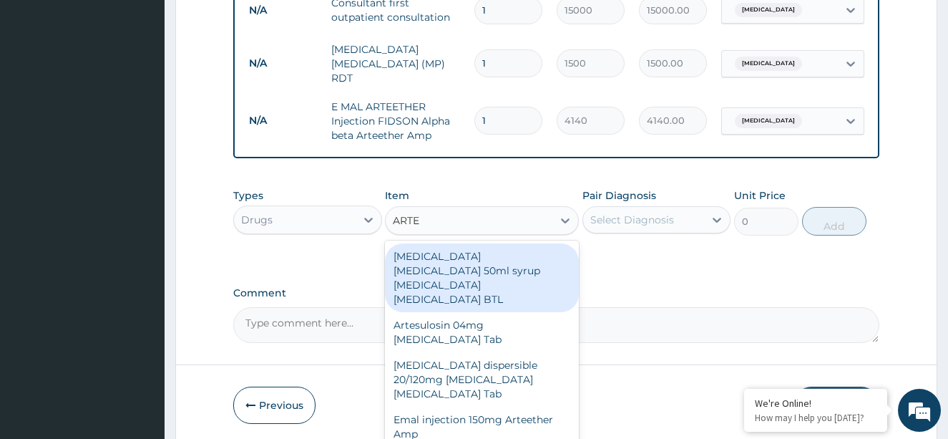
type input "ARTEM"
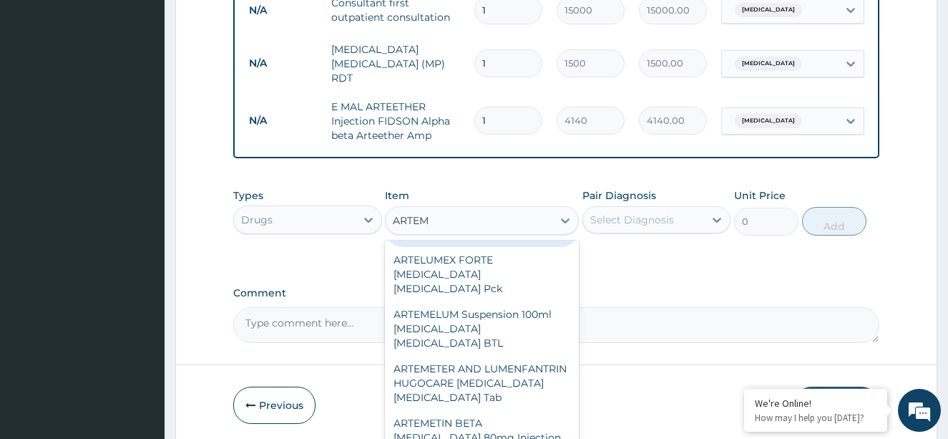
scroll to position [787, 0]
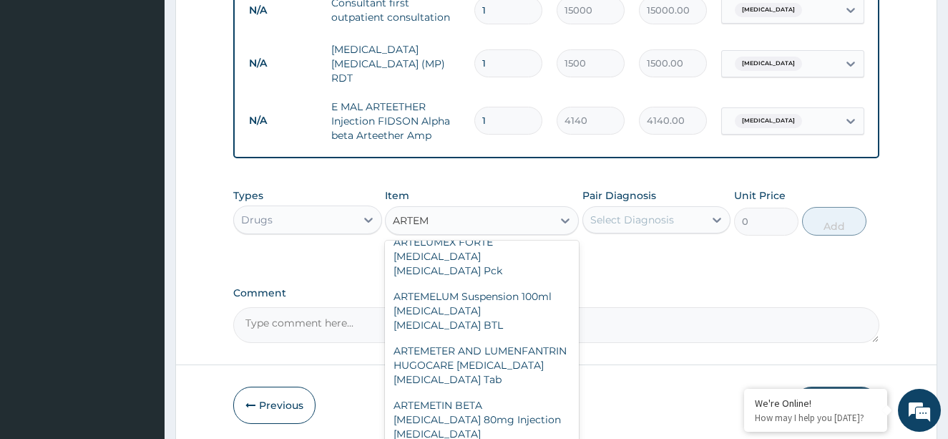
type input "603.75"
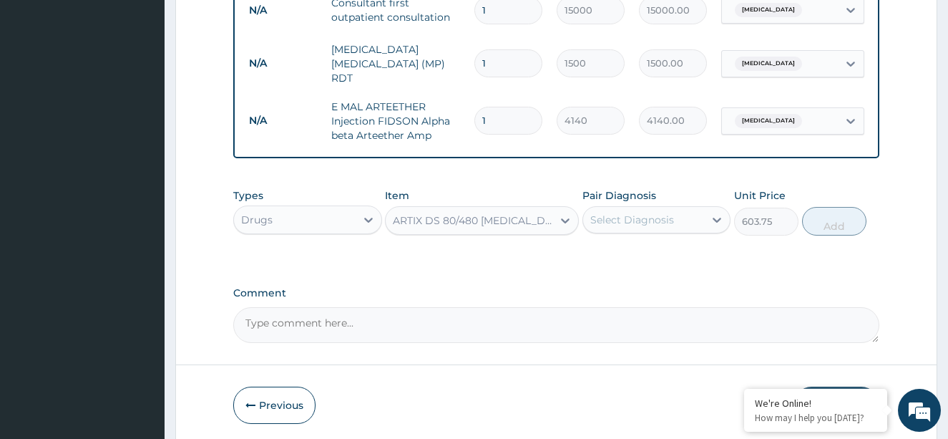
click at [685, 217] on div "Select Diagnosis" at bounding box center [644, 219] width 122 height 23
click at [594, 252] on div "[MEDICAL_DATA]" at bounding box center [656, 256] width 149 height 29
checkbox input "true"
click at [846, 217] on button "Add" at bounding box center [834, 221] width 64 height 29
type input "0"
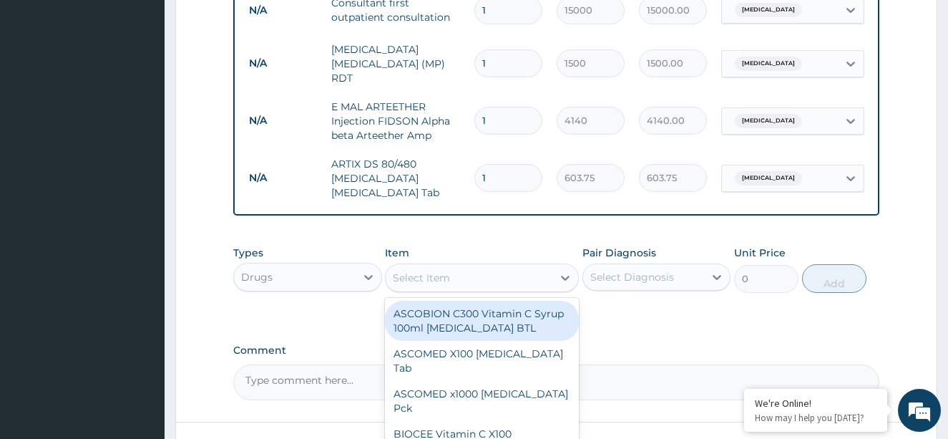
click at [510, 278] on div "Select Item" at bounding box center [469, 277] width 167 height 23
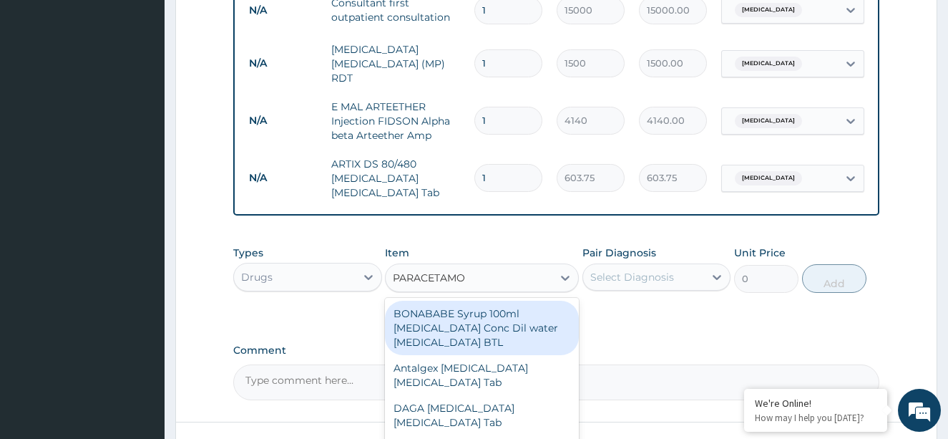
type input "[MEDICAL_DATA]"
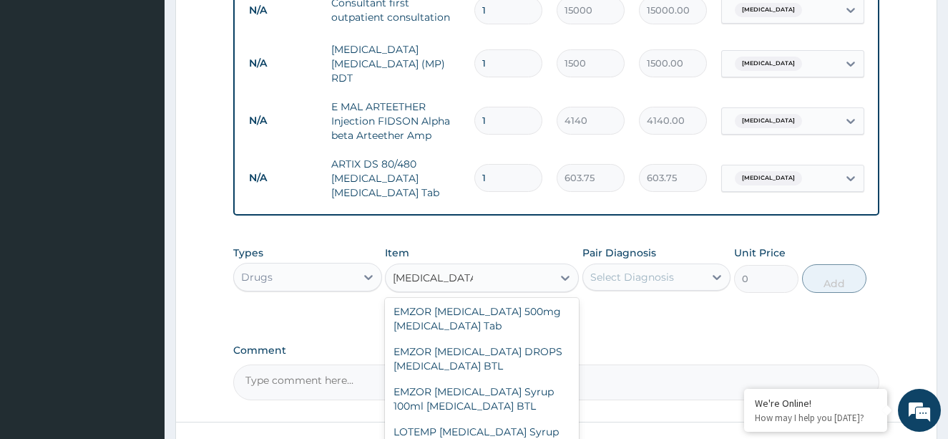
scroll to position [143, 0]
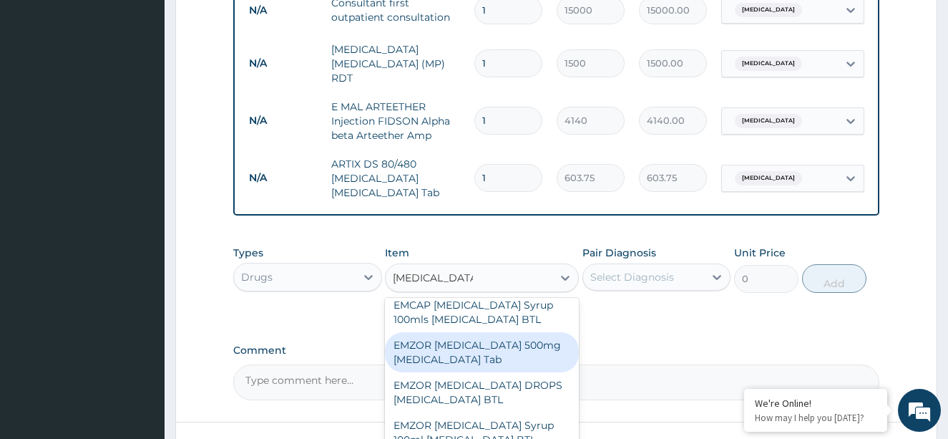
click at [552, 365] on div "EMZOR [MEDICAL_DATA] 500mg [MEDICAL_DATA] Tab" at bounding box center [482, 352] width 194 height 40
type input "25"
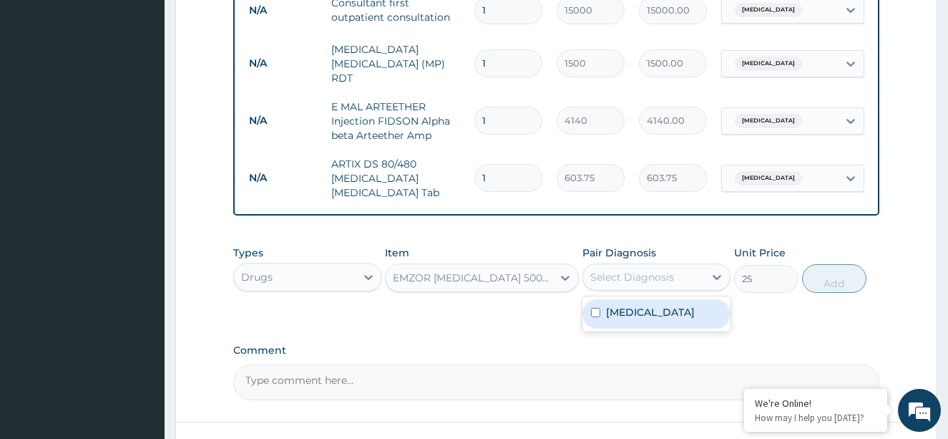
click at [670, 288] on div "Select Diagnosis" at bounding box center [644, 276] width 122 height 23
click at [594, 317] on input "checkbox" at bounding box center [595, 312] width 9 height 9
checkbox input "true"
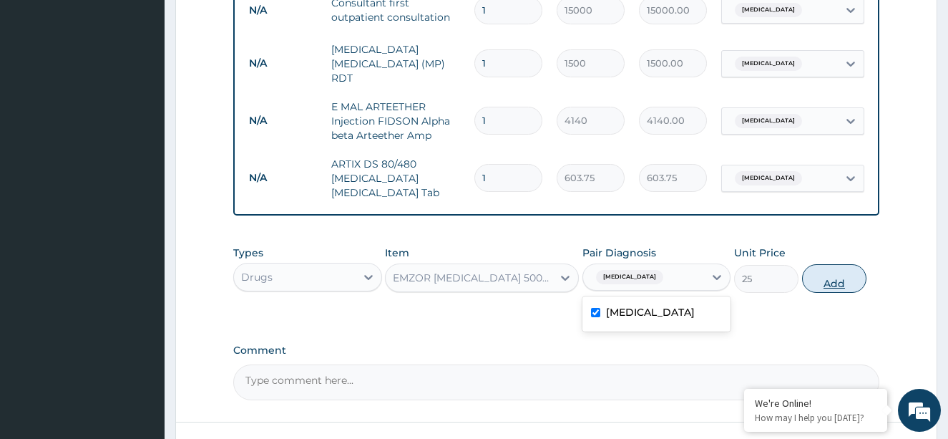
click at [831, 285] on button "Add" at bounding box center [834, 278] width 64 height 29
type input "0"
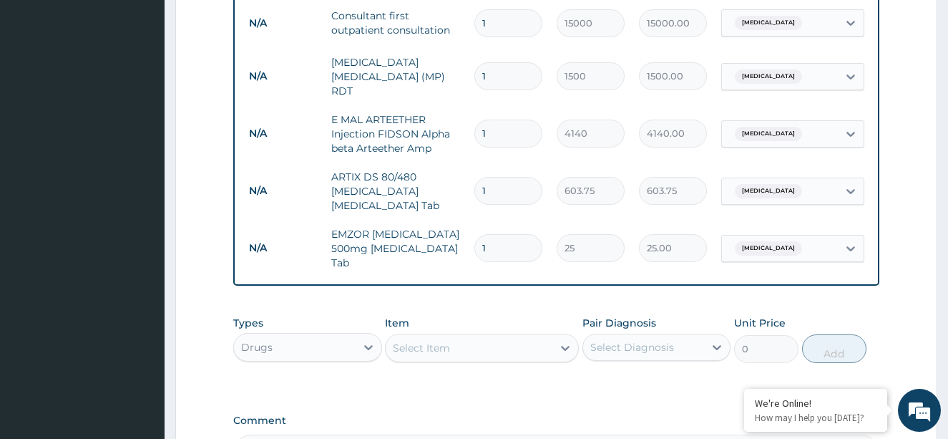
scroll to position [501, 0]
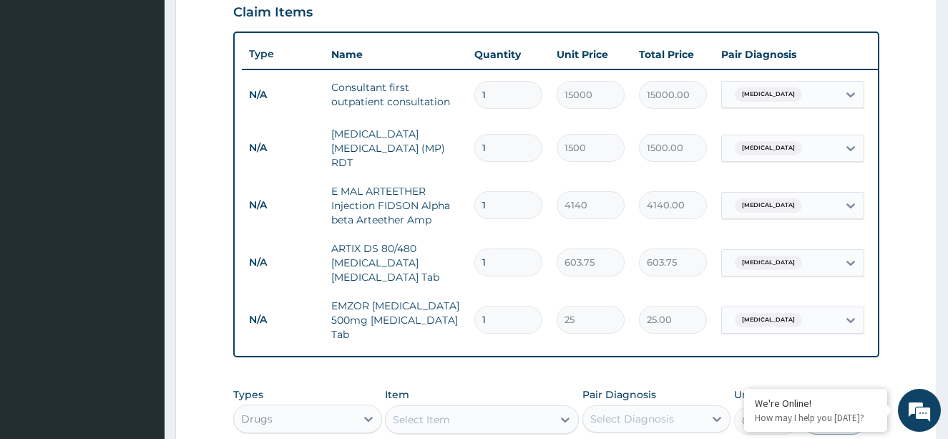
click at [504, 197] on input "1" at bounding box center [508, 205] width 68 height 28
type input "0.00"
type input "3"
type input "12420.00"
type input "3"
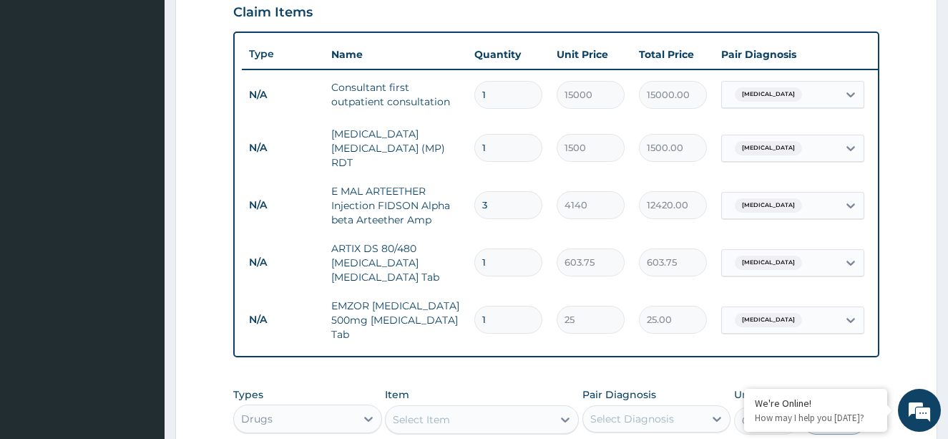
click at [501, 260] on input "1" at bounding box center [508, 262] width 68 height 28
type input "0.00"
type input "6"
type input "3622.50"
type input "6"
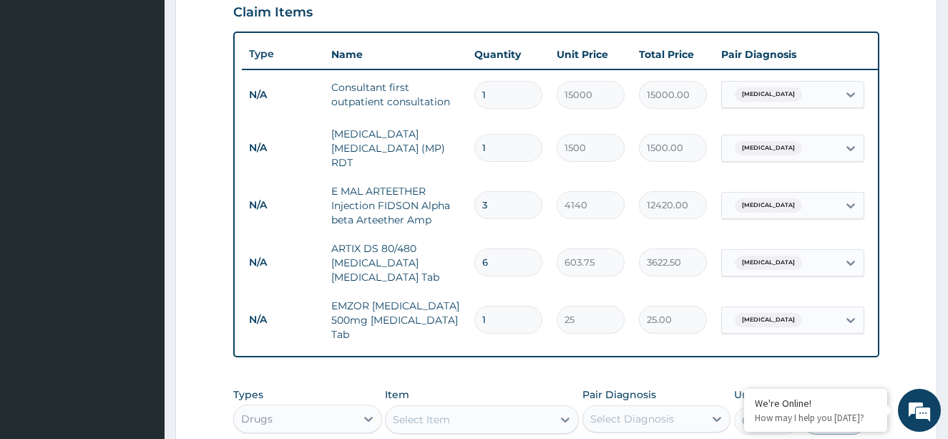
click at [494, 312] on input "1" at bounding box center [508, 319] width 68 height 28
type input "18"
type input "450.00"
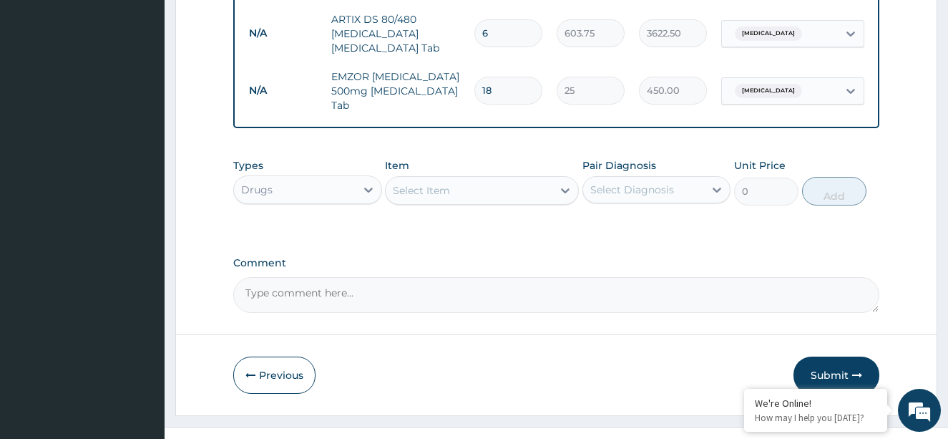
scroll to position [757, 0]
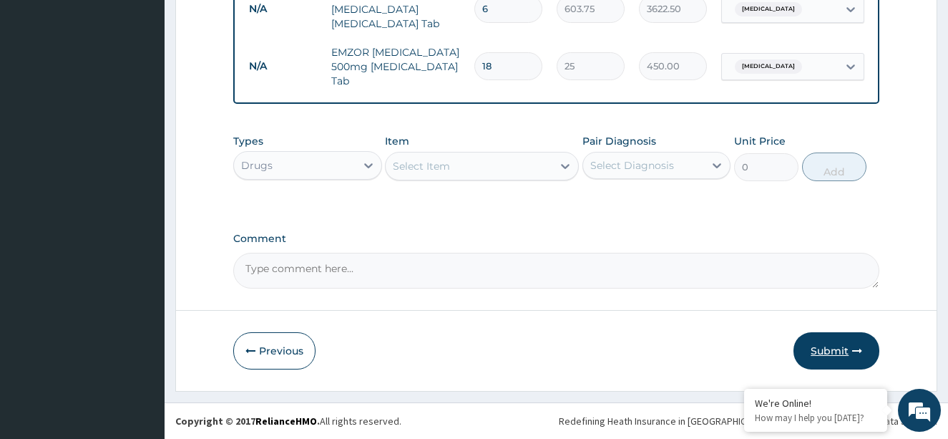
type input "18"
click at [835, 339] on button "Submit" at bounding box center [836, 350] width 86 height 37
